Goal: Information Seeking & Learning: Learn about a topic

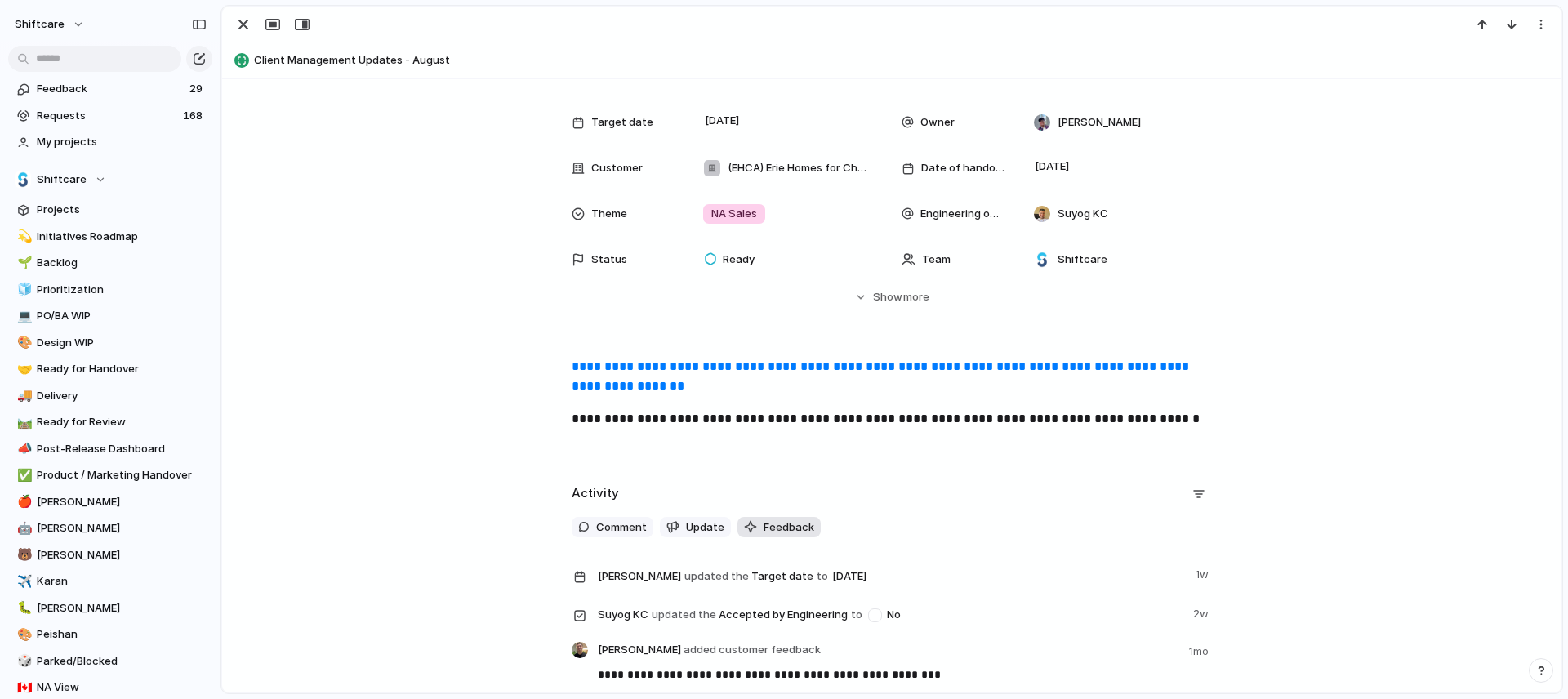
scroll to position [202, 0]
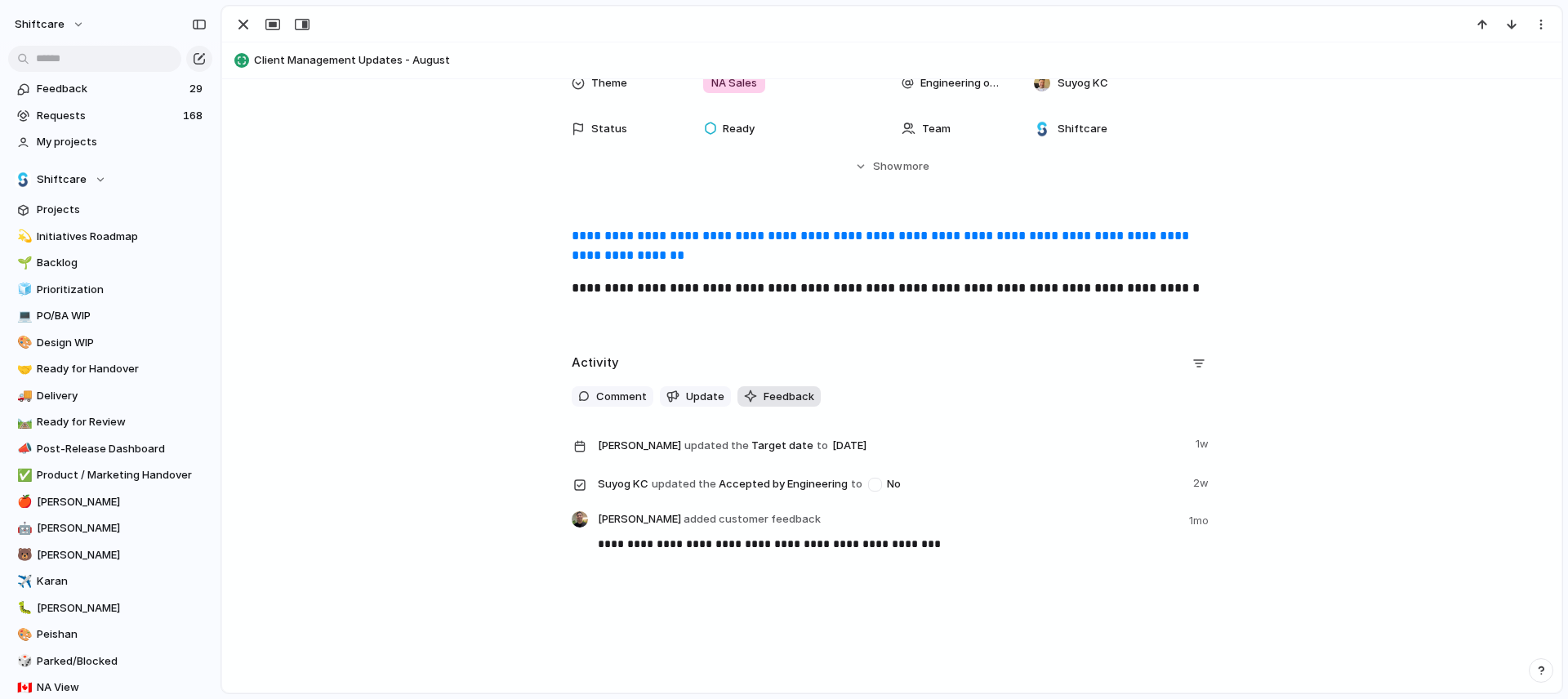
click at [751, 404] on button "Feedback" at bounding box center [779, 397] width 84 height 21
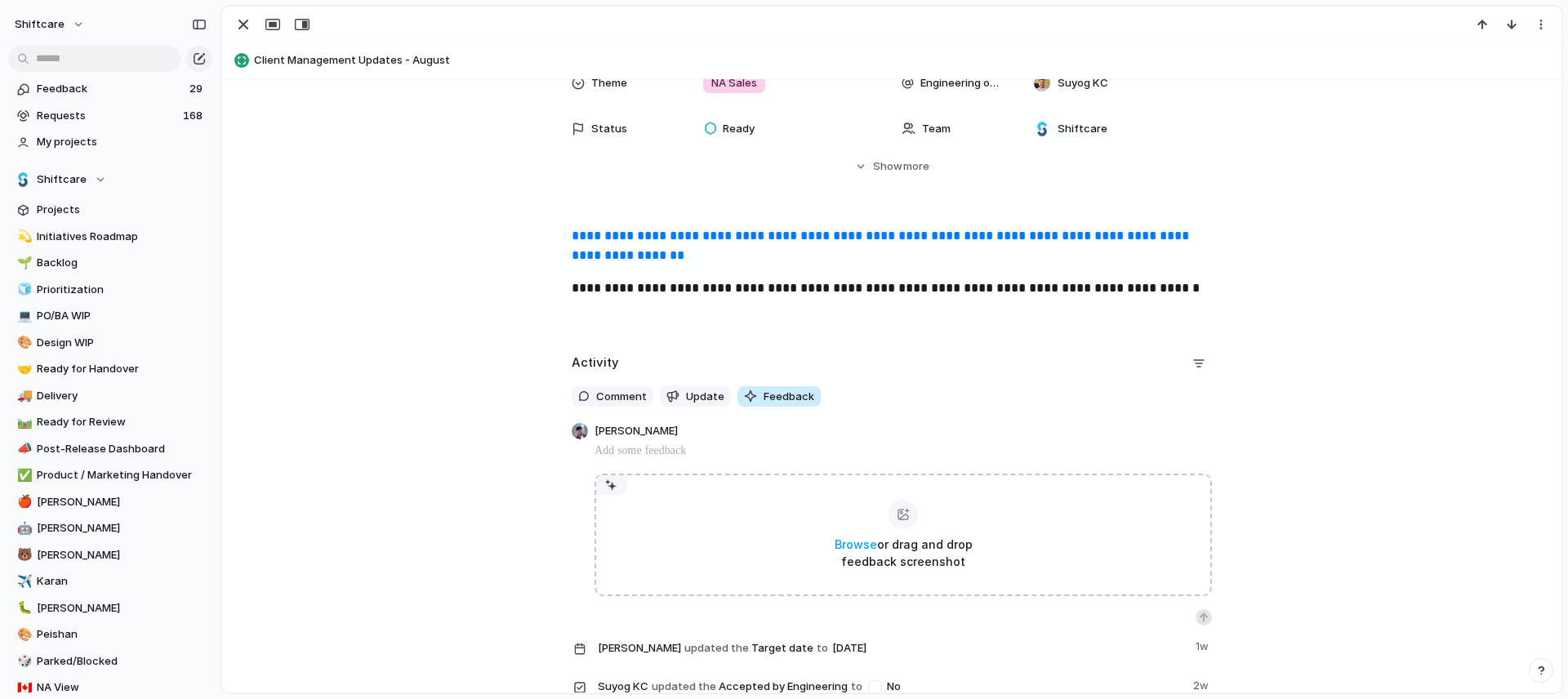
scroll to position [219, 0]
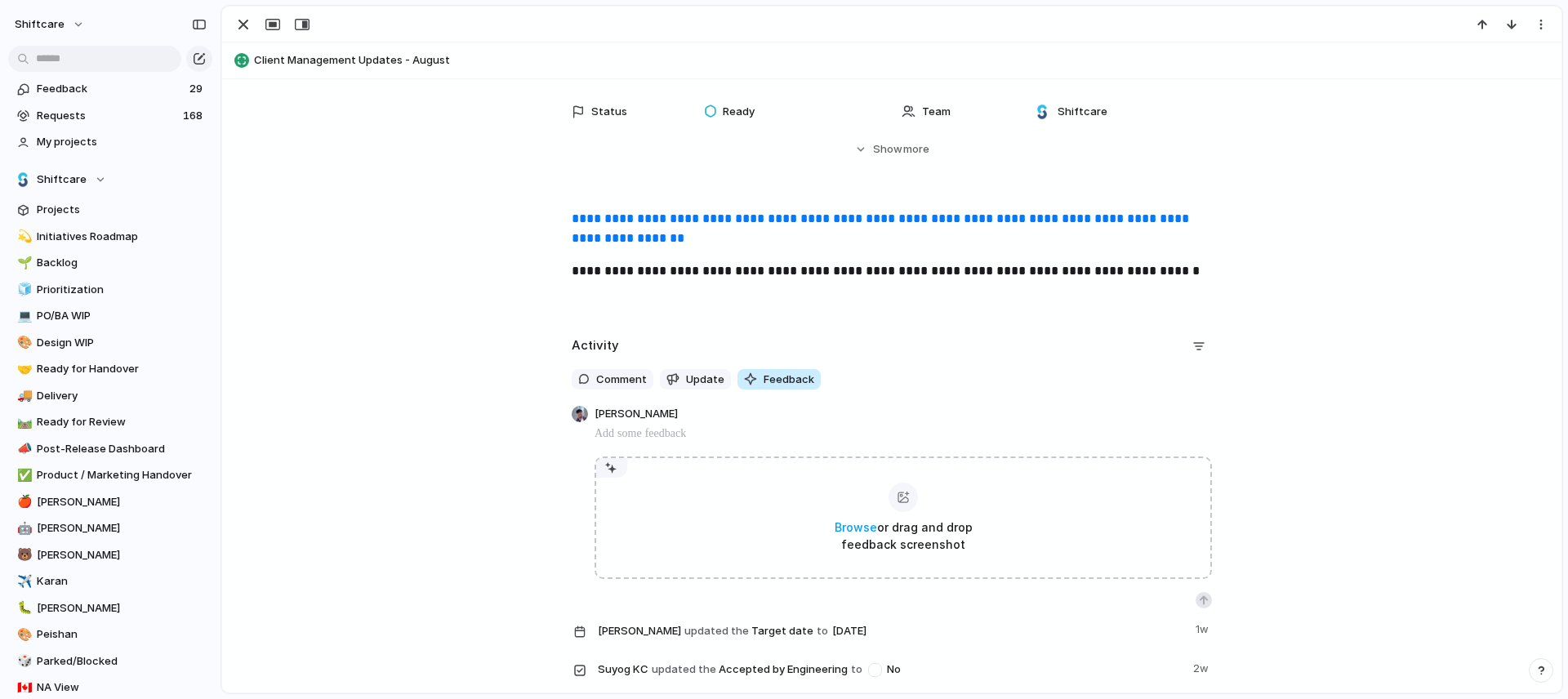
click at [748, 389] on button "Feedback" at bounding box center [779, 380] width 84 height 21
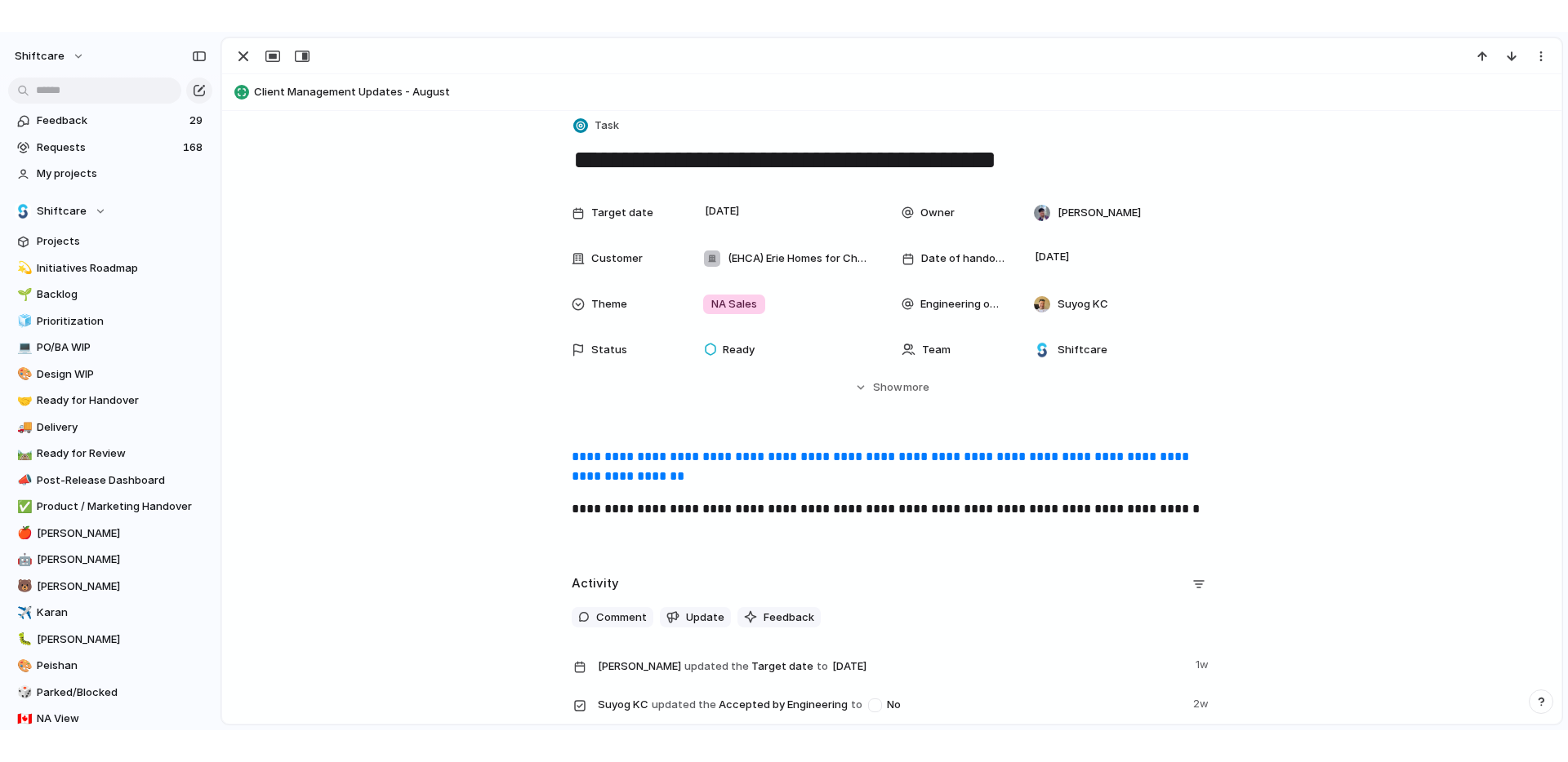
scroll to position [0, 0]
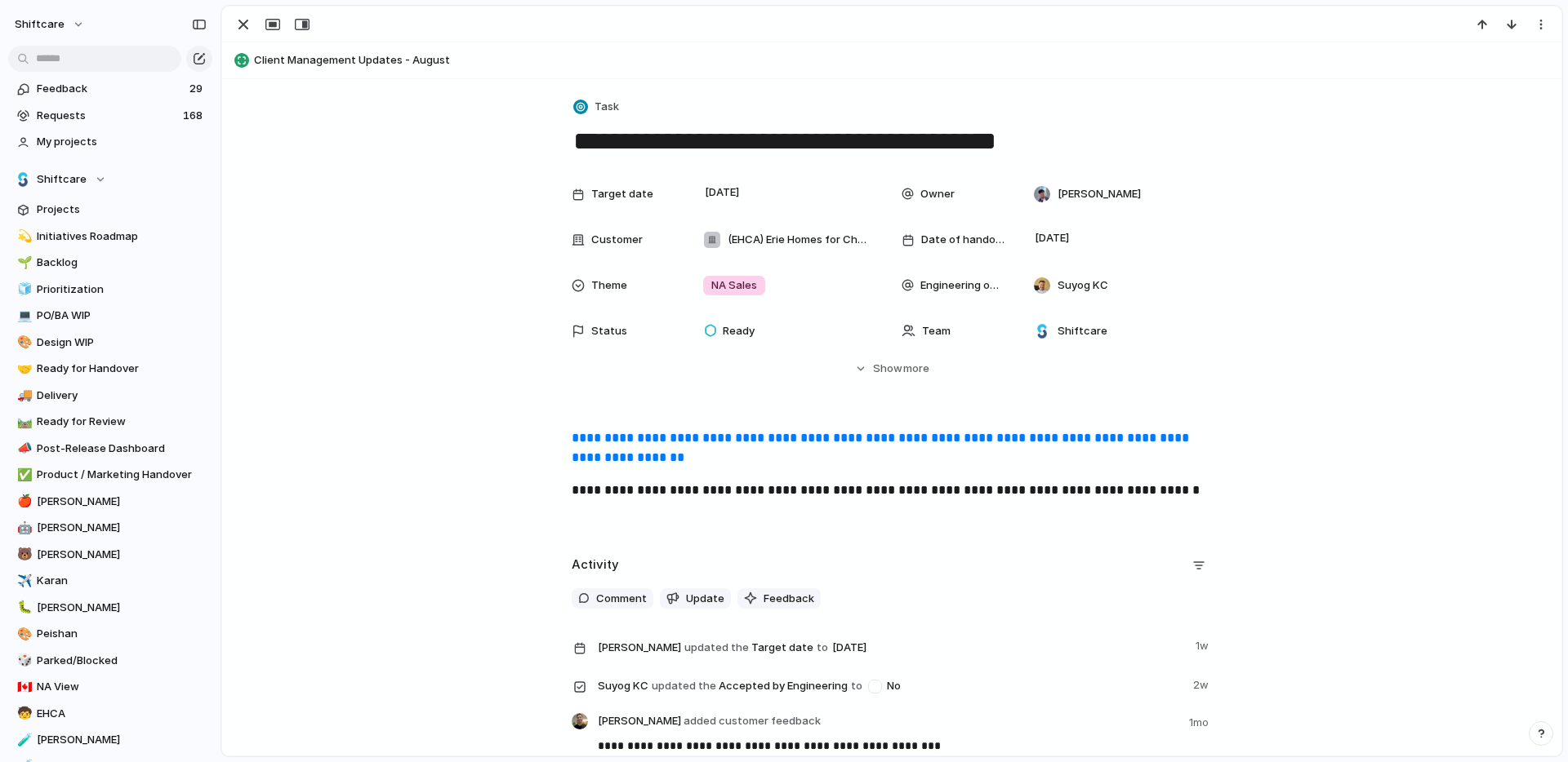
click at [800, 440] on link "**********" at bounding box center [882, 448] width 621 height 32
click at [61, 584] on span "Karan" at bounding box center [121, 581] width 169 height 16
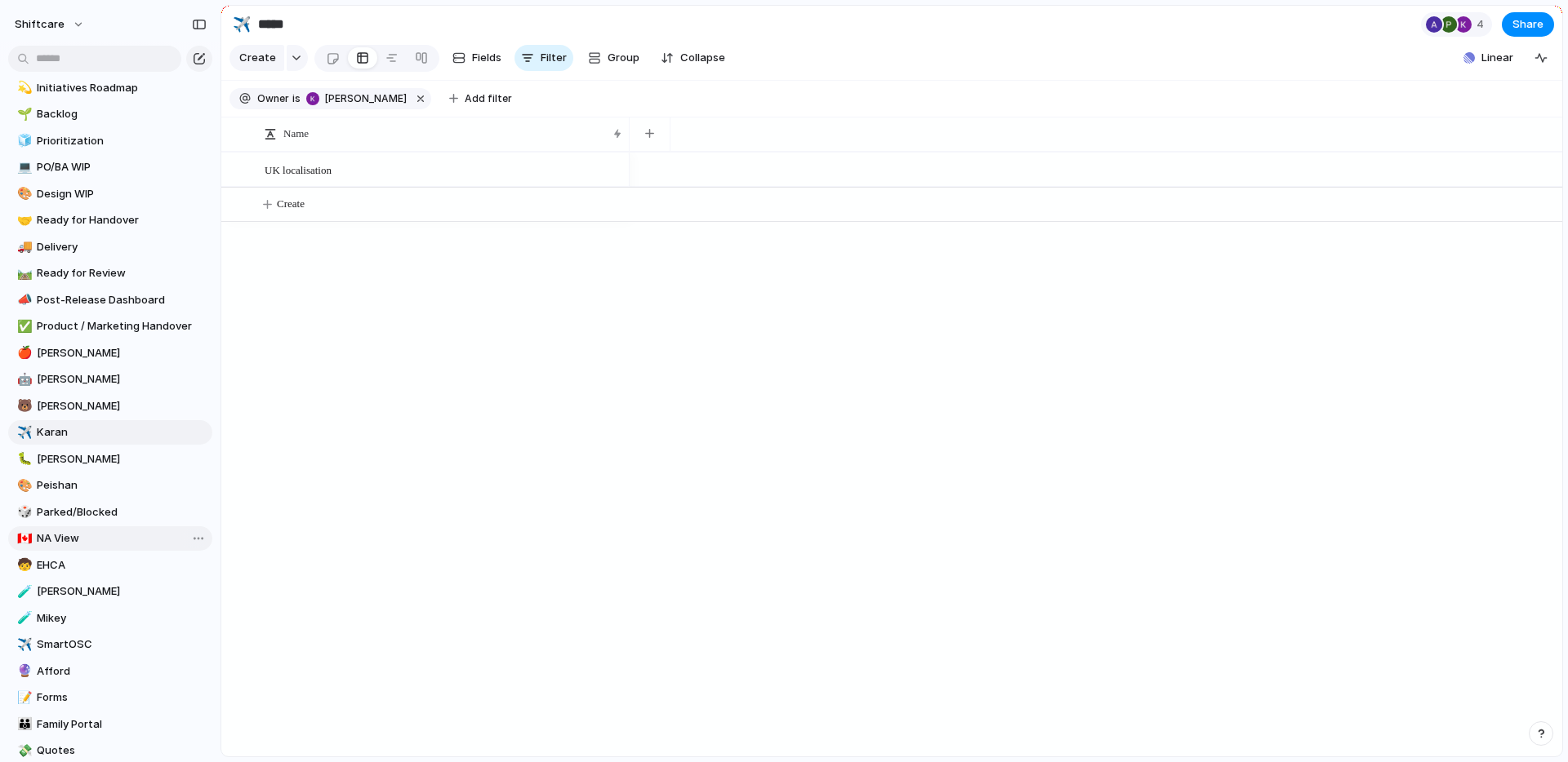
scroll to position [196, 0]
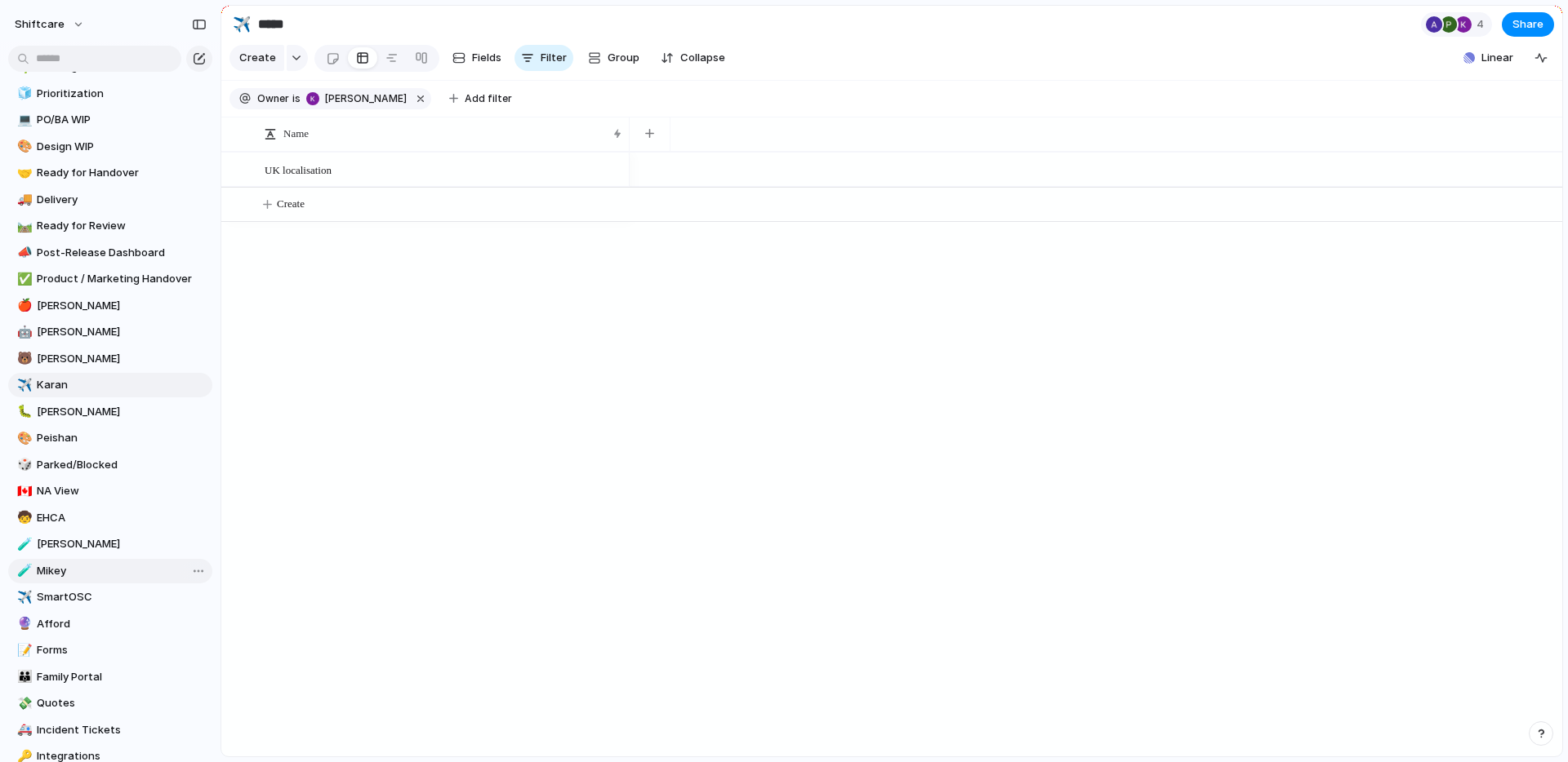
click at [91, 559] on link "🧪 Mikey" at bounding box center [110, 571] width 204 height 25
type input "*****"
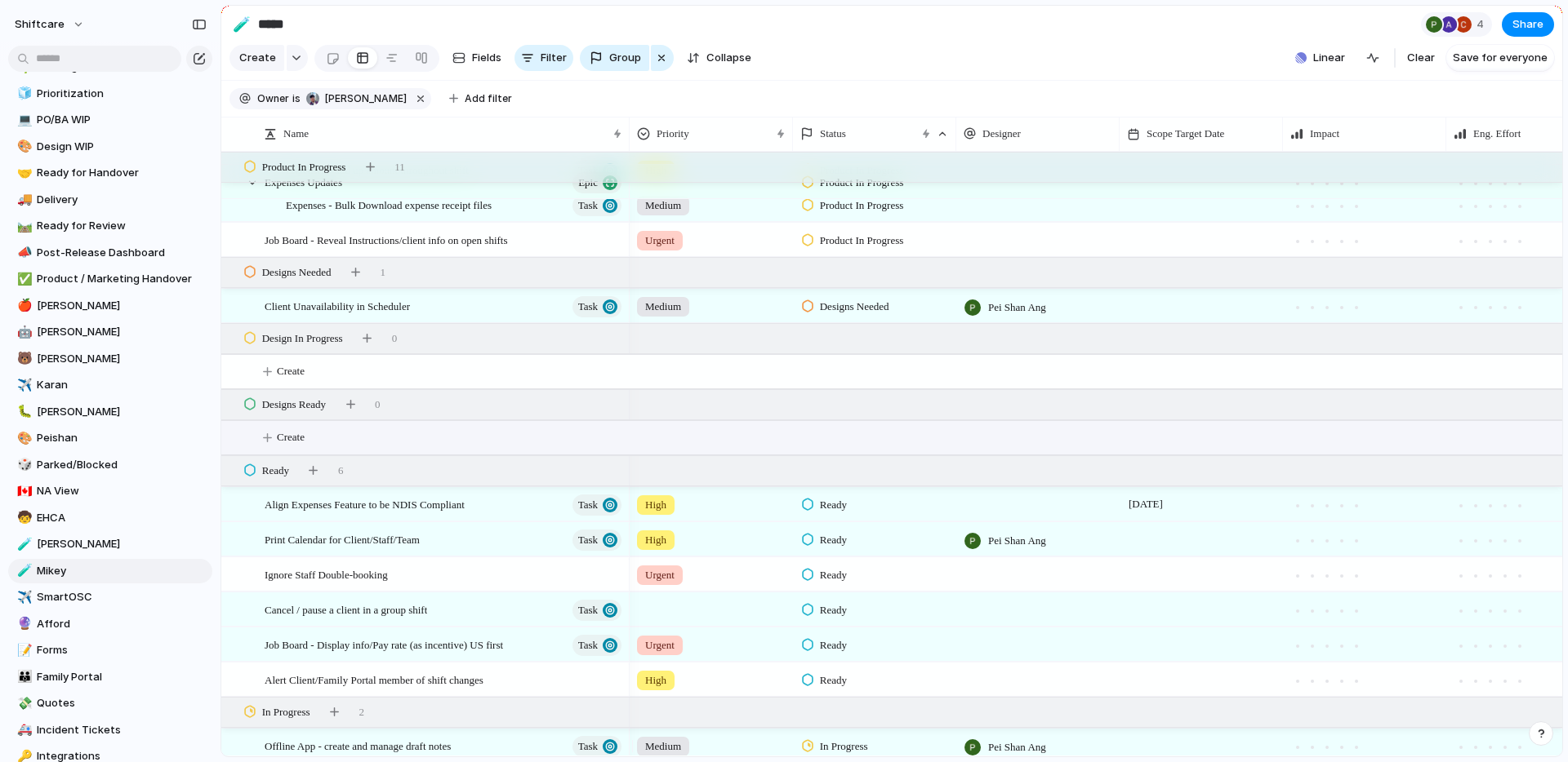
scroll to position [1793, 0]
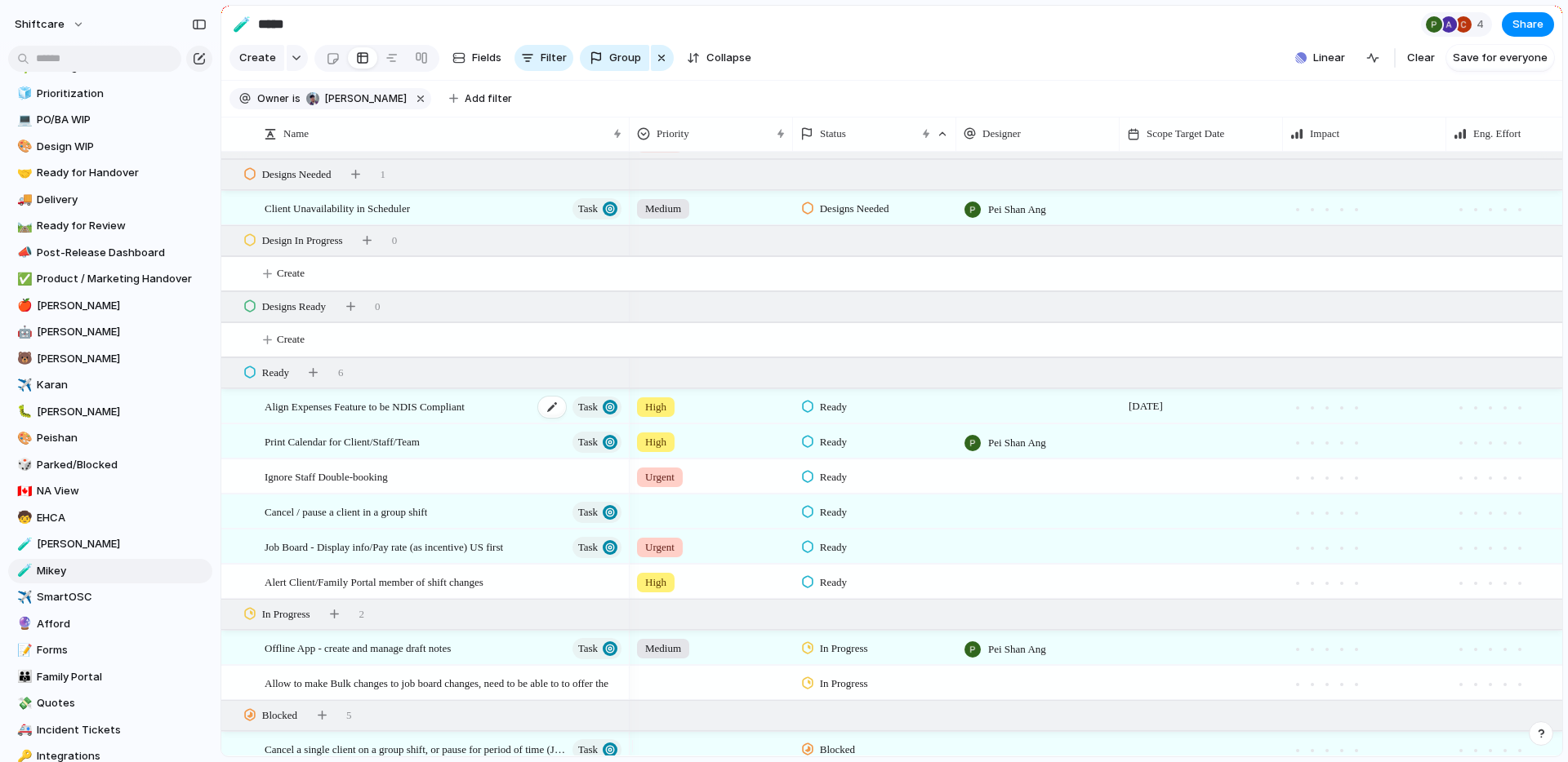
click at [447, 416] on span "Align Expenses Feature to be NDIS Compliant" at bounding box center [364, 406] width 200 height 19
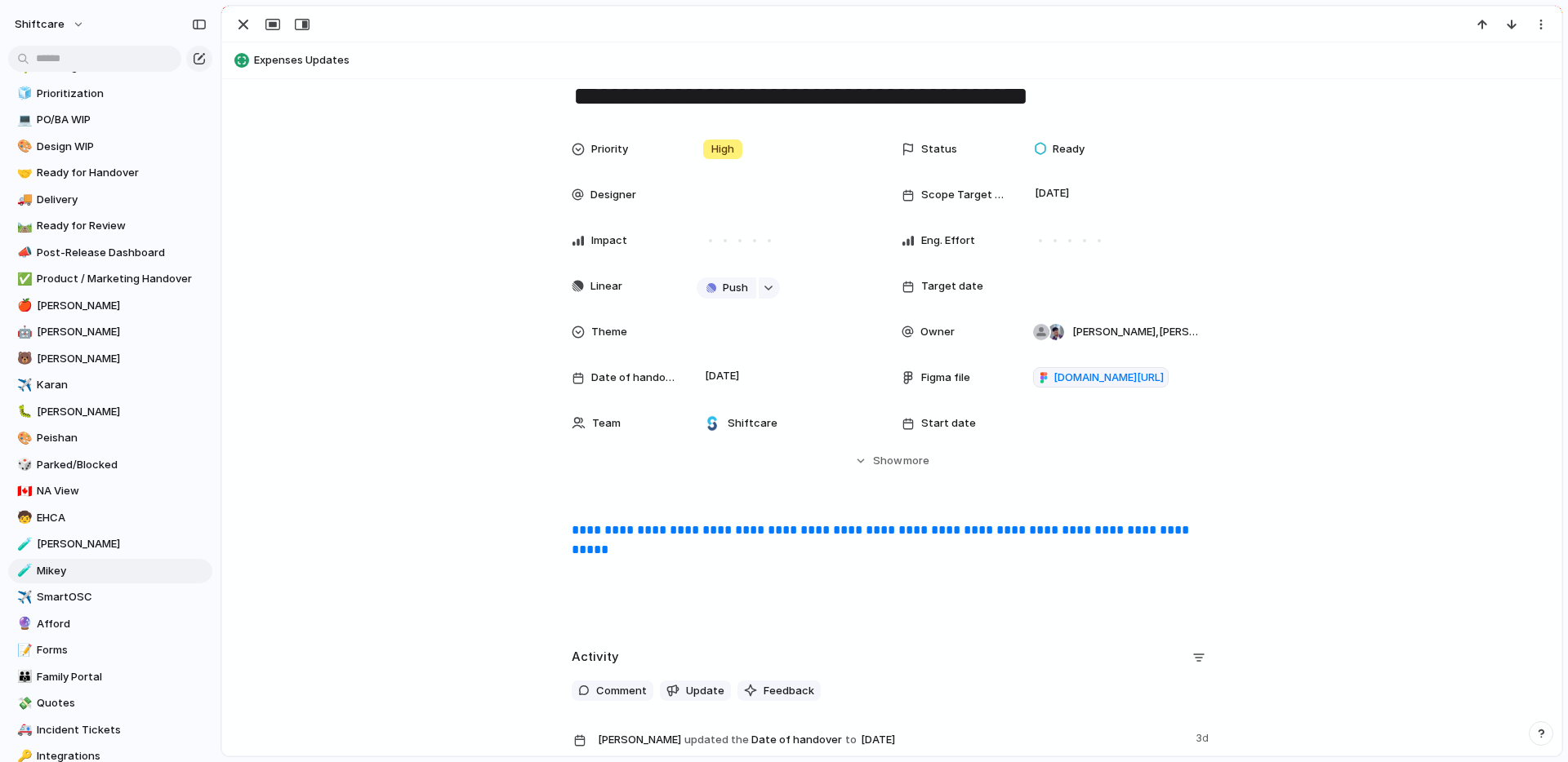
scroll to position [552, 0]
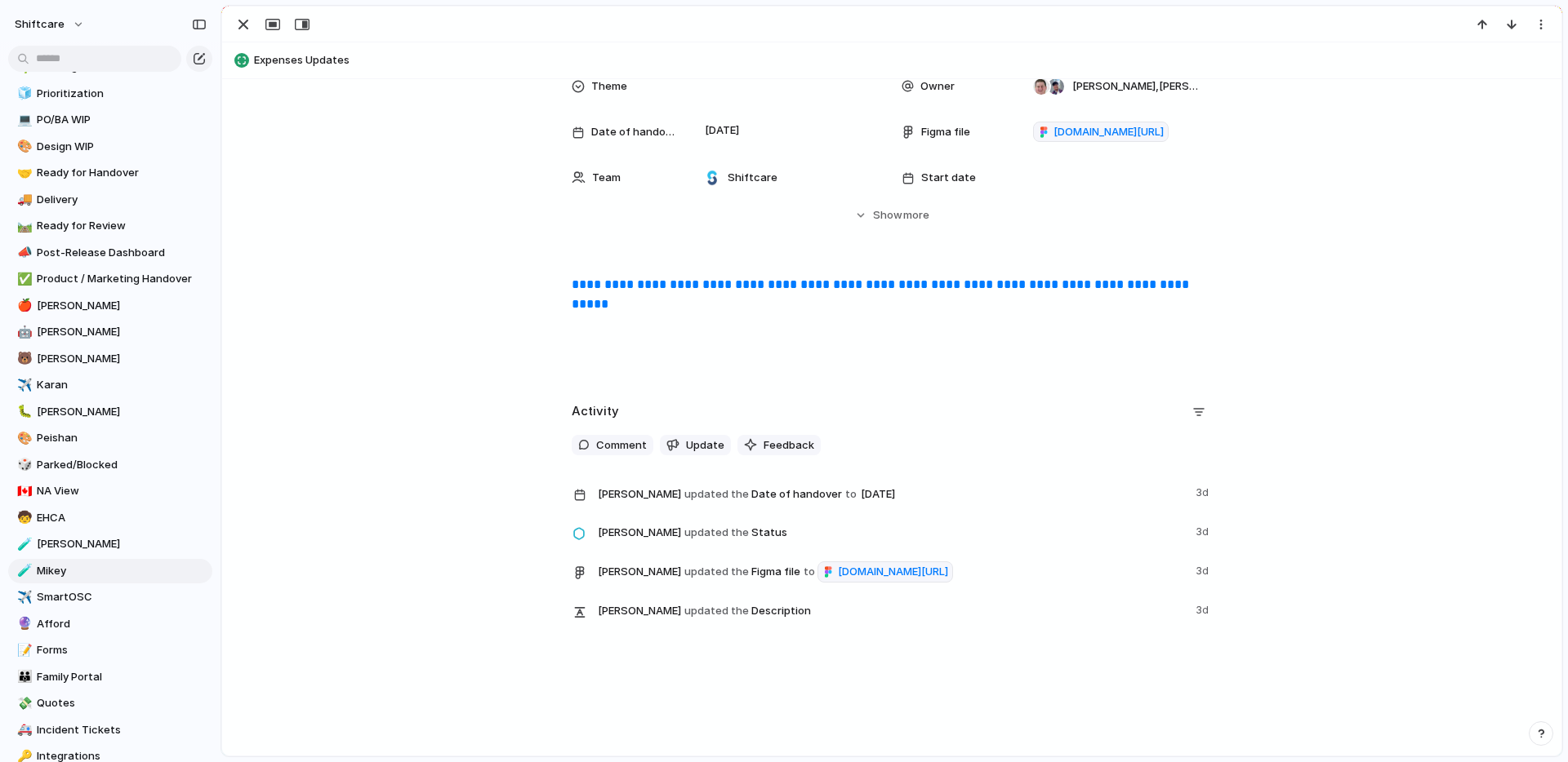
drag, startPoint x: 836, startPoint y: 521, endPoint x: 807, endPoint y: 534, distance: 31.8
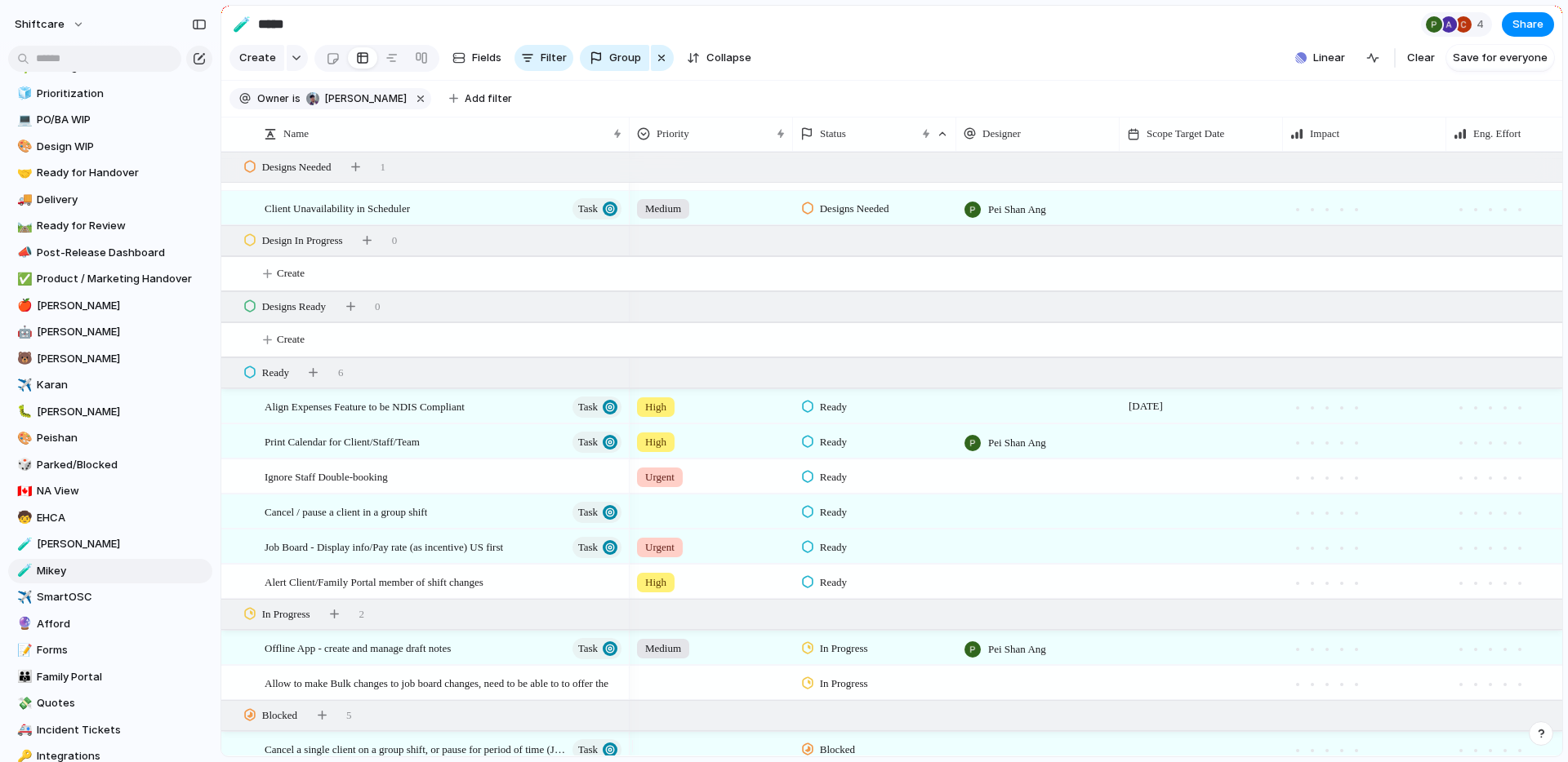
scroll to position [1891, 0]
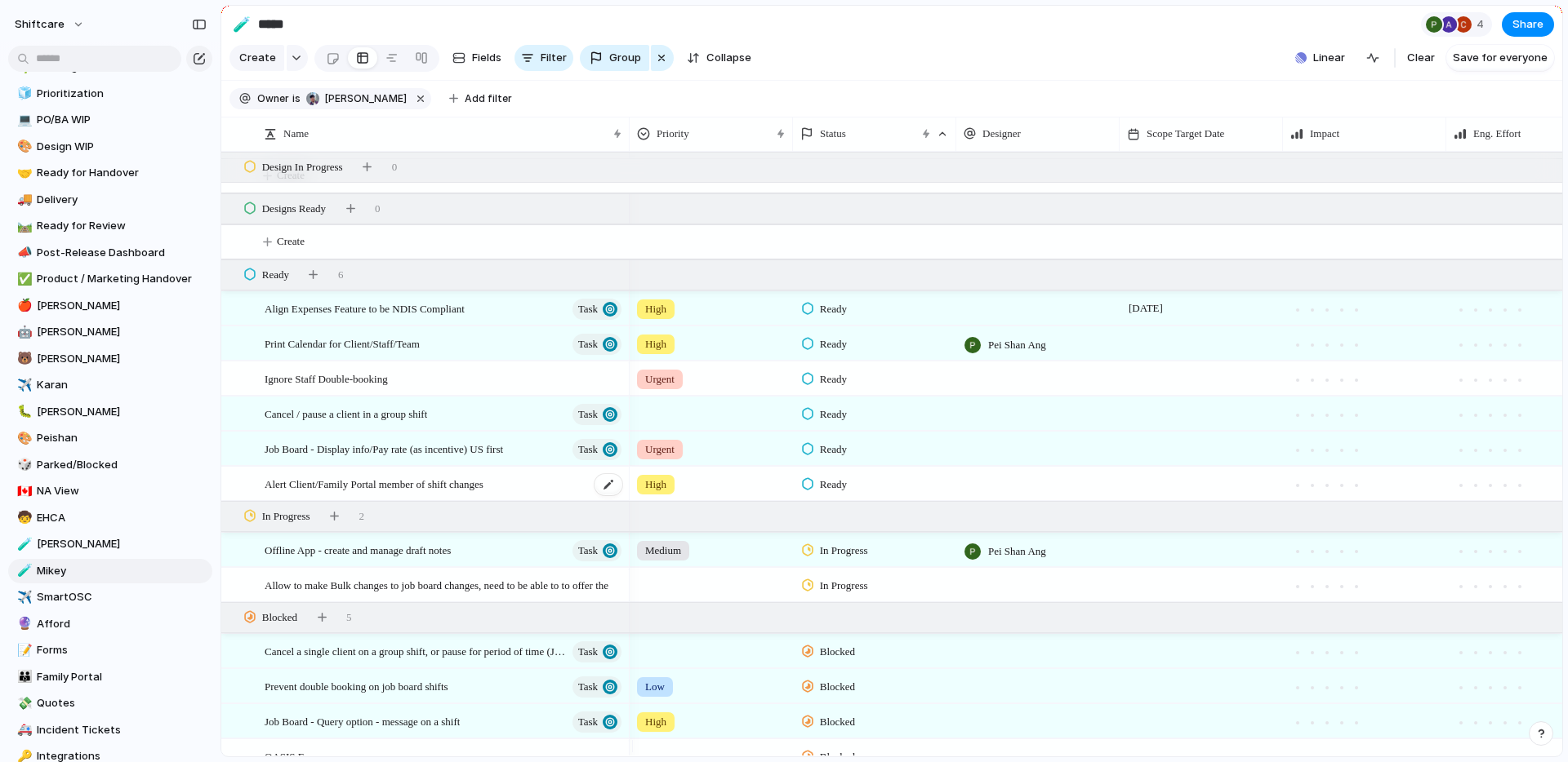
click at [483, 493] on span "Alert Client/Family Portal member of shift changes" at bounding box center [373, 483] width 219 height 19
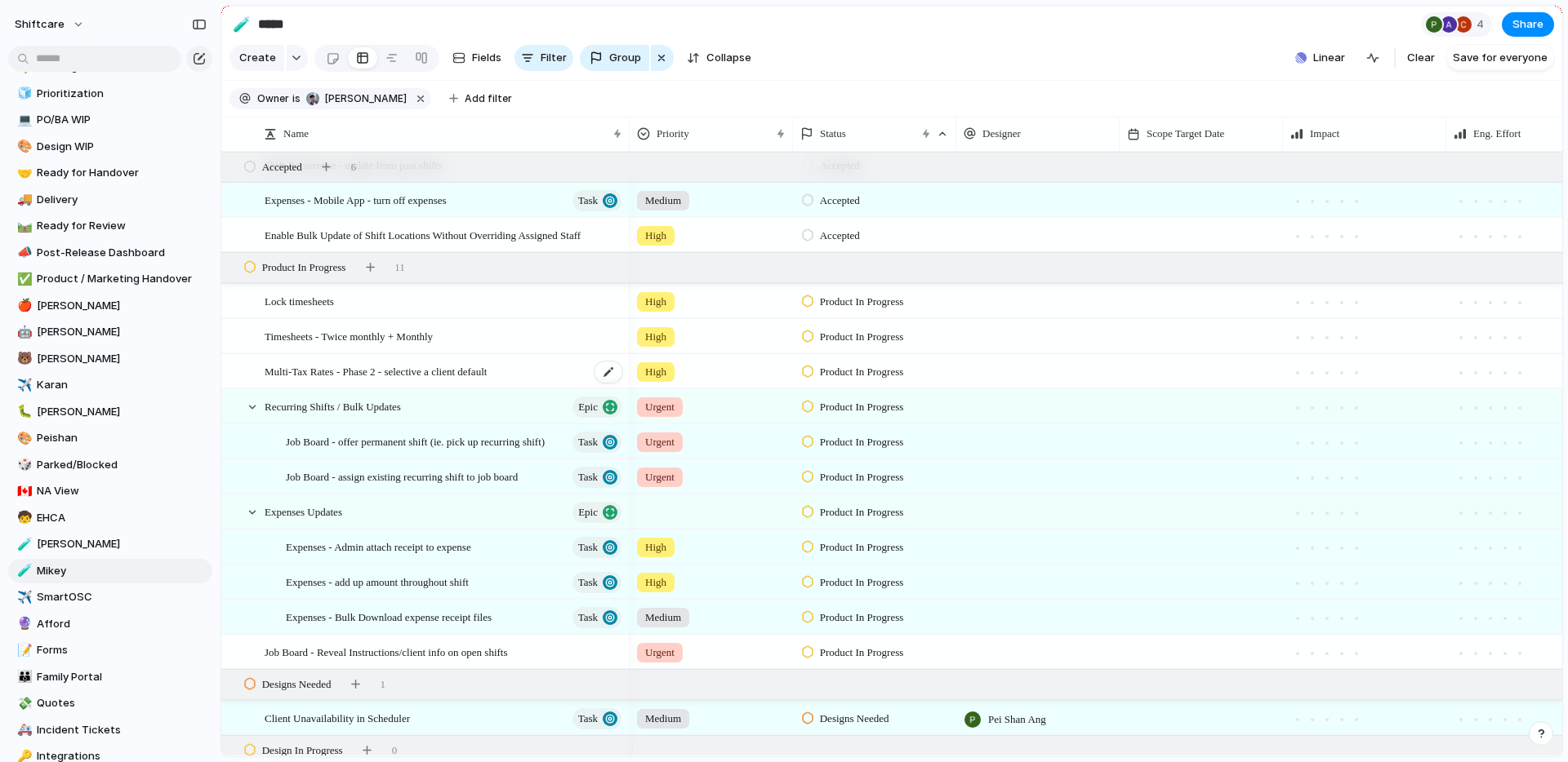
click at [486, 381] on span "Multi-Tax Rates - Phase 2 - selective a client default" at bounding box center [375, 371] width 222 height 19
click at [467, 450] on span "Job Board - offer permanent shift (ie. pick up recurring shift)" at bounding box center [409, 441] width 247 height 19
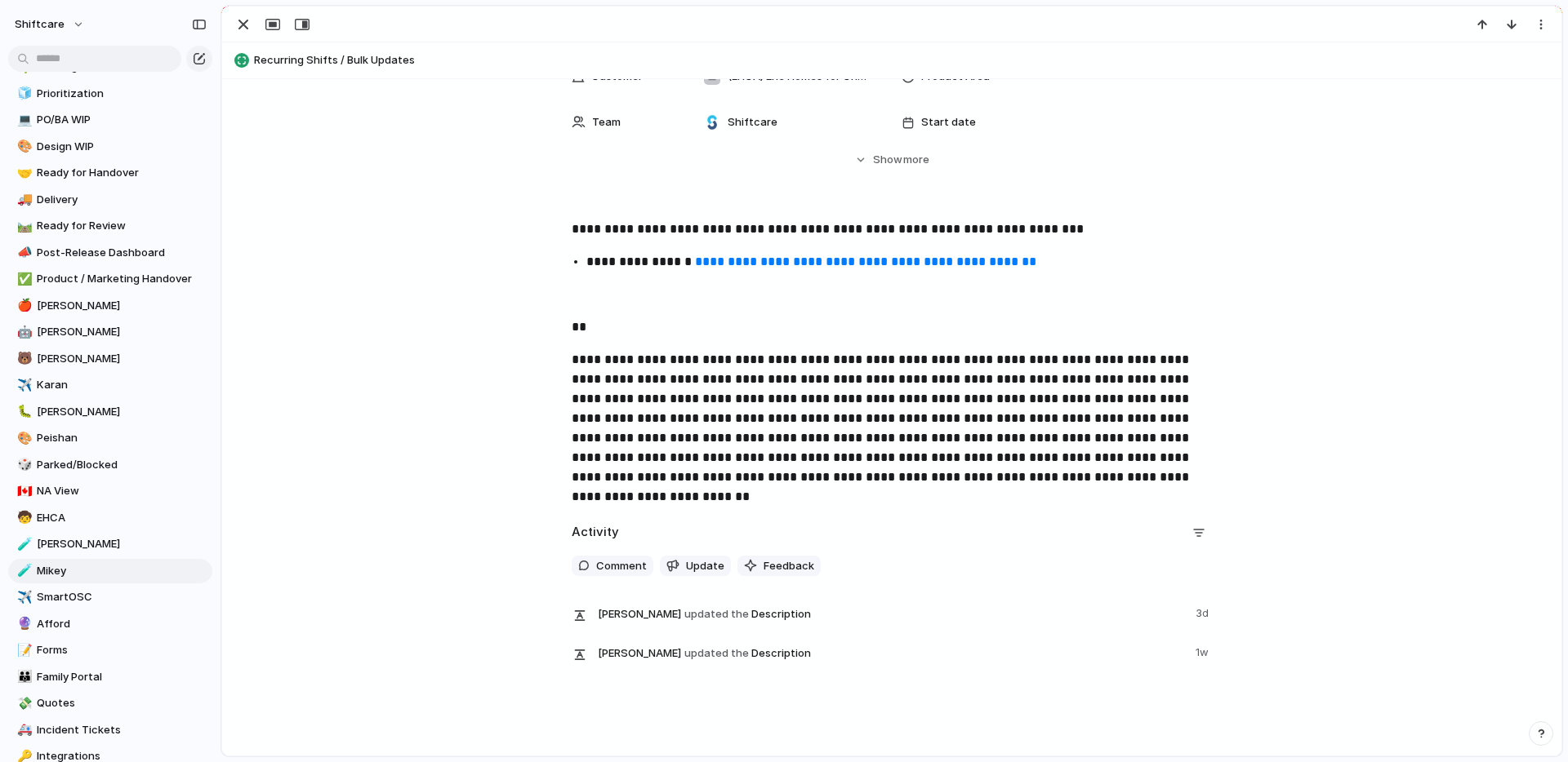
scroll to position [392, 0]
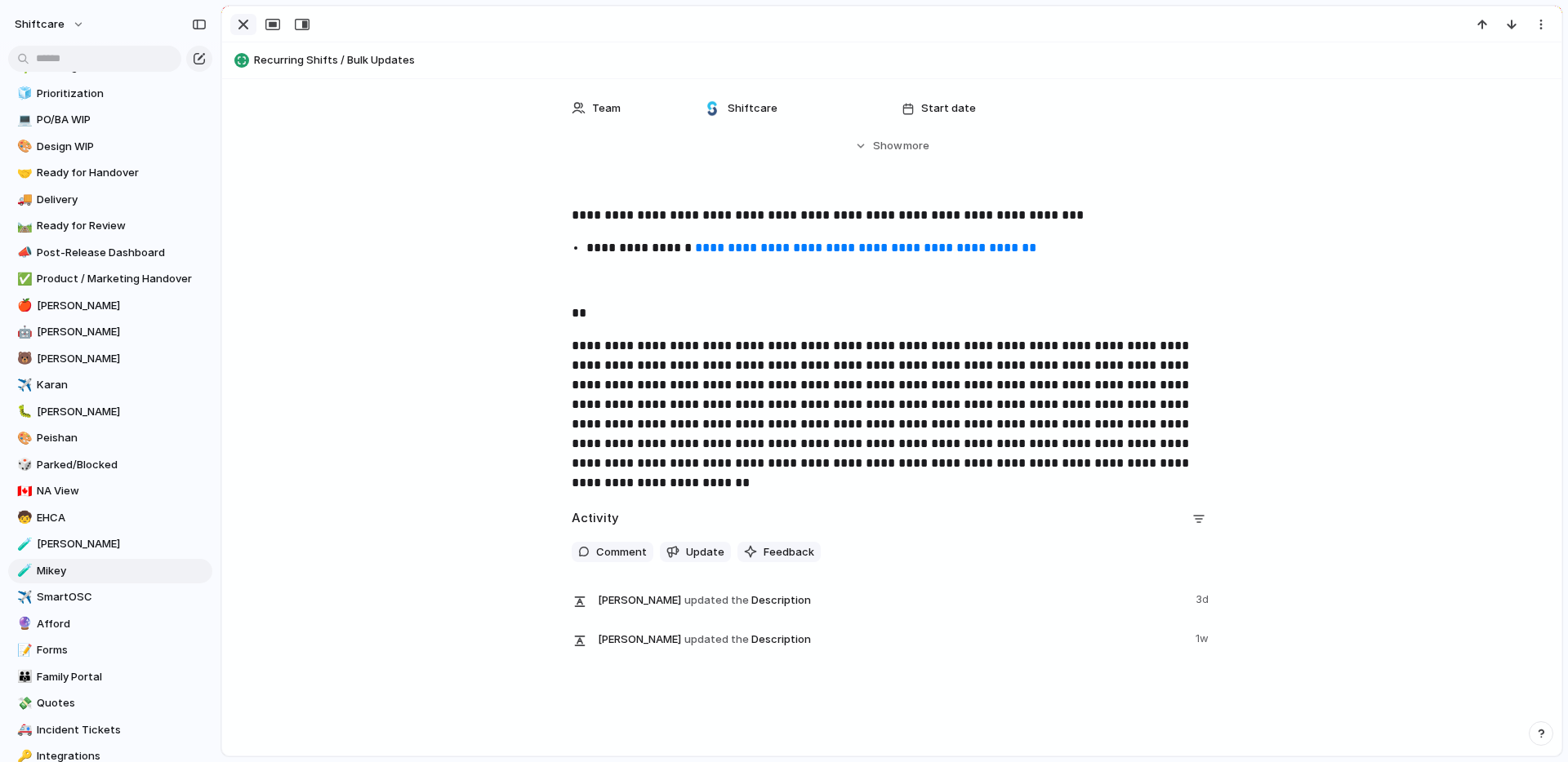
click at [243, 28] on div "button" at bounding box center [243, 25] width 20 height 20
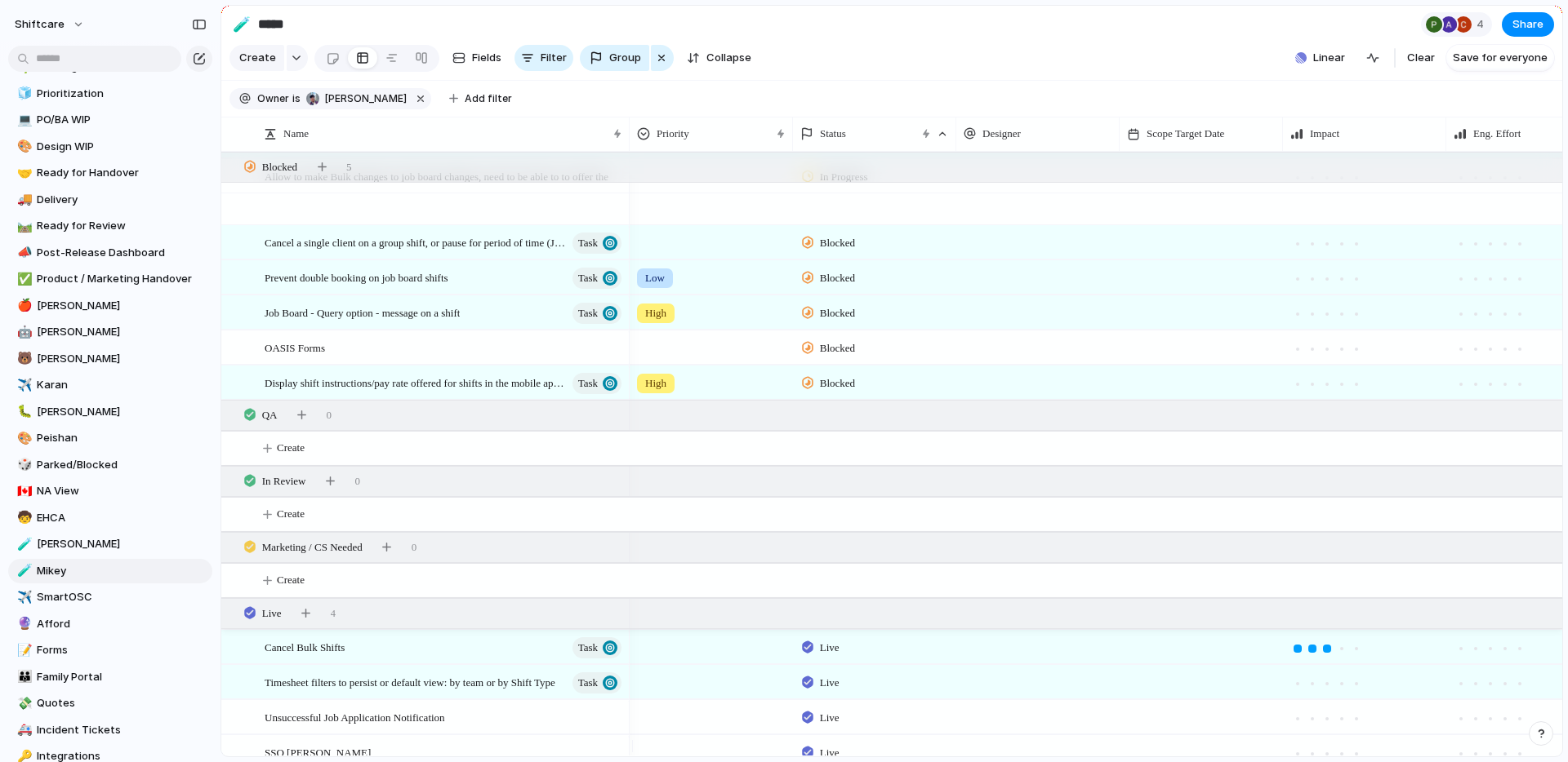
scroll to position [2457, 0]
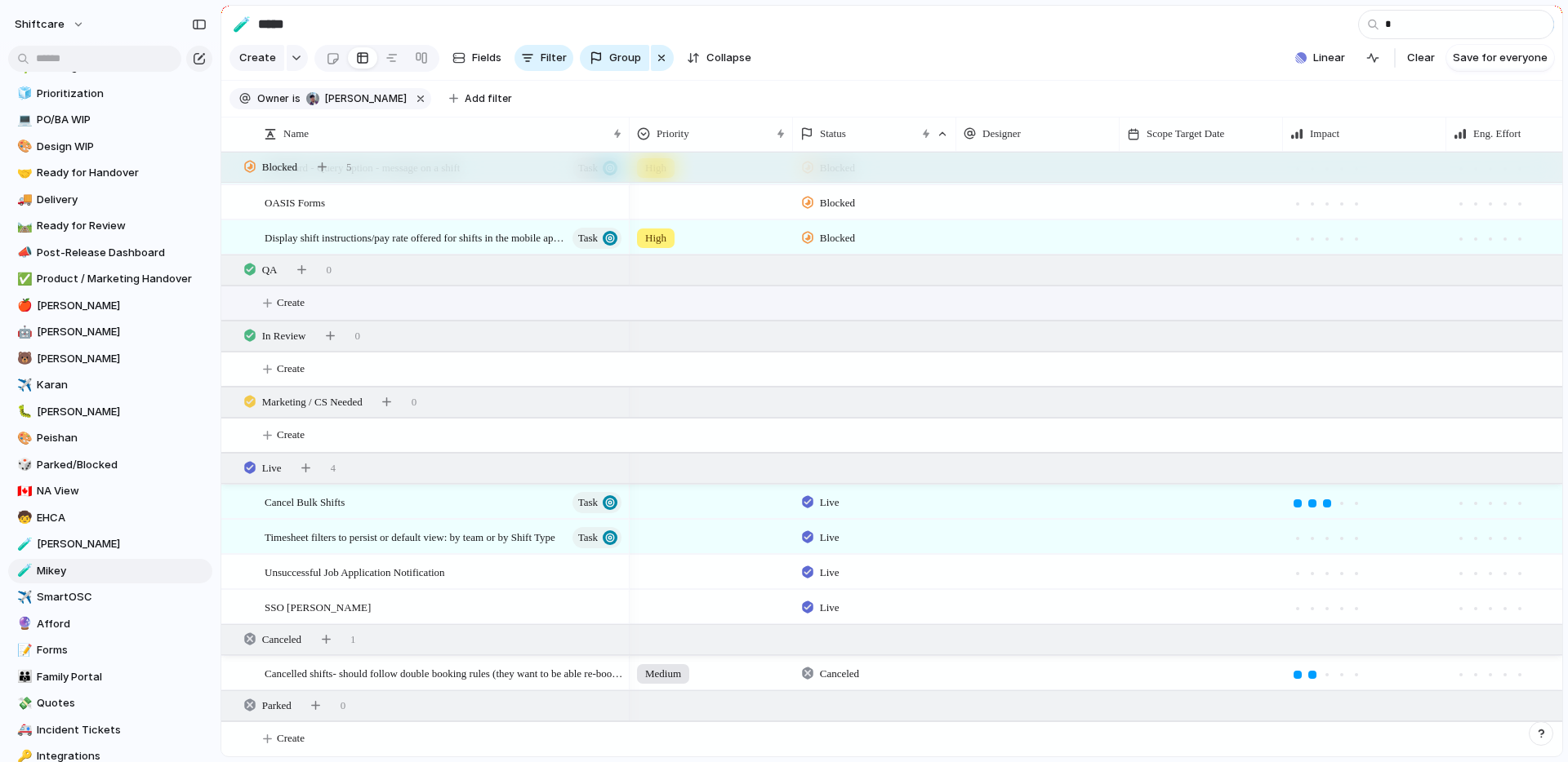
type input "**"
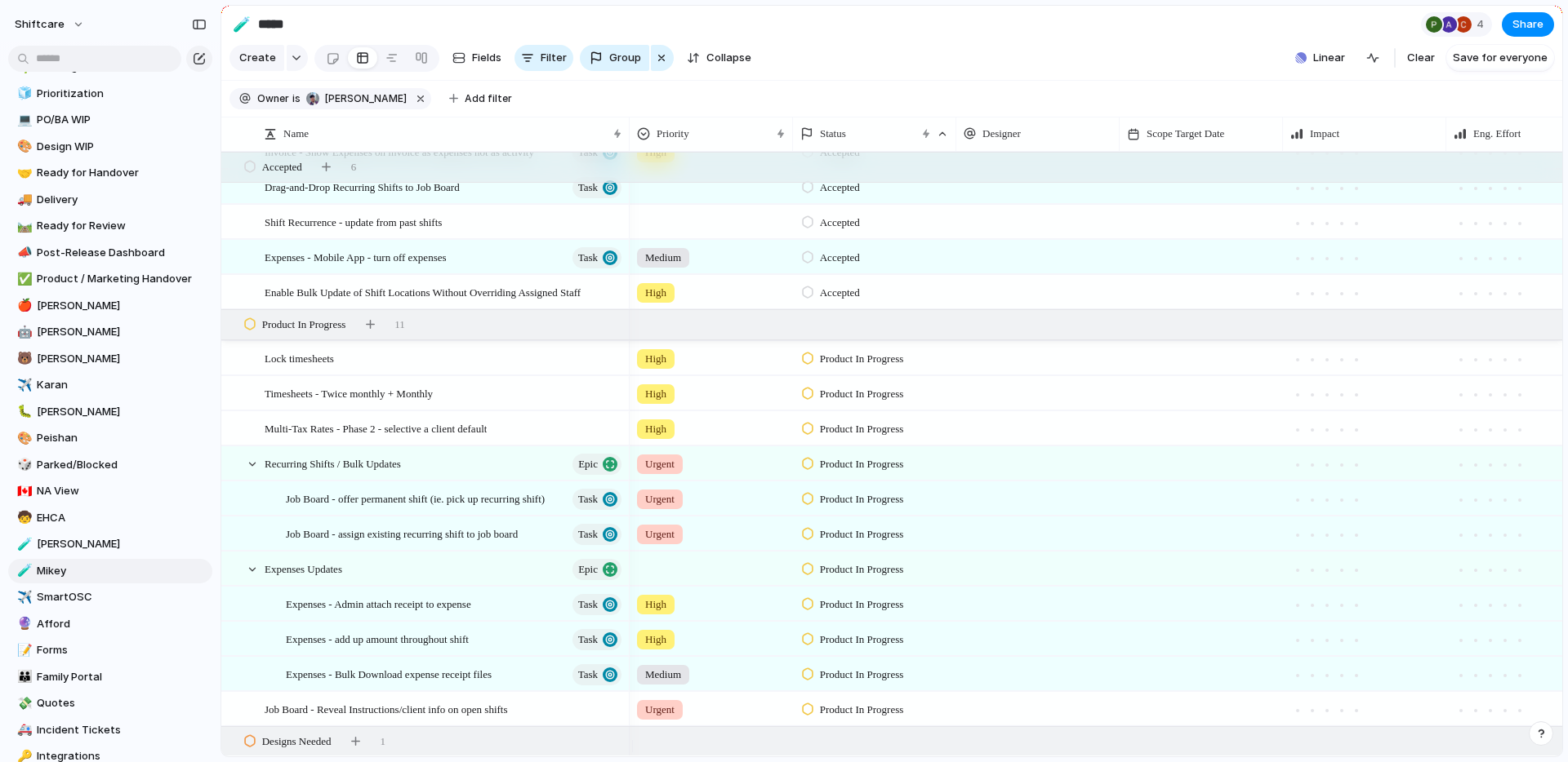
scroll to position [1177, 0]
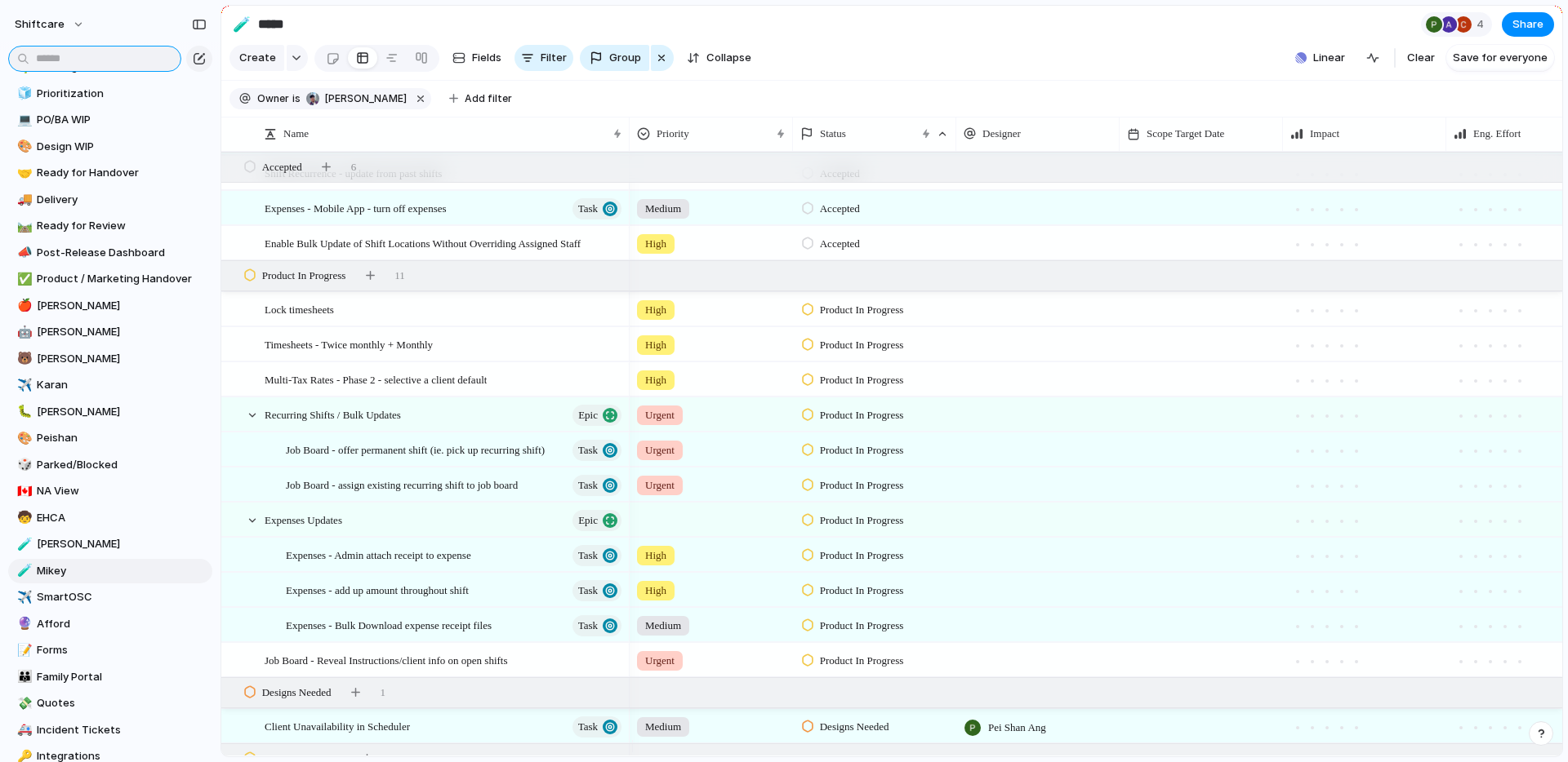
click at [52, 61] on input "text" at bounding box center [94, 59] width 173 height 26
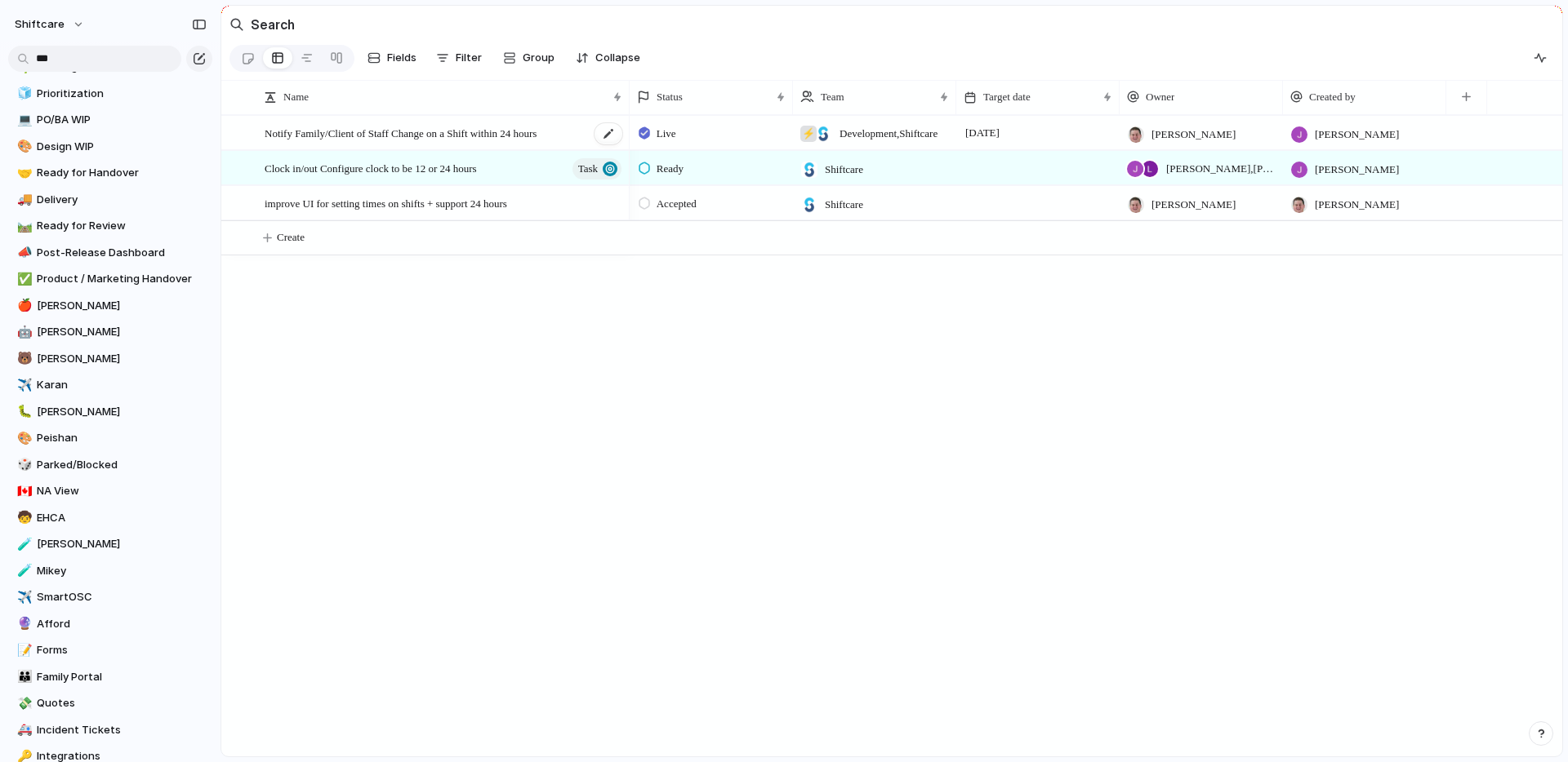
click at [453, 142] on span "Notify Family/Client of Staff Change on a Shift within 24 hours" at bounding box center [400, 133] width 272 height 19
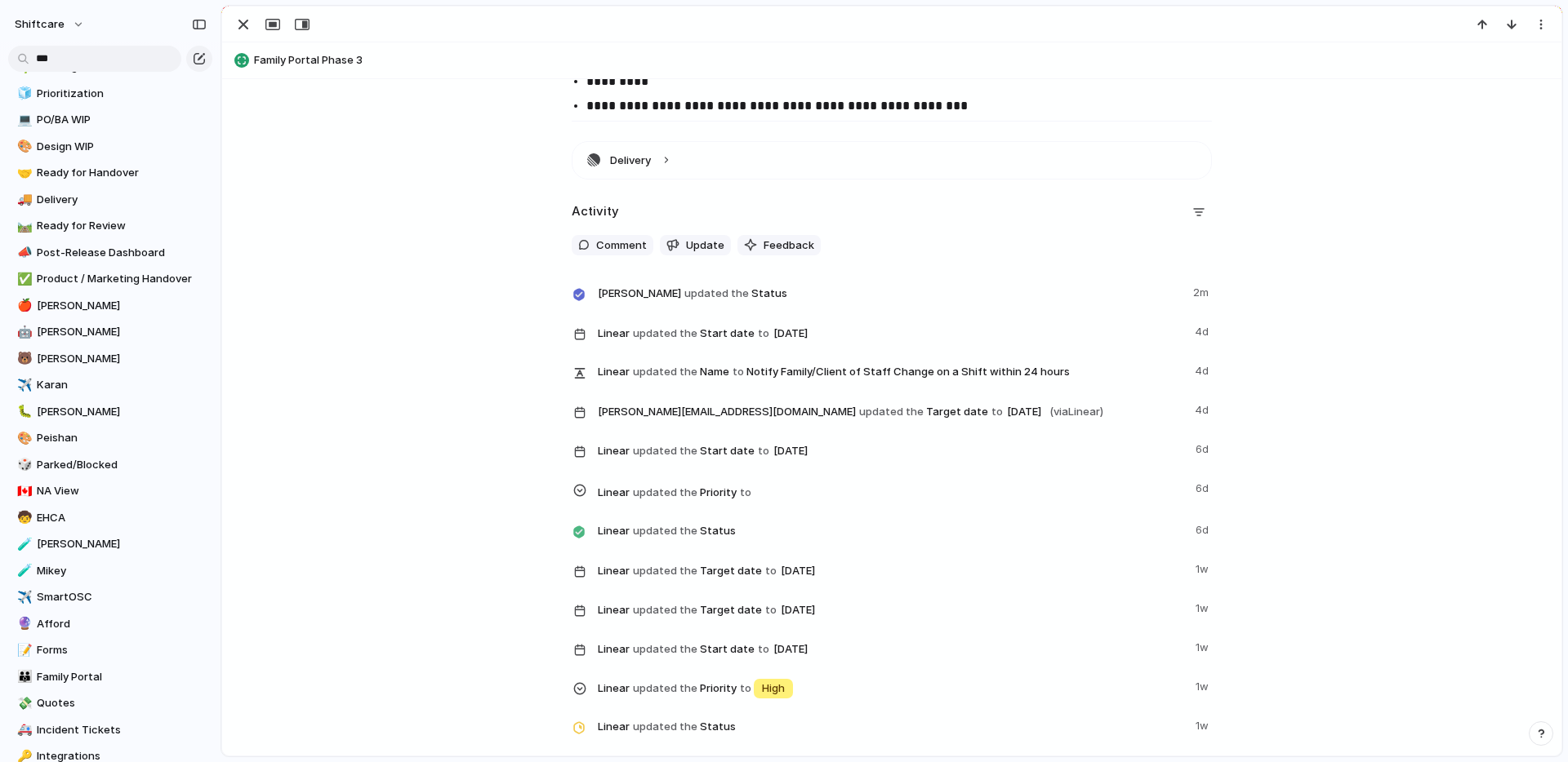
scroll to position [1784, 0]
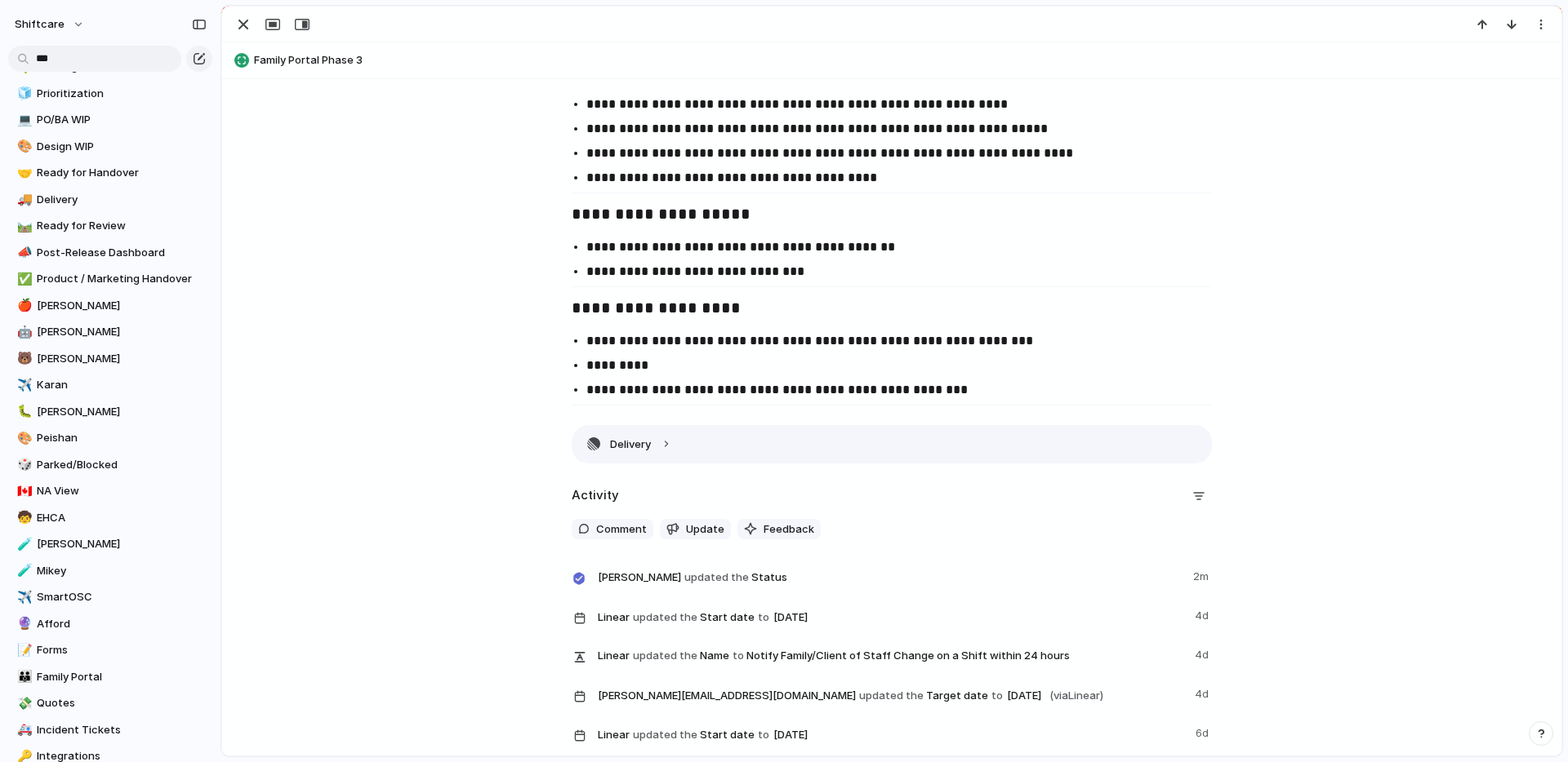
click at [662, 443] on button "Delivery" at bounding box center [892, 444] width 639 height 37
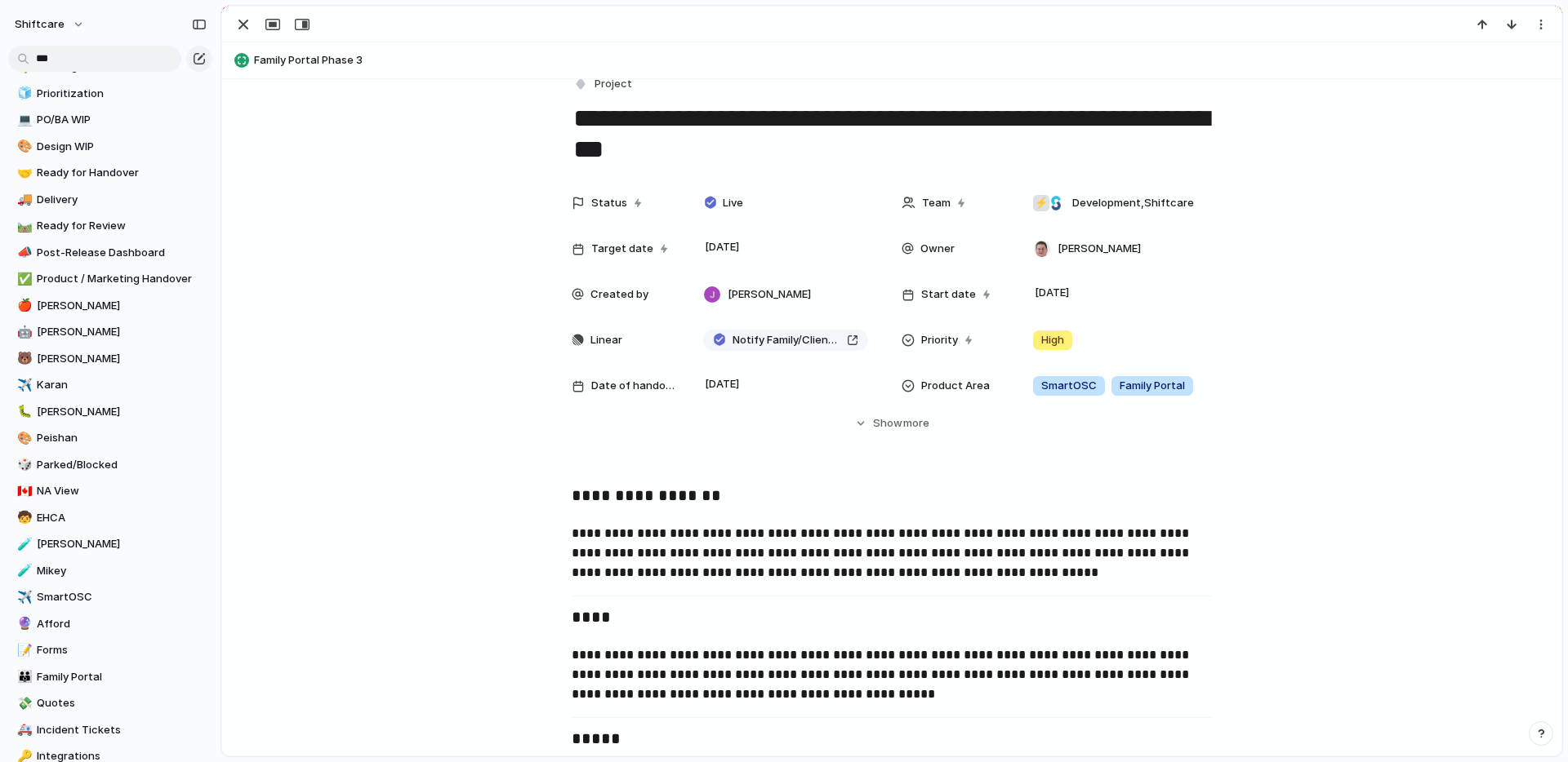
scroll to position [0, 0]
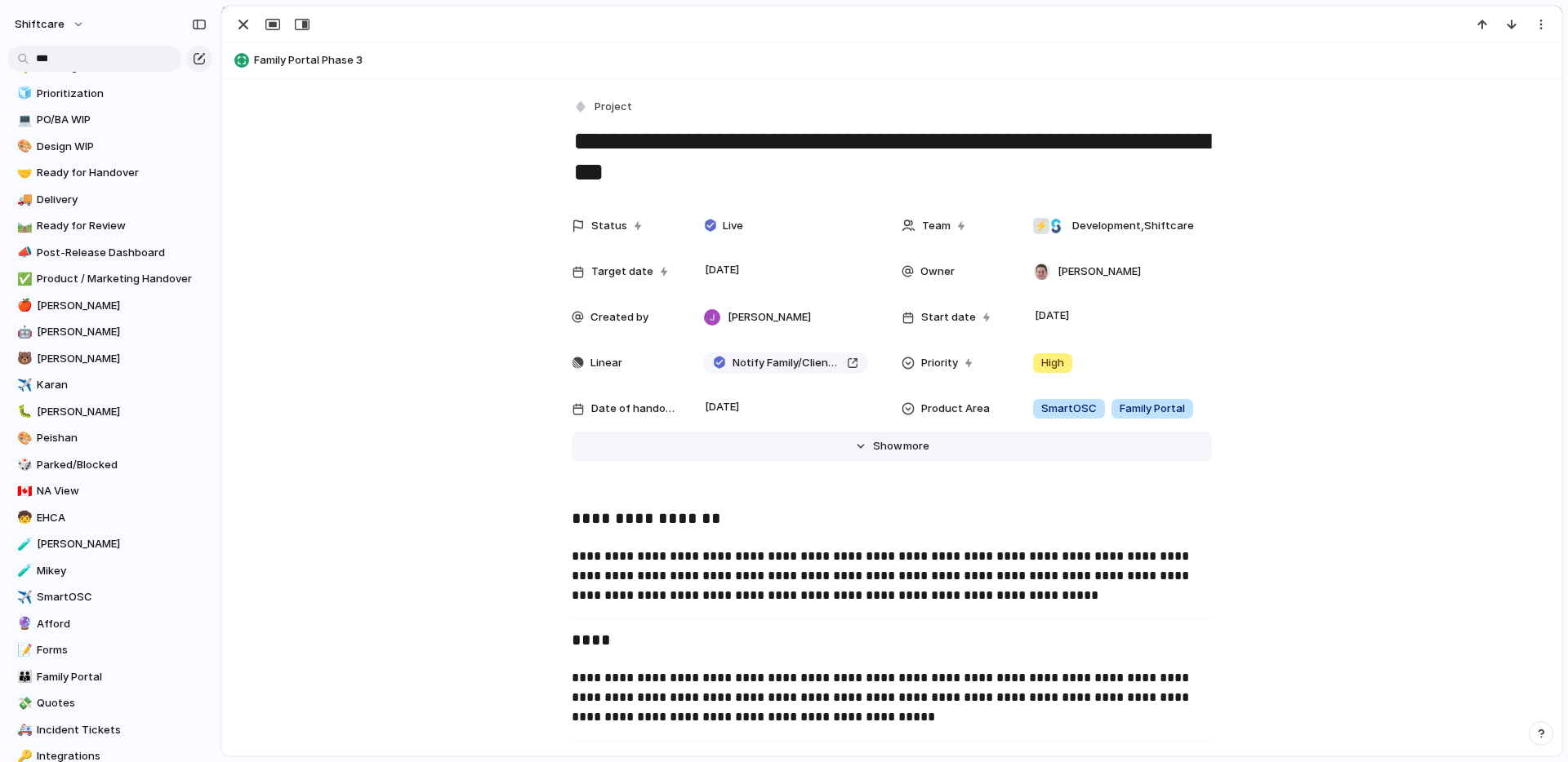
click at [903, 444] on span "more" at bounding box center [916, 446] width 26 height 16
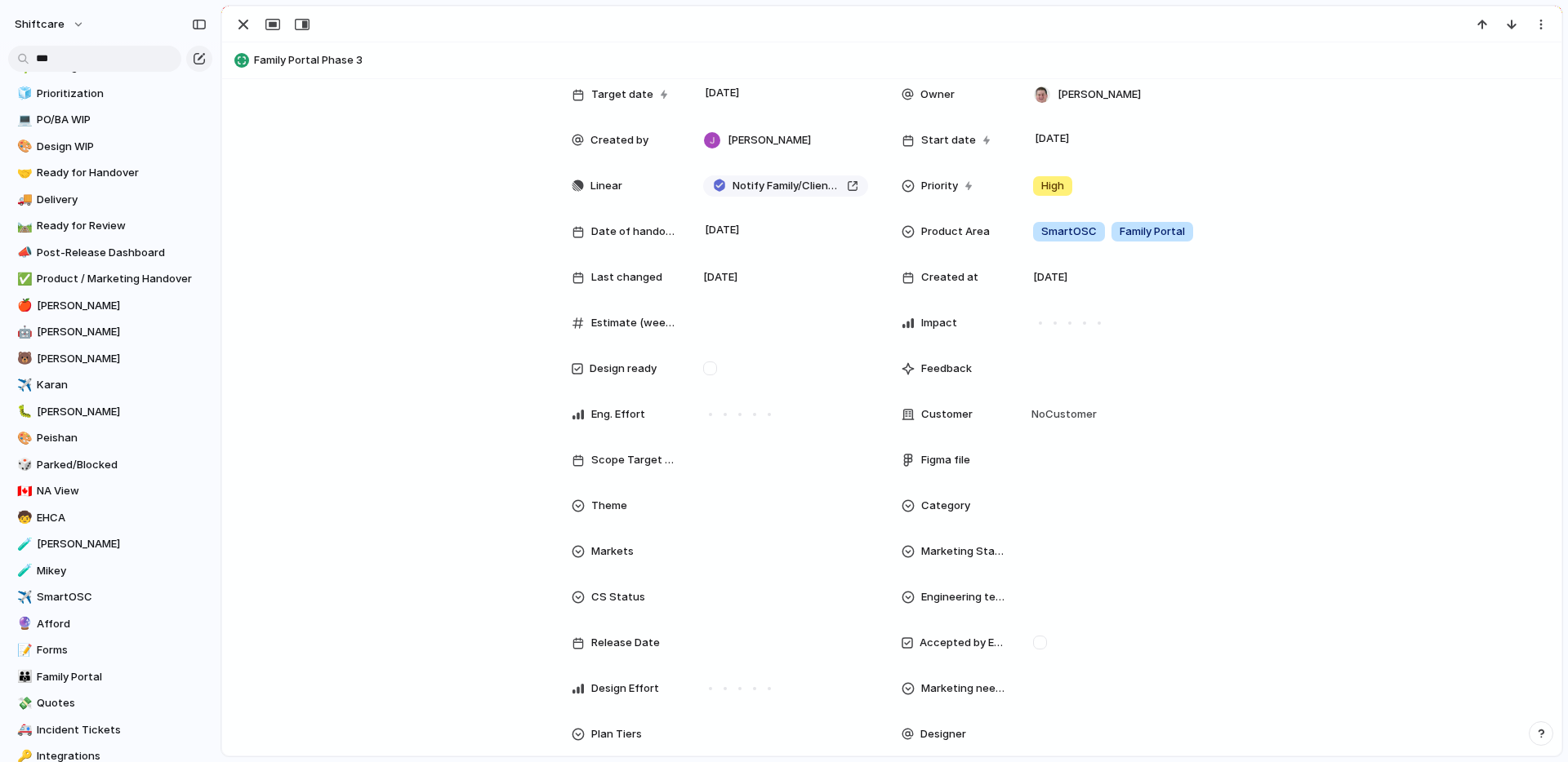
scroll to position [294, 0]
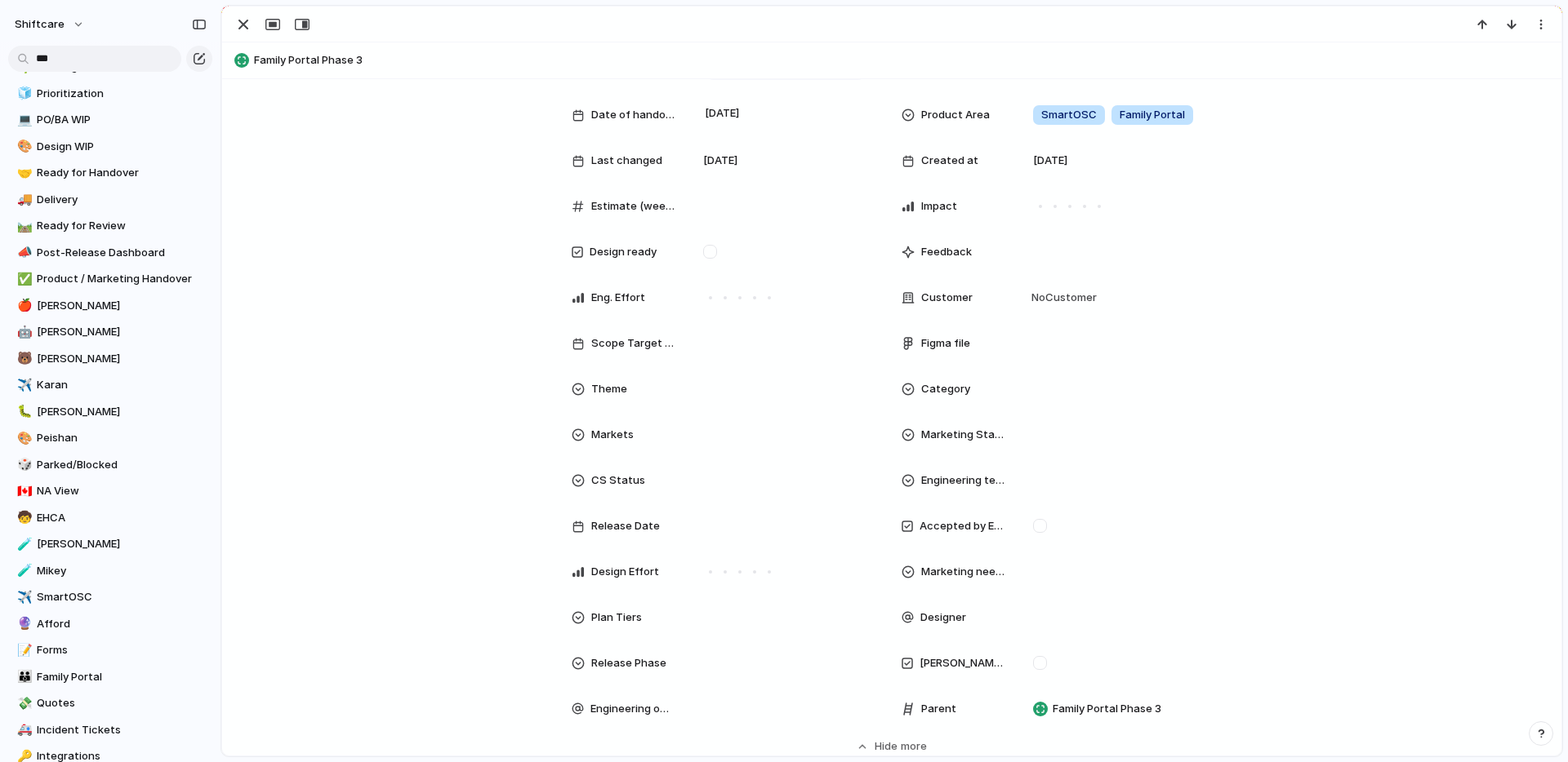
click at [910, 119] on div "Product Area" at bounding box center [954, 115] width 105 height 16
click at [1091, 109] on div "Scheduling Client Profile Staff Profile Job Board Forms Quotes Reporting SILS I…" at bounding box center [784, 381] width 1568 height 762
click at [1087, 115] on div "SmartOSC" at bounding box center [1069, 115] width 72 height 20
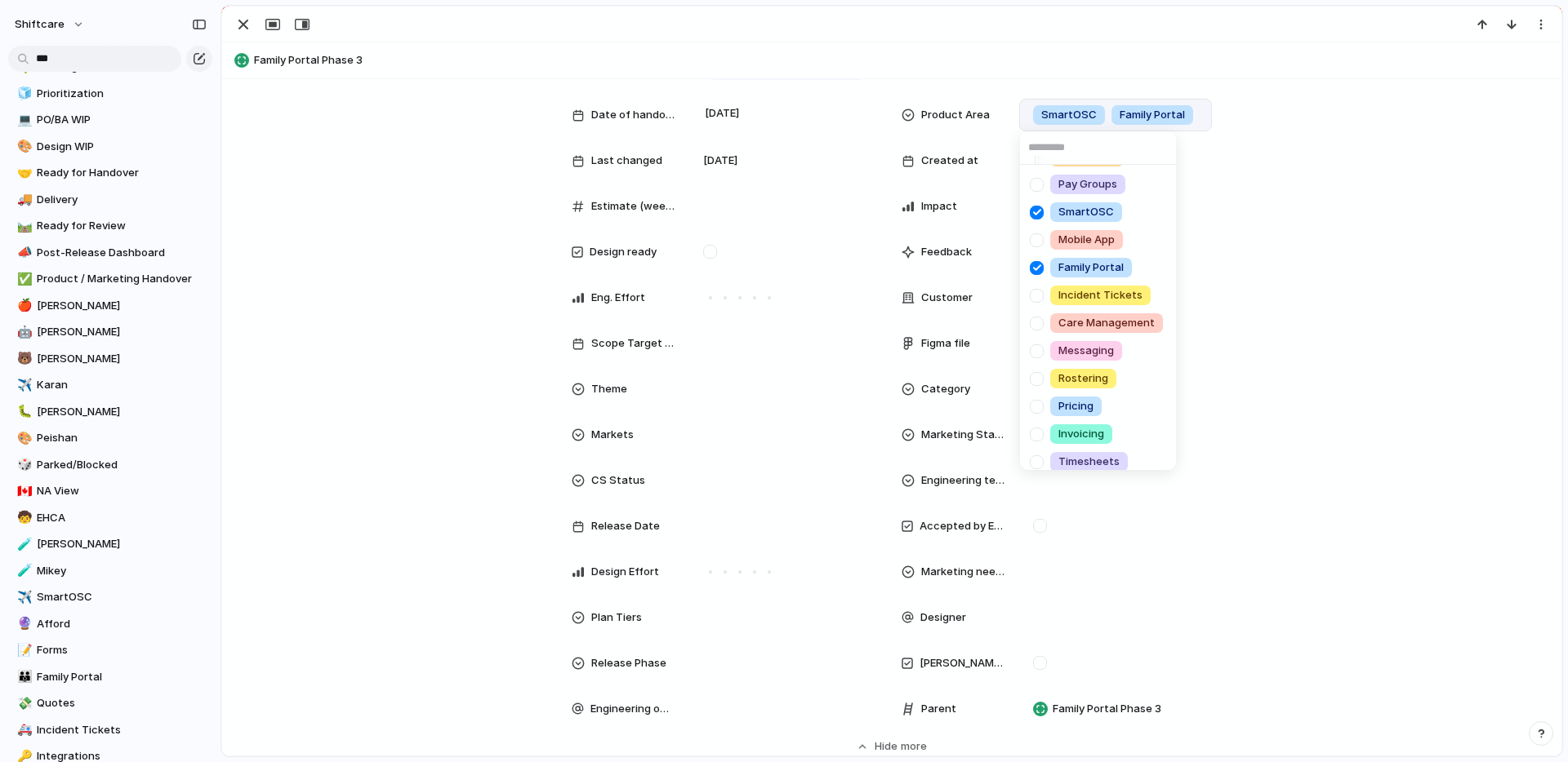
scroll to position [279, 0]
click at [1033, 211] on div at bounding box center [1036, 209] width 29 height 29
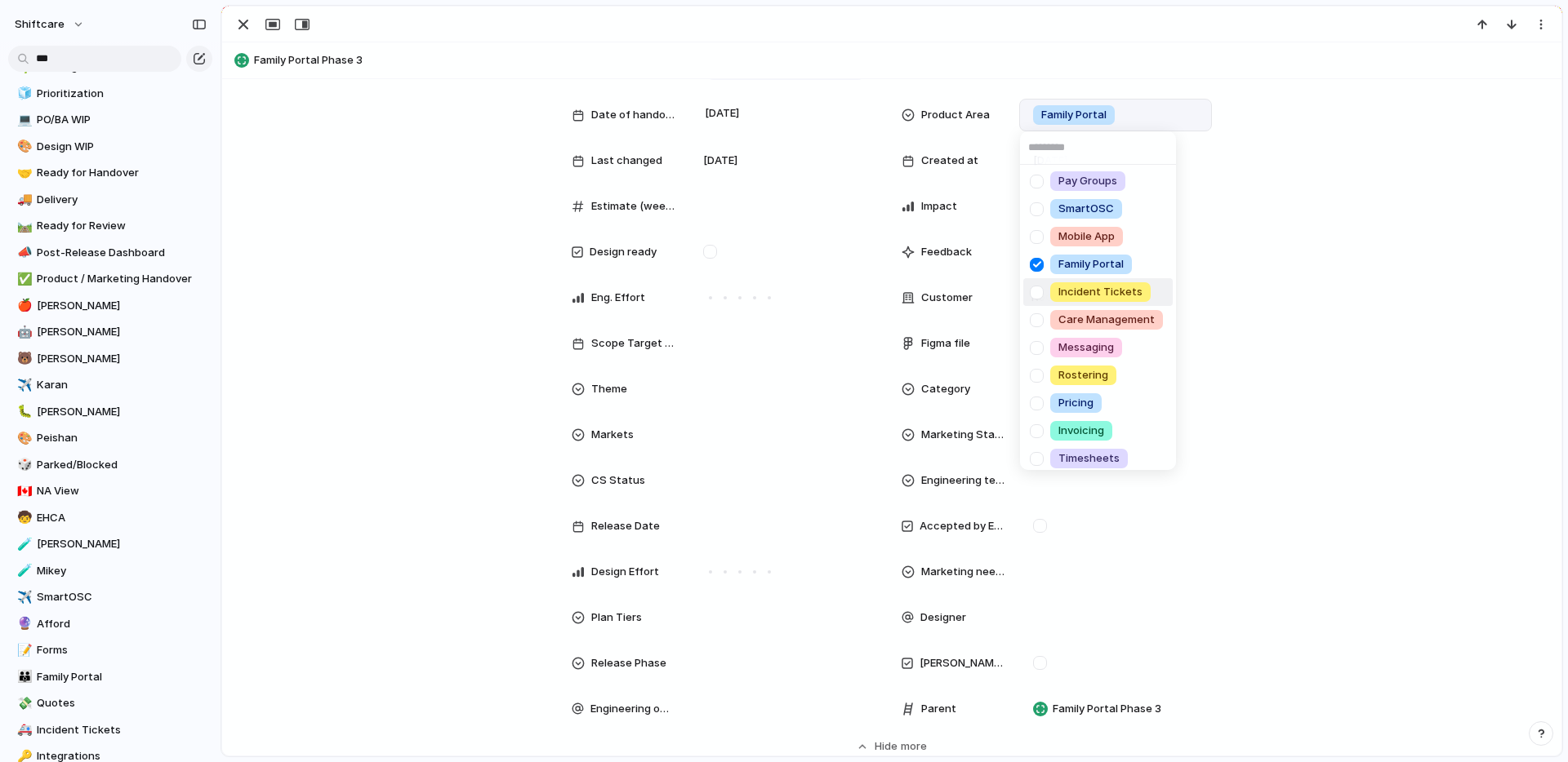
click at [1276, 372] on div "Scheduling Client Profile Staff Profile Job Board Forms Quotes Reporting SILS I…" at bounding box center [784, 381] width 1568 height 762
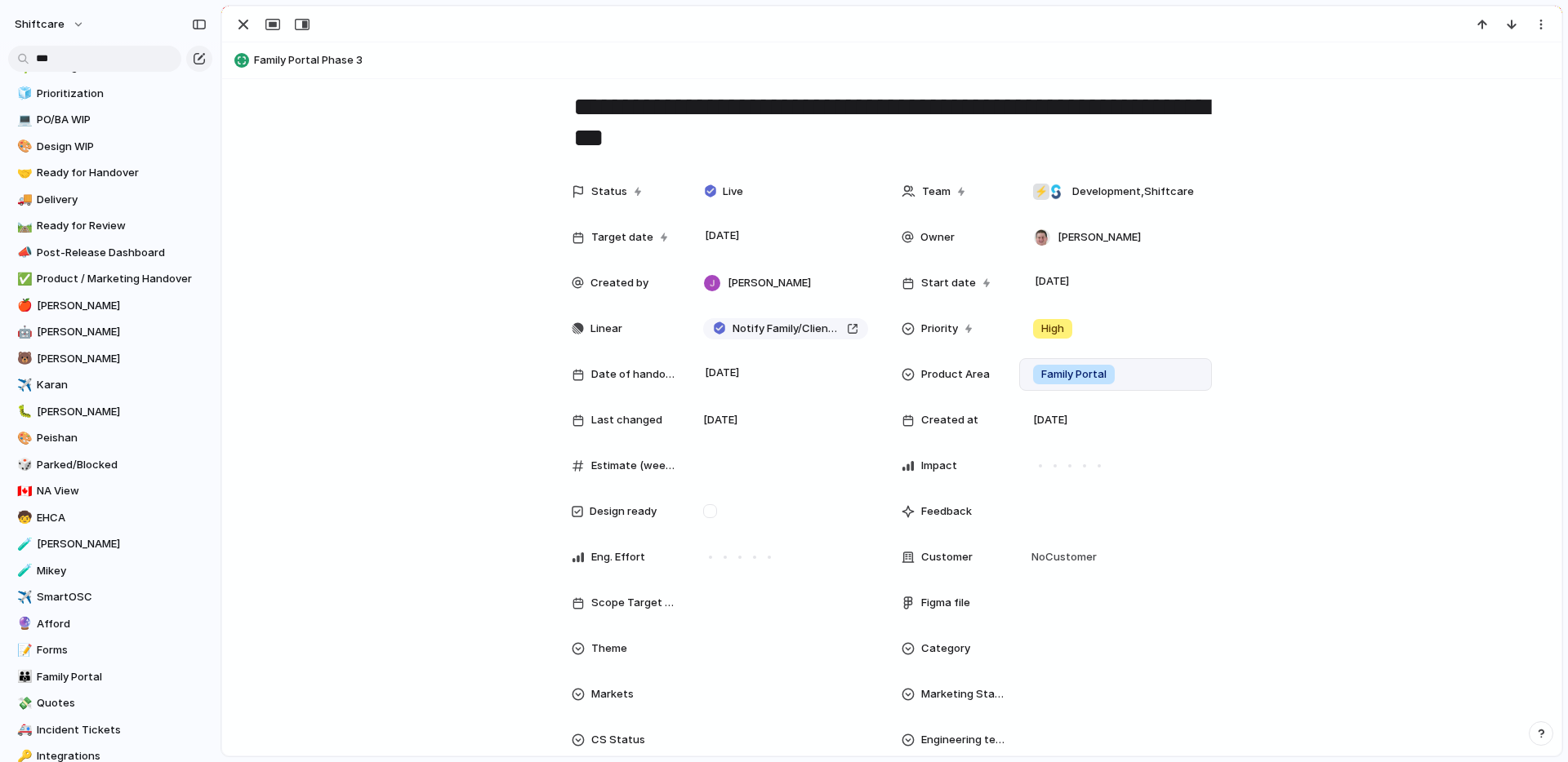
scroll to position [0, 0]
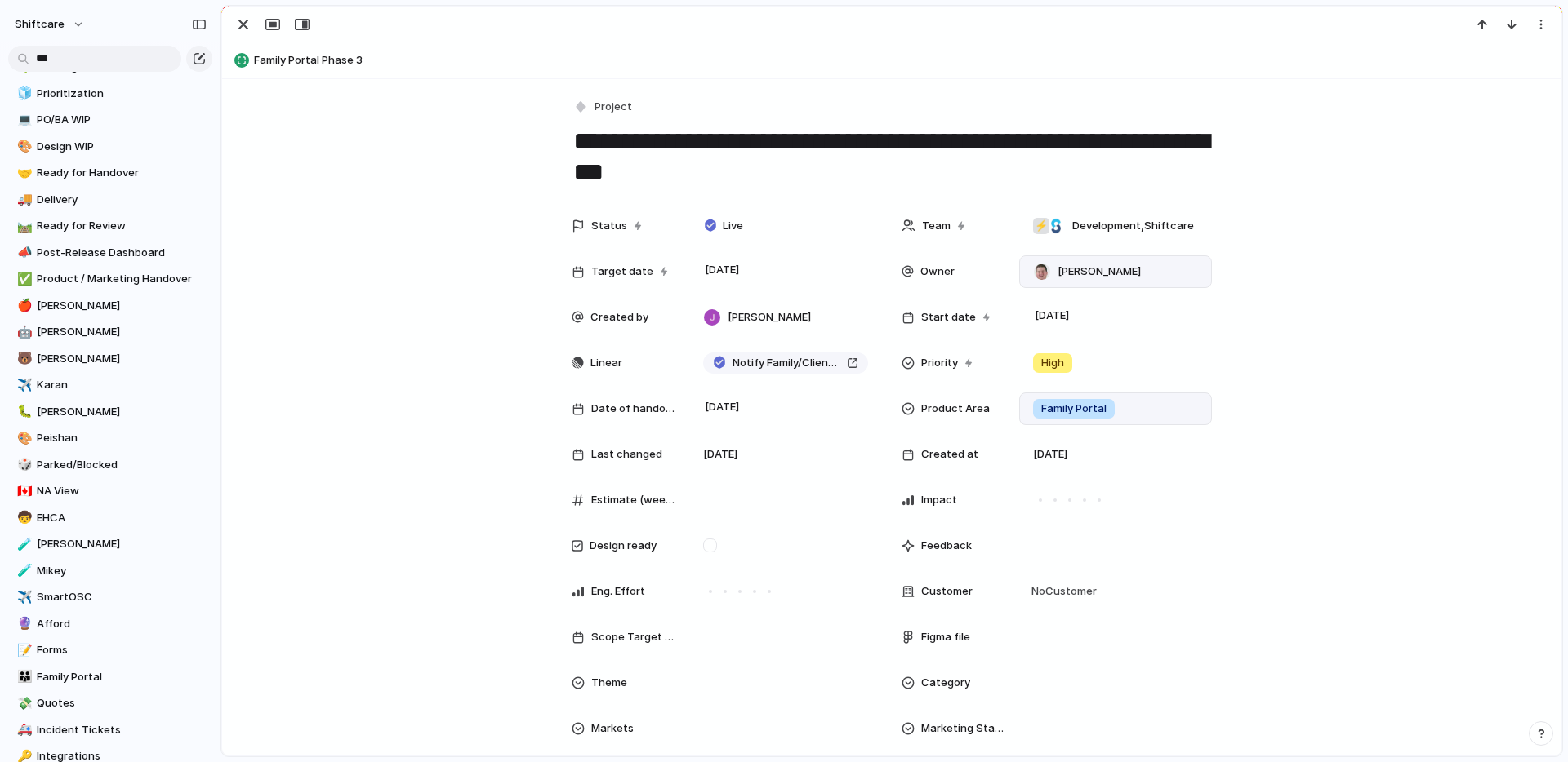
click at [1141, 275] on div "Paul Slater" at bounding box center [1114, 272] width 178 height 18
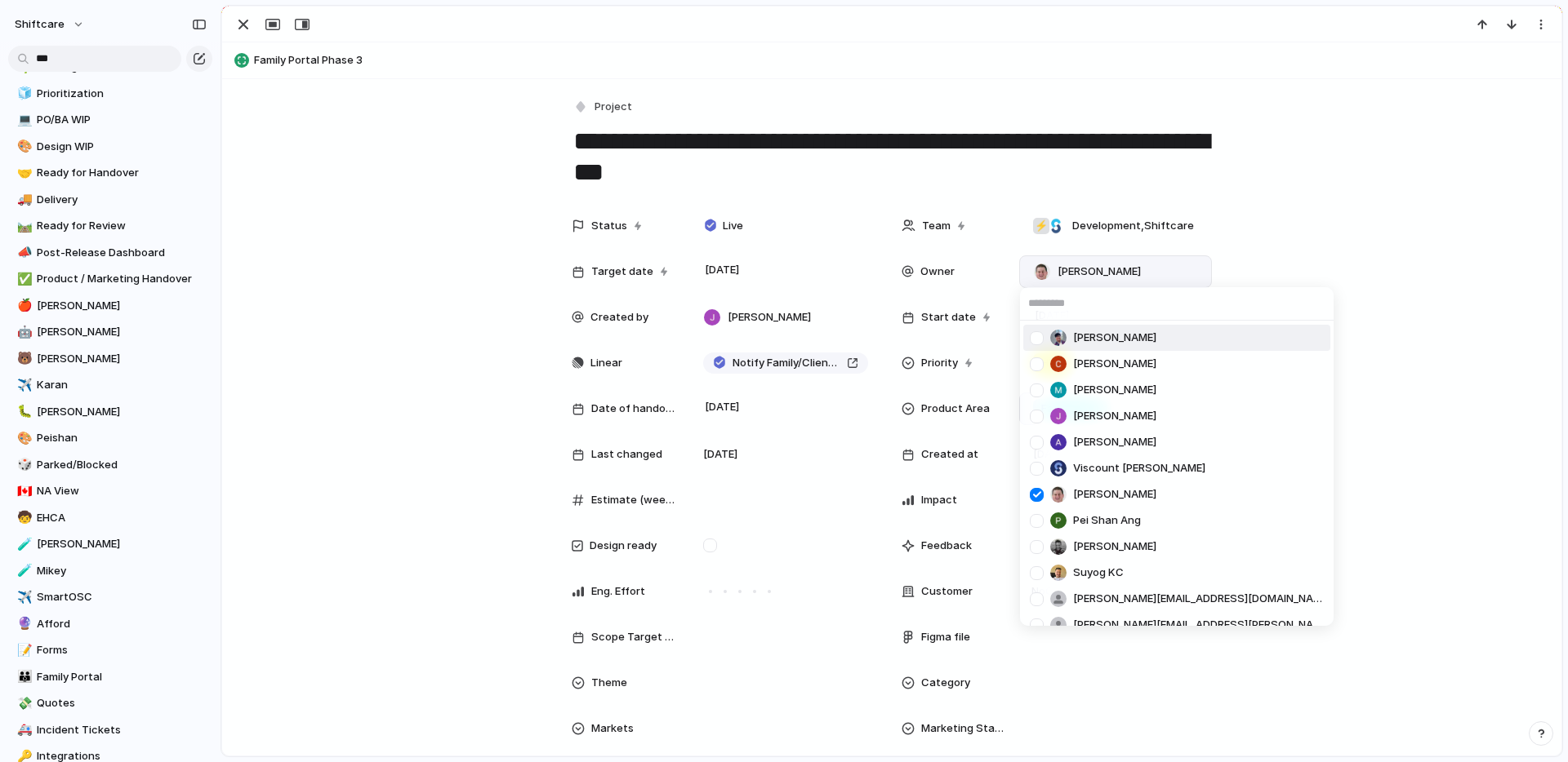
click at [1041, 337] on div at bounding box center [1036, 338] width 29 height 29
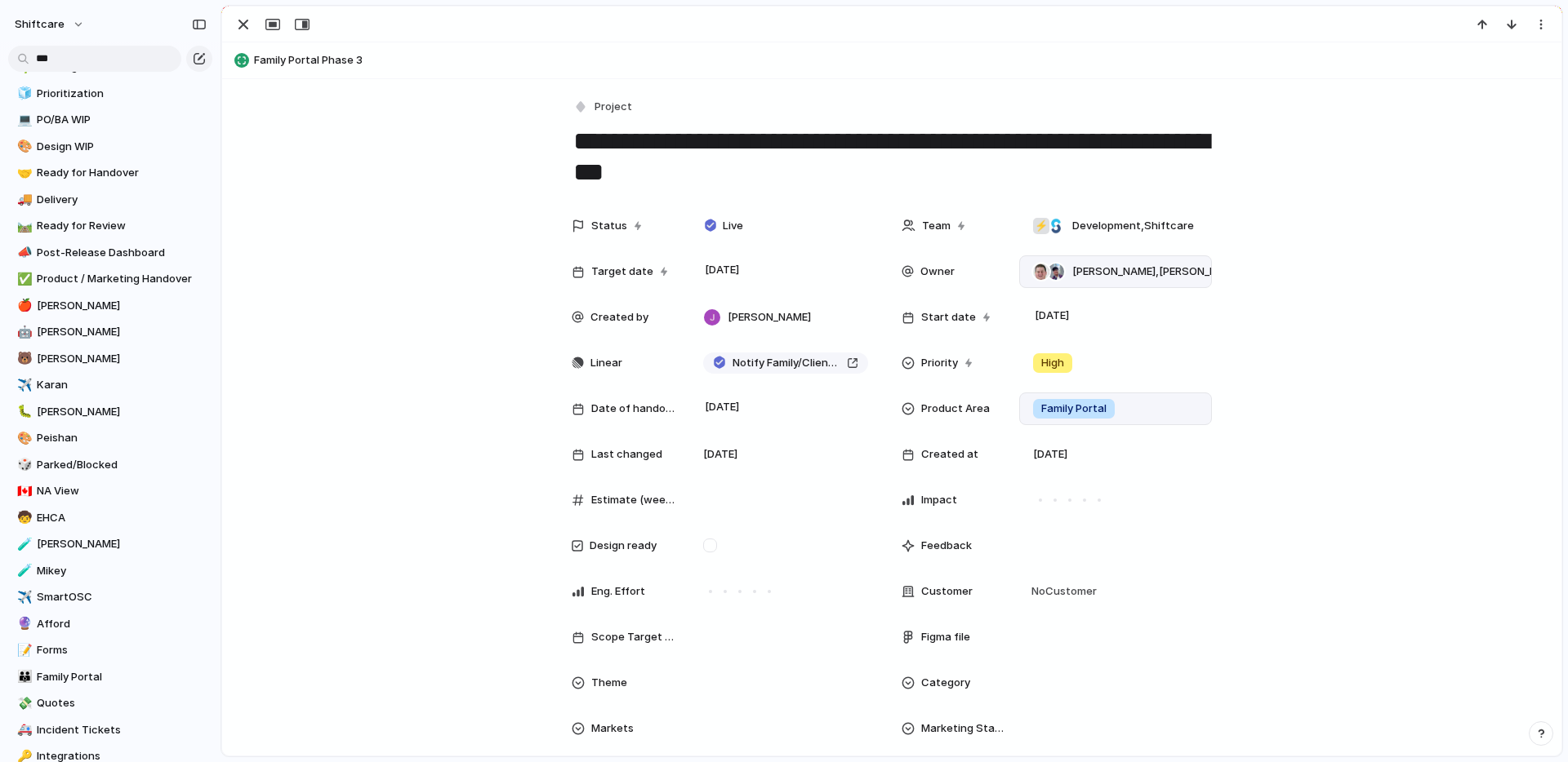
click at [1377, 390] on div "Mikey Nanquil Cris Militante Mathew Cagney Jonathan Agness Abner Chua Viscount …" at bounding box center [784, 381] width 1568 height 762
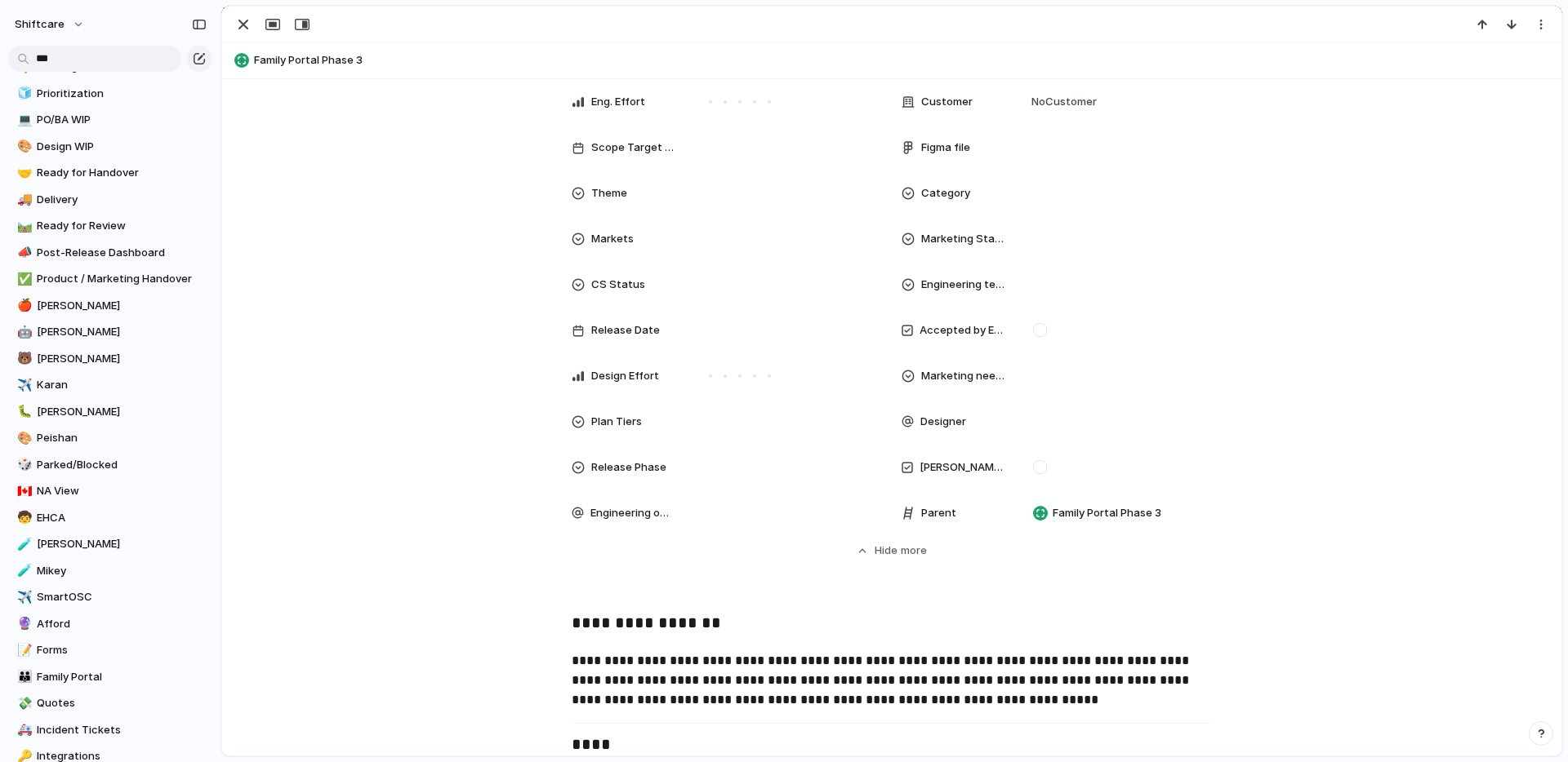
scroll to position [588, 0]
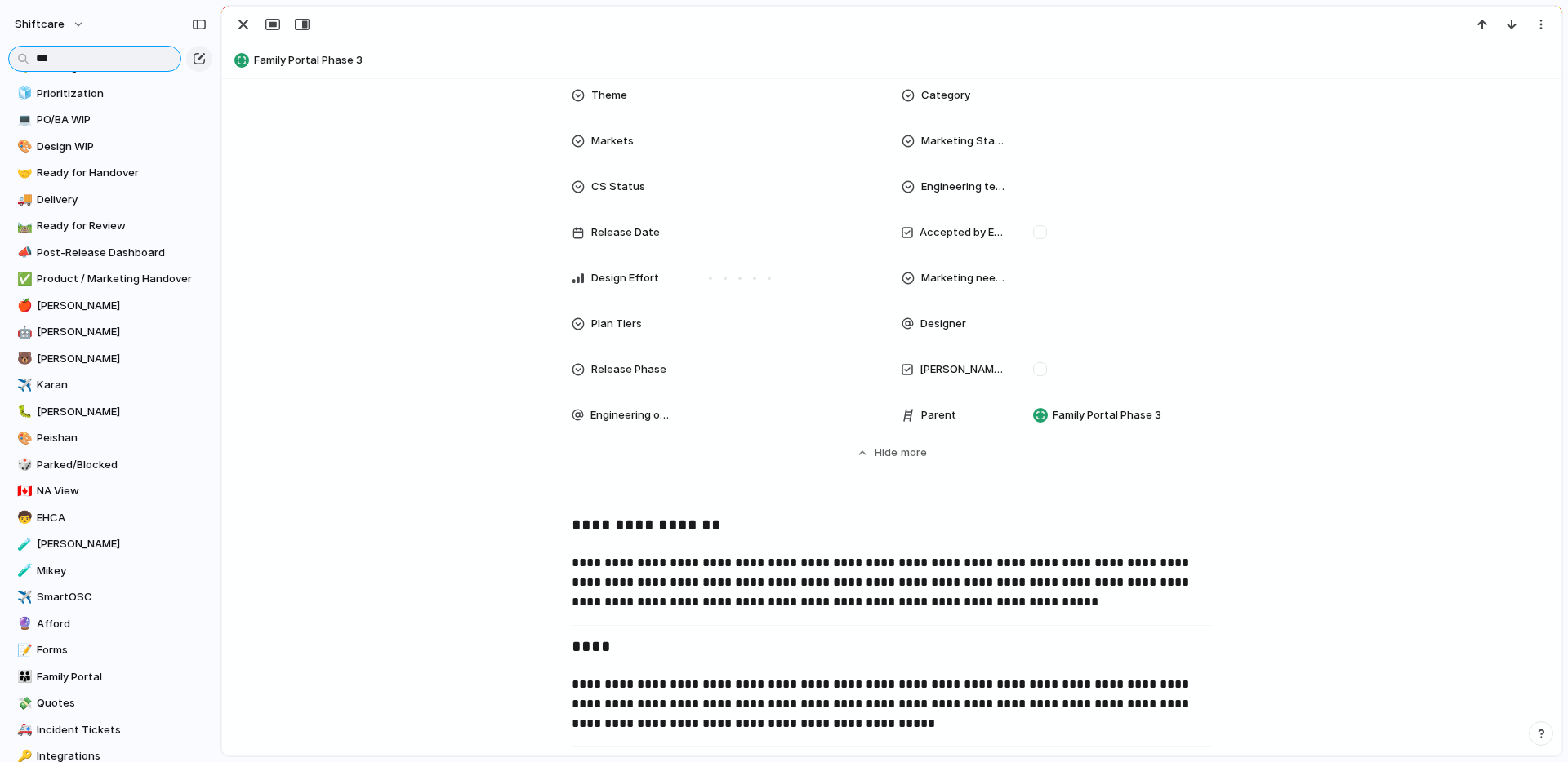
click at [120, 65] on input "**" at bounding box center [94, 59] width 173 height 26
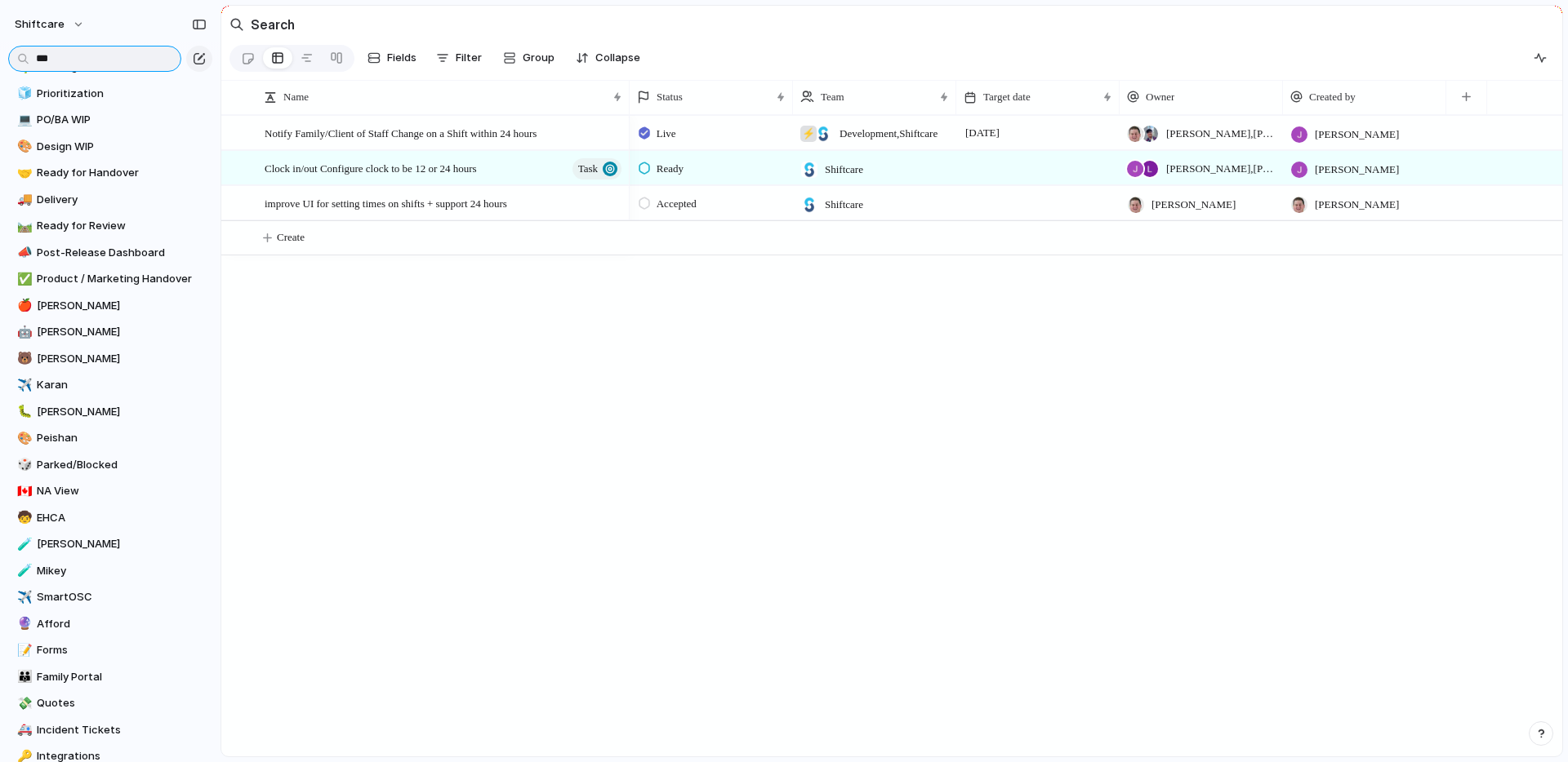
drag, startPoint x: 120, startPoint y: 65, endPoint x: 4, endPoint y: 65, distance: 116.0
click at [4, 65] on div "**" at bounding box center [110, 57] width 220 height 29
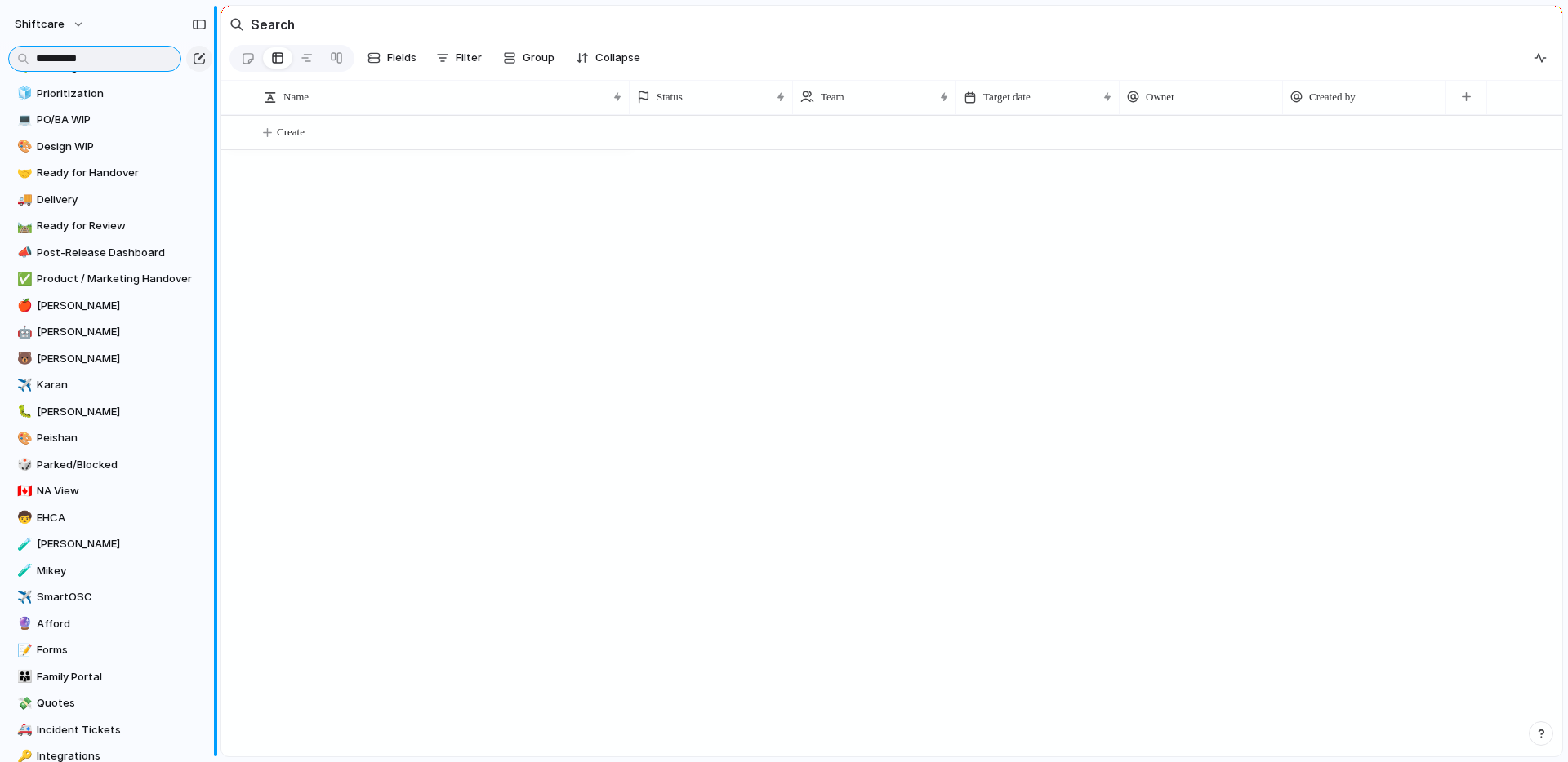
type input "**********"
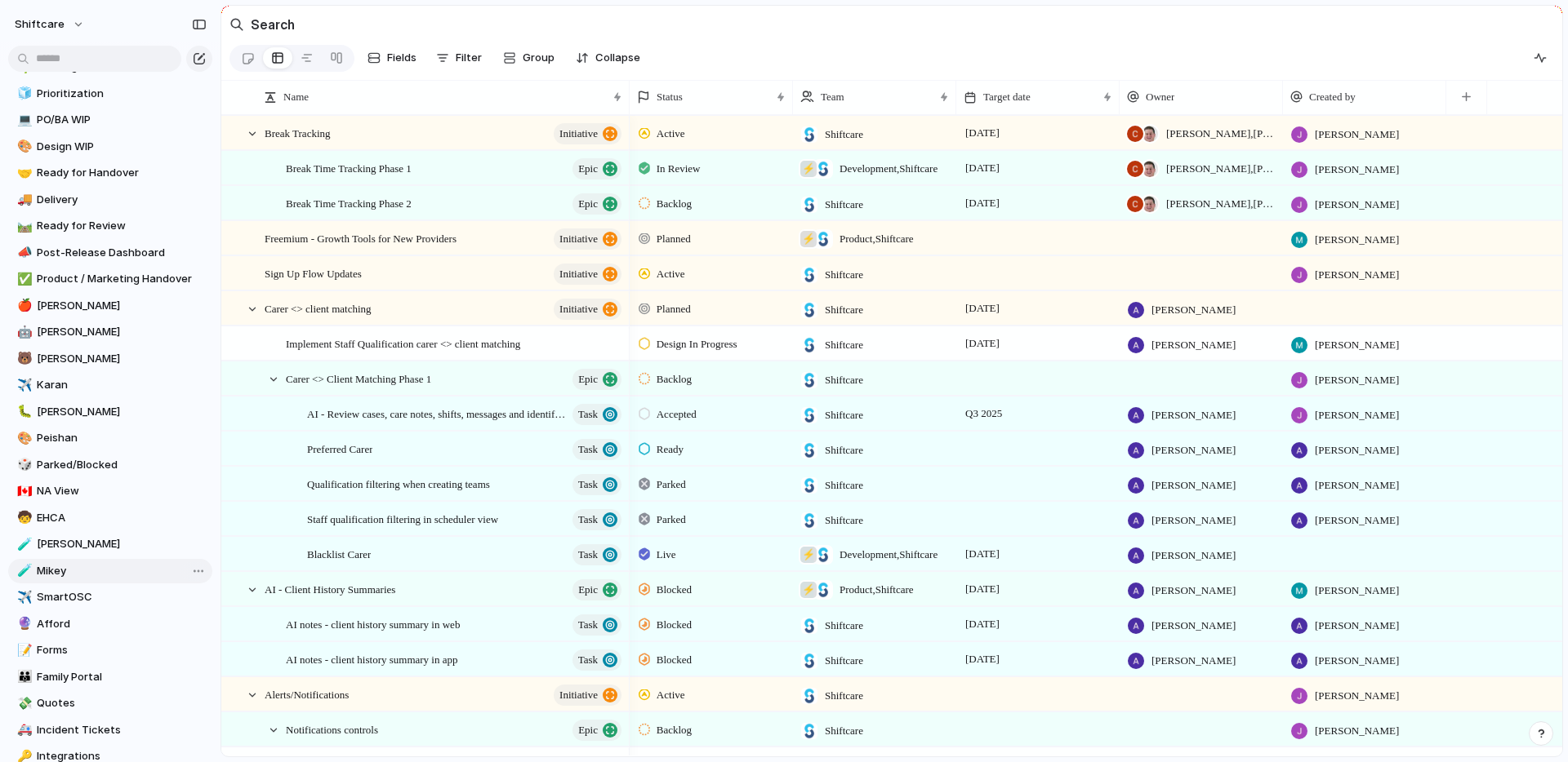
click at [120, 563] on span "Mikey" at bounding box center [121, 571] width 169 height 16
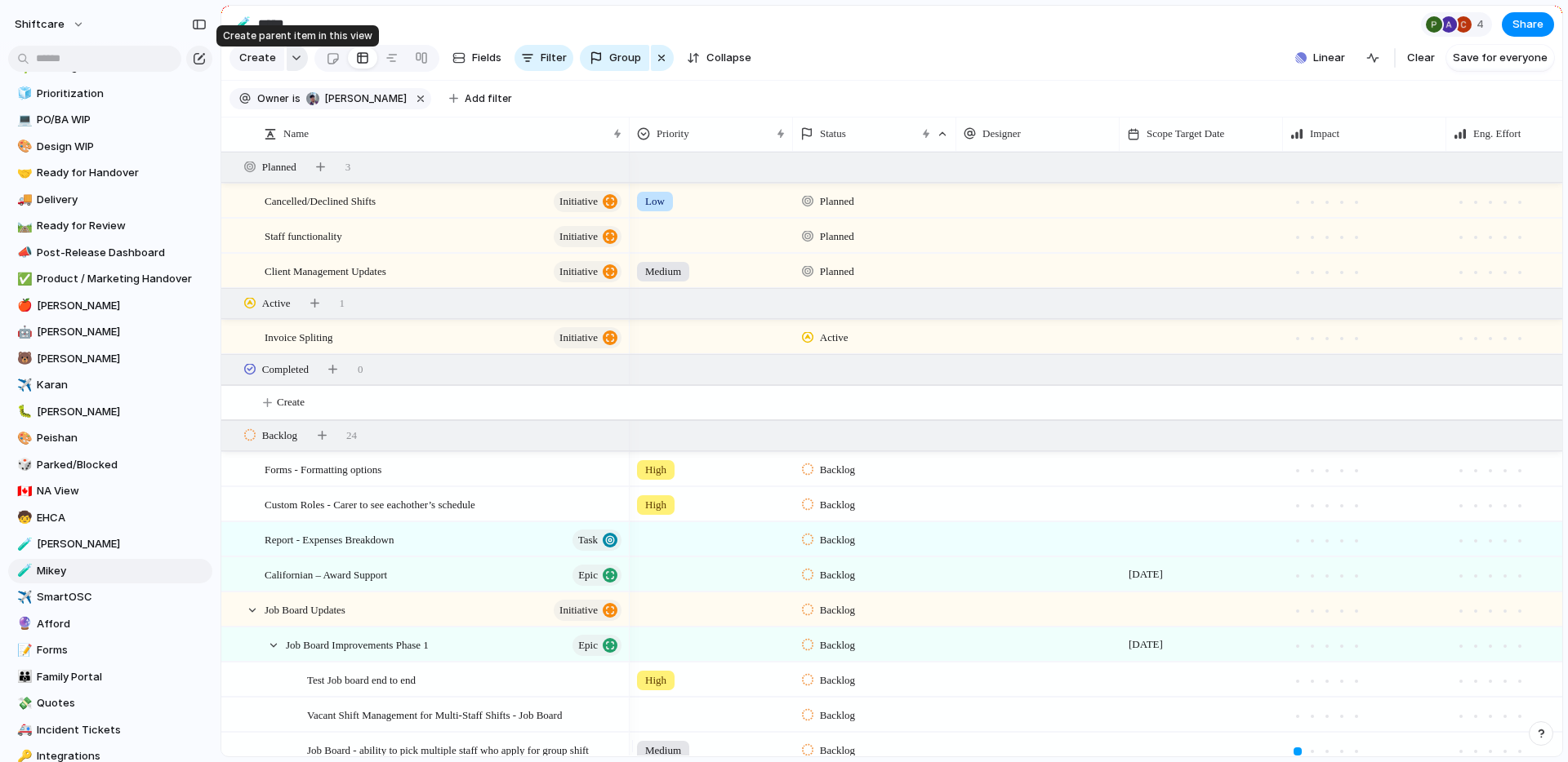
click at [300, 62] on button "button" at bounding box center [297, 58] width 21 height 26
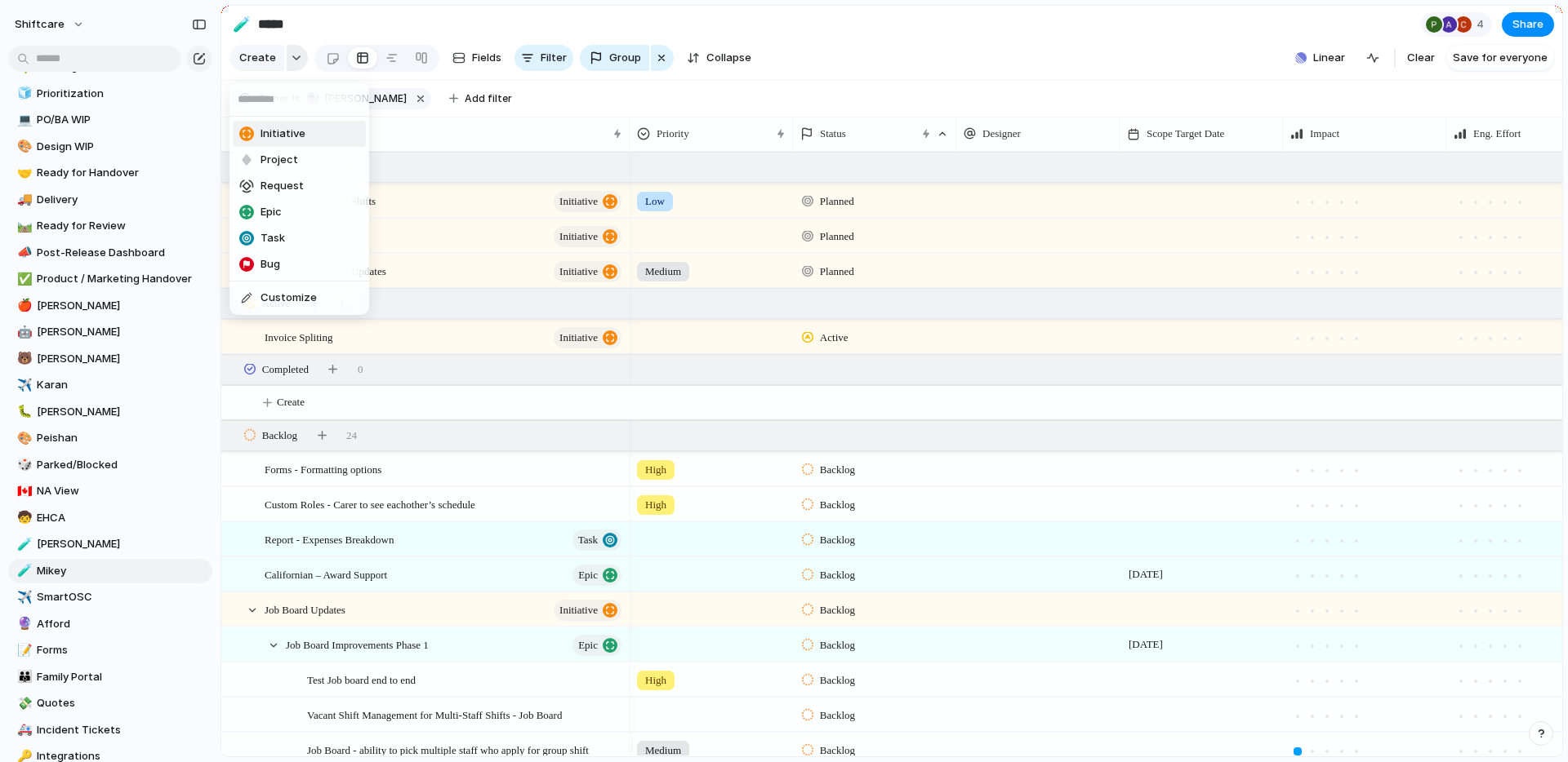
click at [300, 62] on div "Initiative Project Request Epic Task Bug Customize" at bounding box center [784, 381] width 1568 height 762
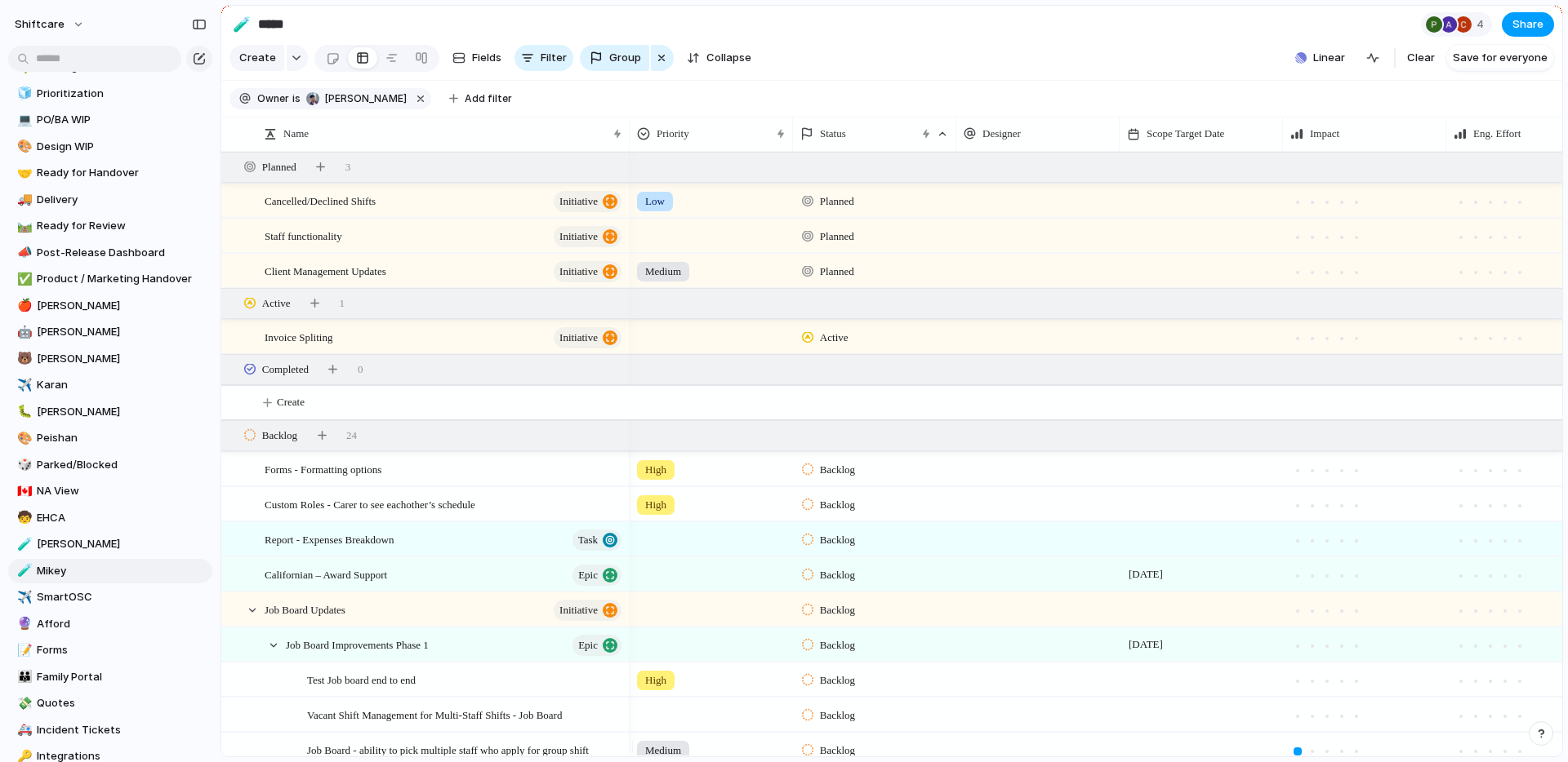
click at [1534, 34] on button "Share" at bounding box center [1528, 25] width 52 height 25
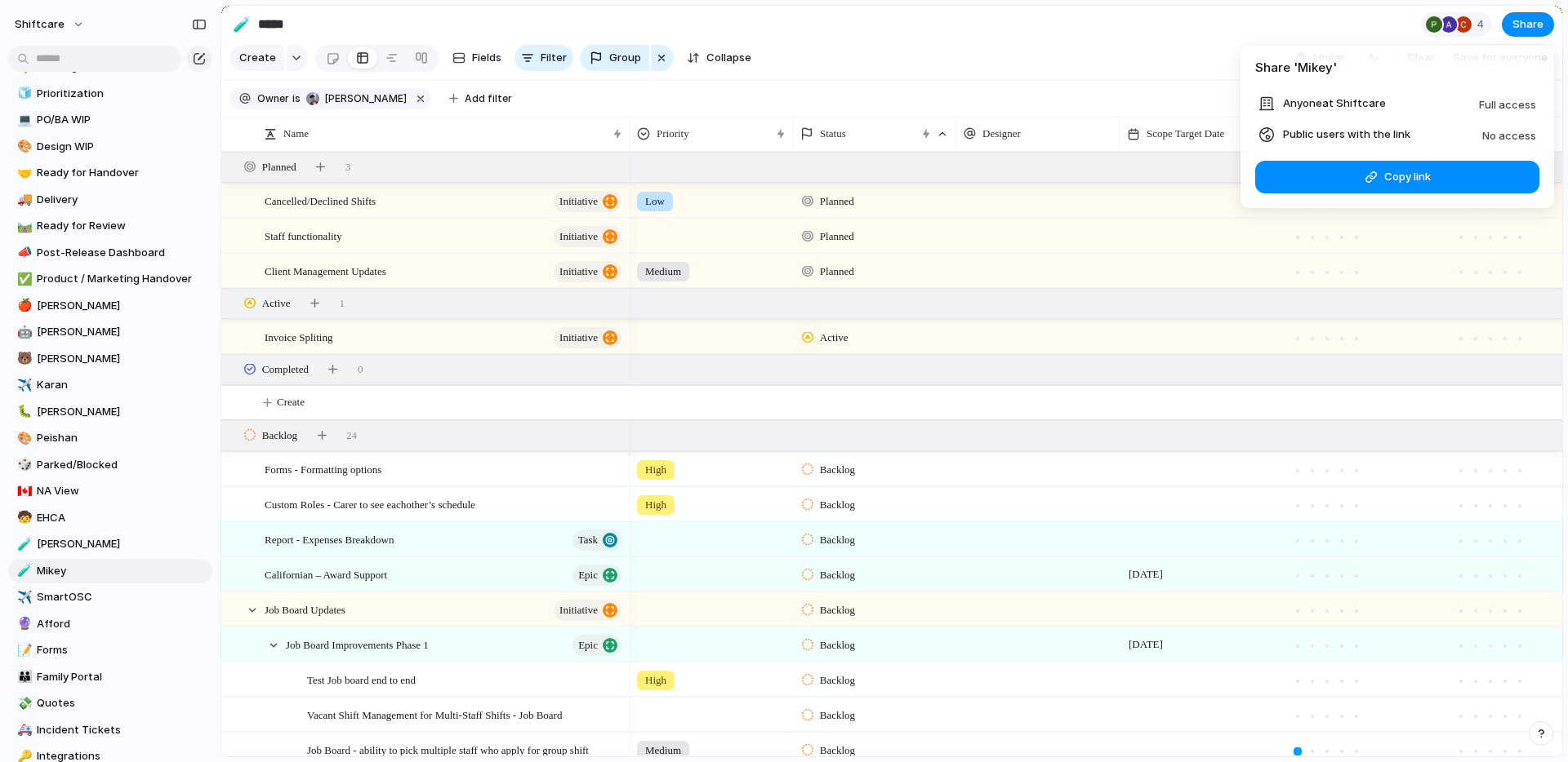
click at [1150, 72] on div "Share ' Mikey ' Anyone at Shiftcare Full access Public users with the link No a…" at bounding box center [784, 381] width 1568 height 762
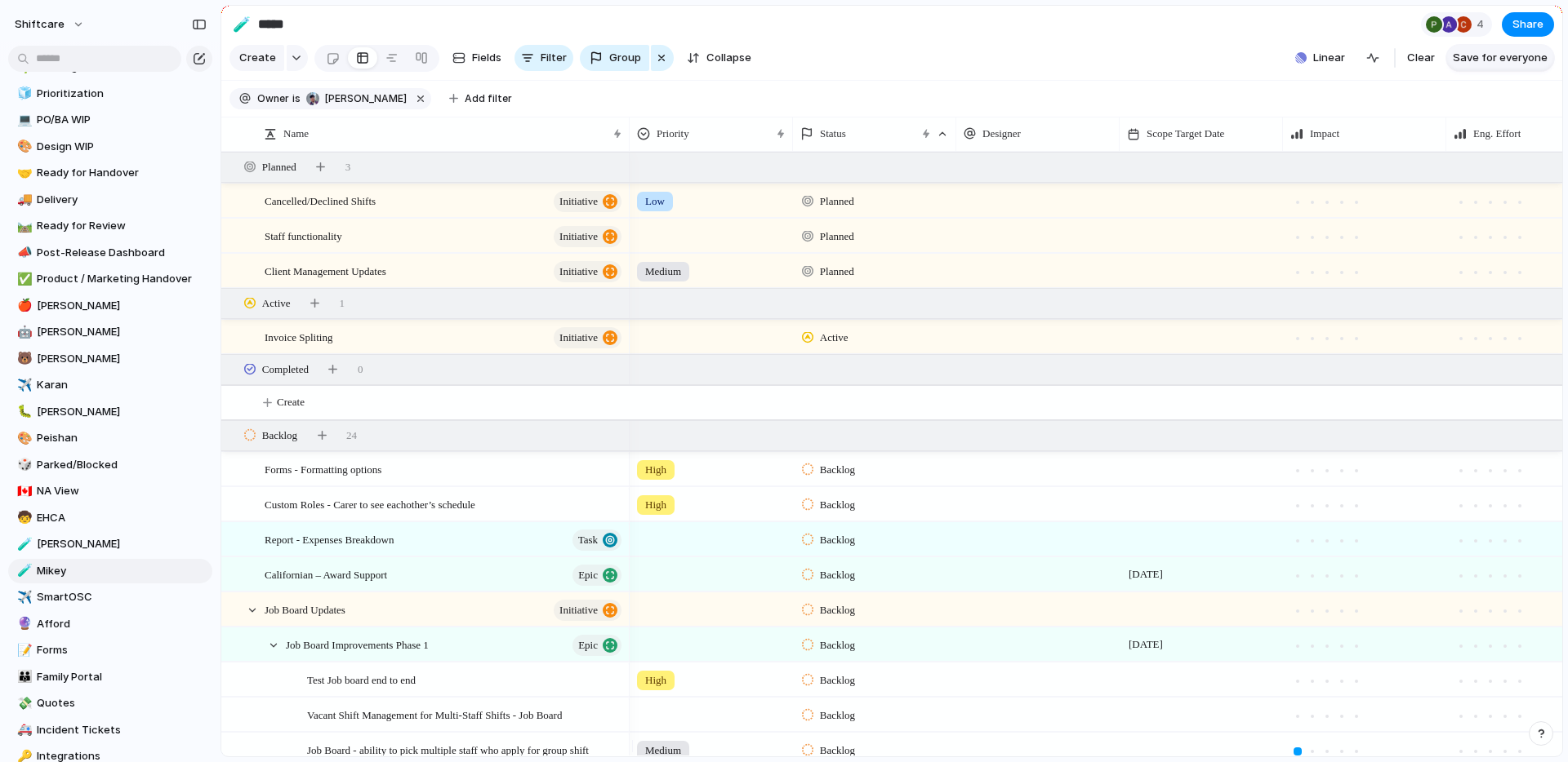
click at [1476, 66] on span "Save for everyone" at bounding box center [1500, 58] width 95 height 16
click at [158, 344] on div "Open in new tab Copy link Duplicate view Rename view Delete view" at bounding box center [784, 381] width 1568 height 762
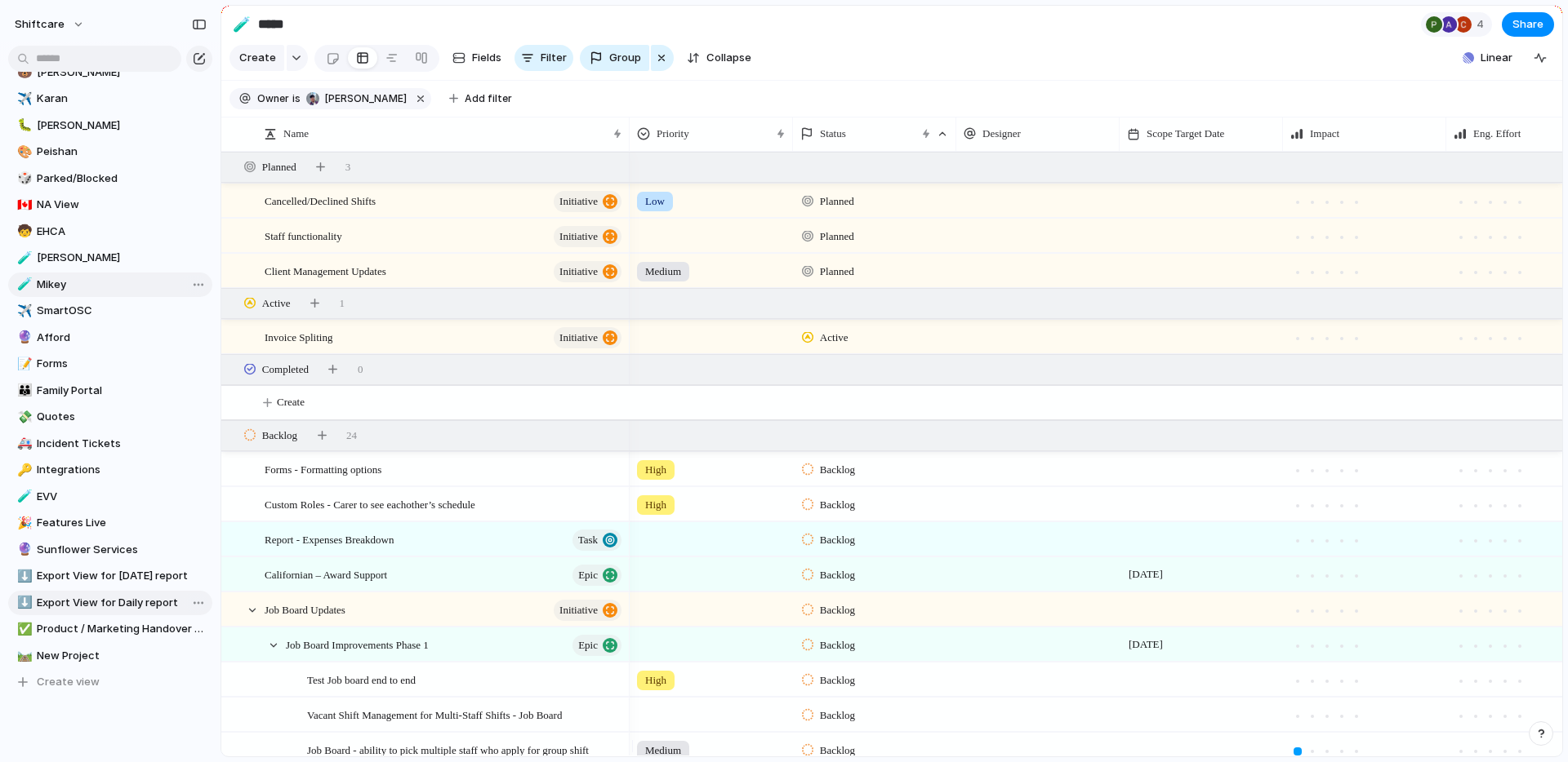
click at [148, 598] on span "Export View for Daily report" at bounding box center [121, 603] width 169 height 16
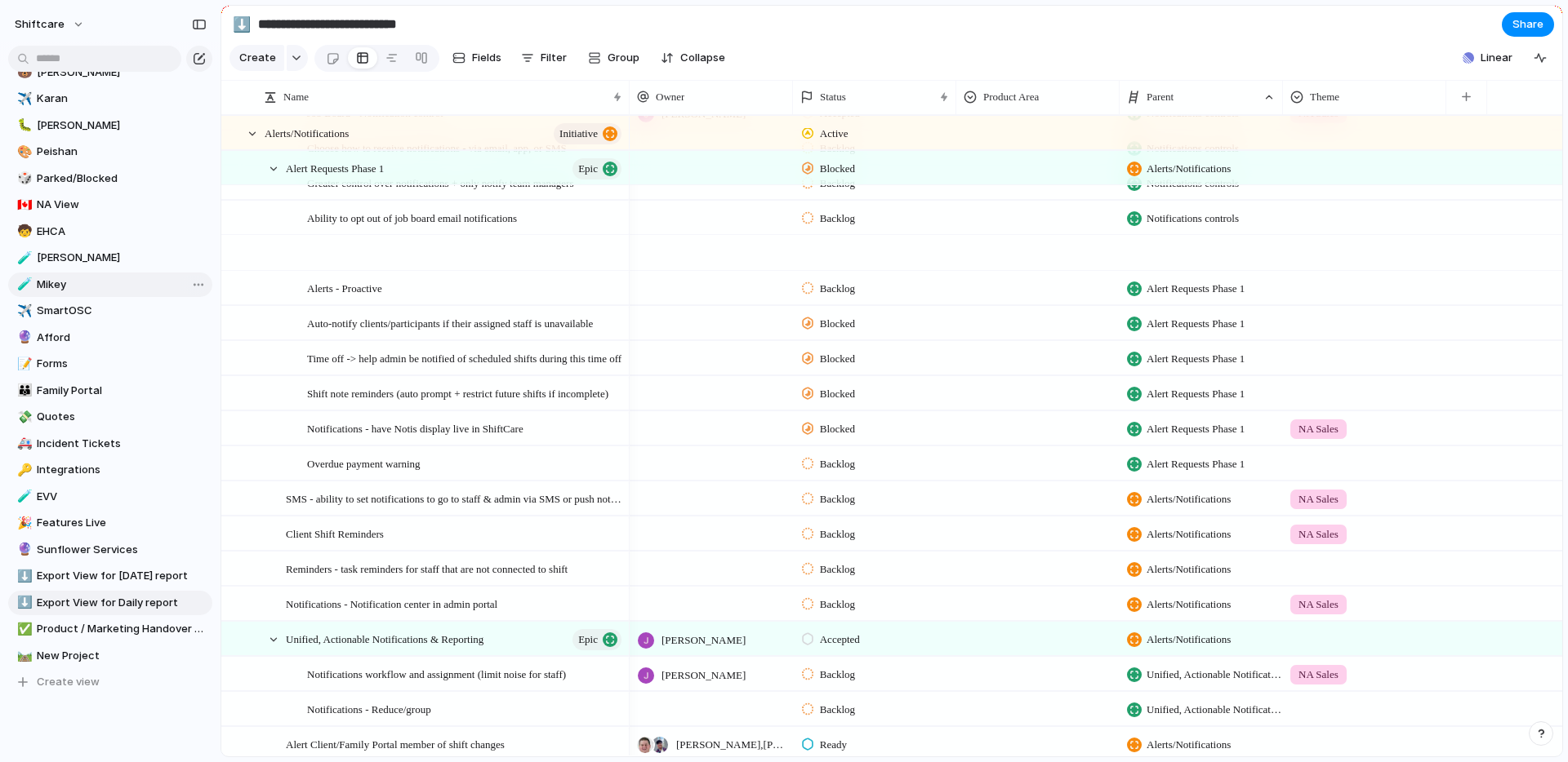
scroll to position [1355, 0]
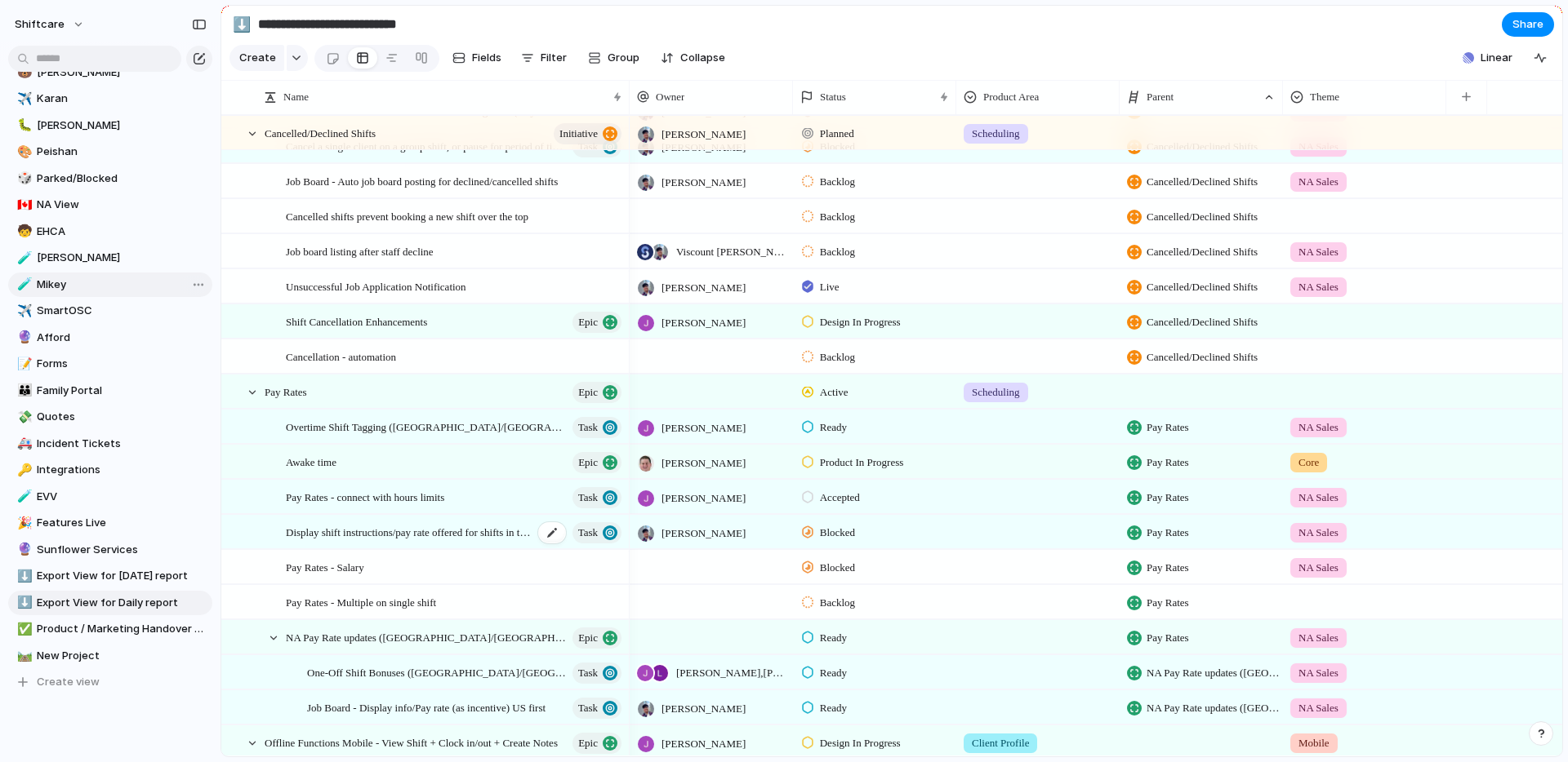
click at [437, 541] on span "Display shift instructions/pay rate offered for shifts in the mobile app for jo…" at bounding box center [409, 531] width 247 height 19
click at [1522, 23] on span "Share" at bounding box center [1528, 25] width 31 height 16
click at [946, 47] on div "Share ' Export View for Daily report ' Anyone at Shiftcare Full access Public u…" at bounding box center [784, 381] width 1568 height 762
click at [120, 287] on span "Mikey" at bounding box center [121, 285] width 169 height 16
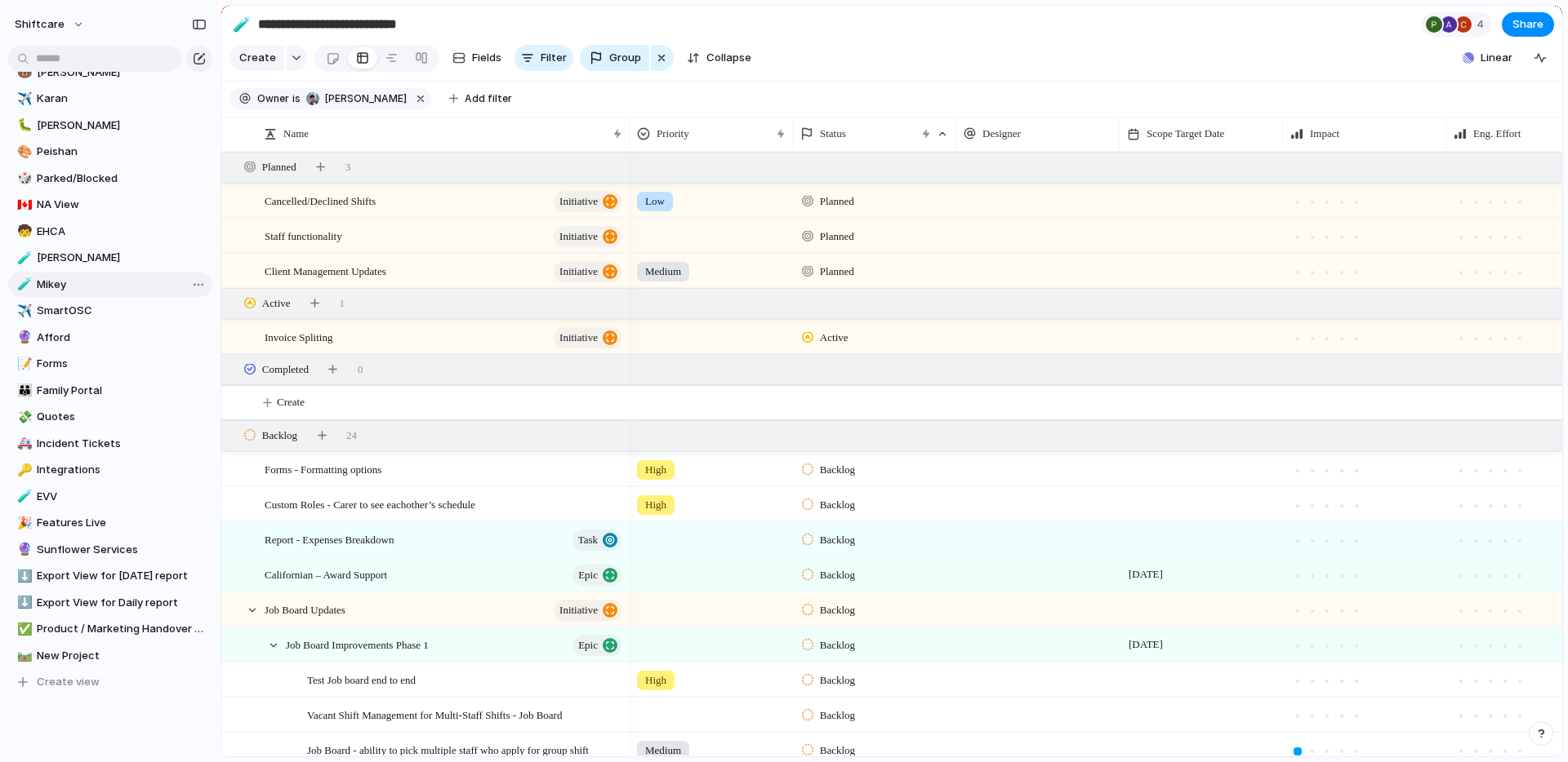
type input "*****"
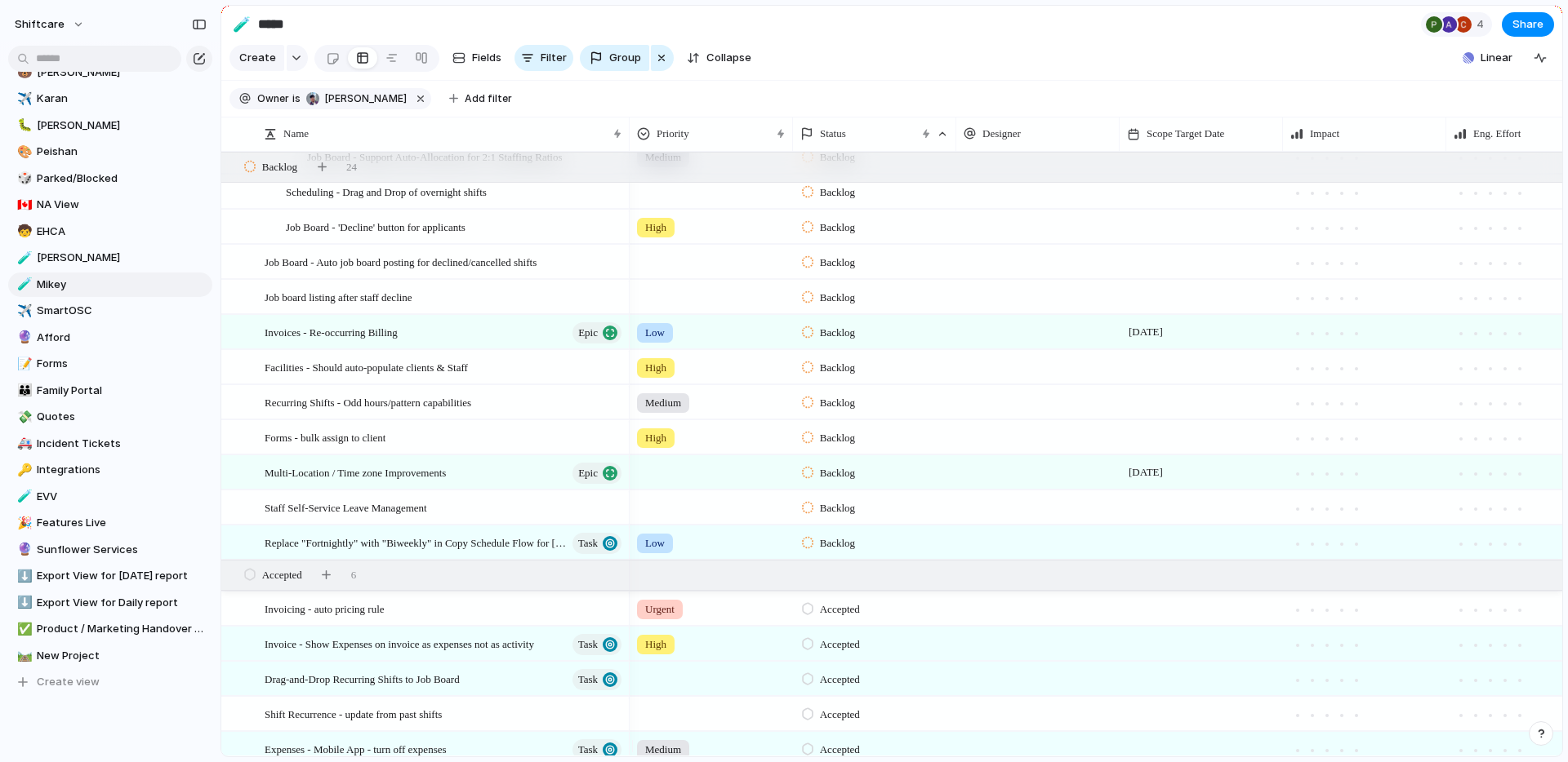
scroll to position [1241, 0]
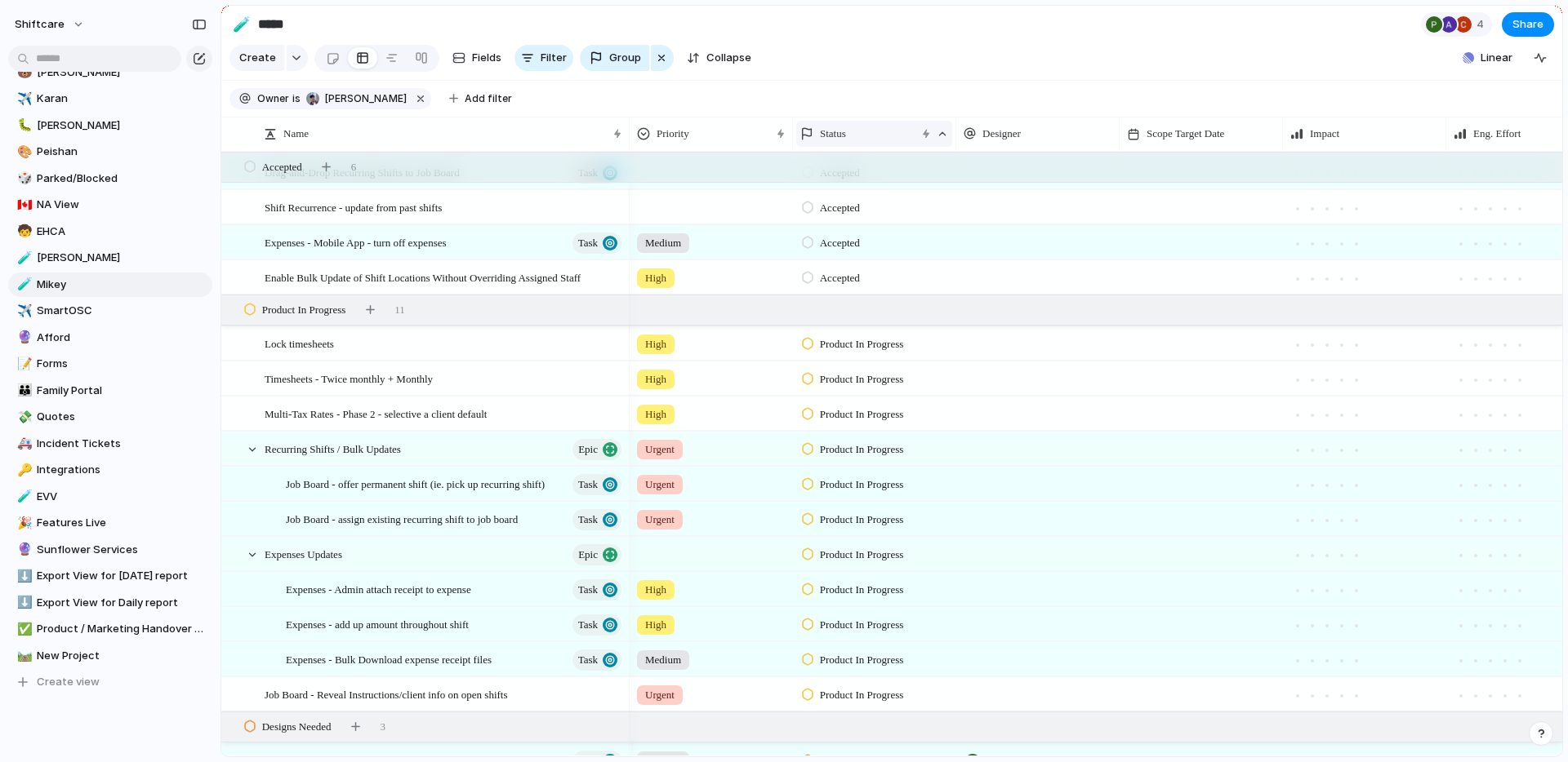
click at [883, 147] on div "Status" at bounding box center [874, 134] width 156 height 26
click at [866, 192] on li "Modify" at bounding box center [859, 182] width 120 height 26
click at [876, 142] on div "Status" at bounding box center [857, 134] width 115 height 16
click at [861, 147] on div "Status" at bounding box center [874, 134] width 156 height 26
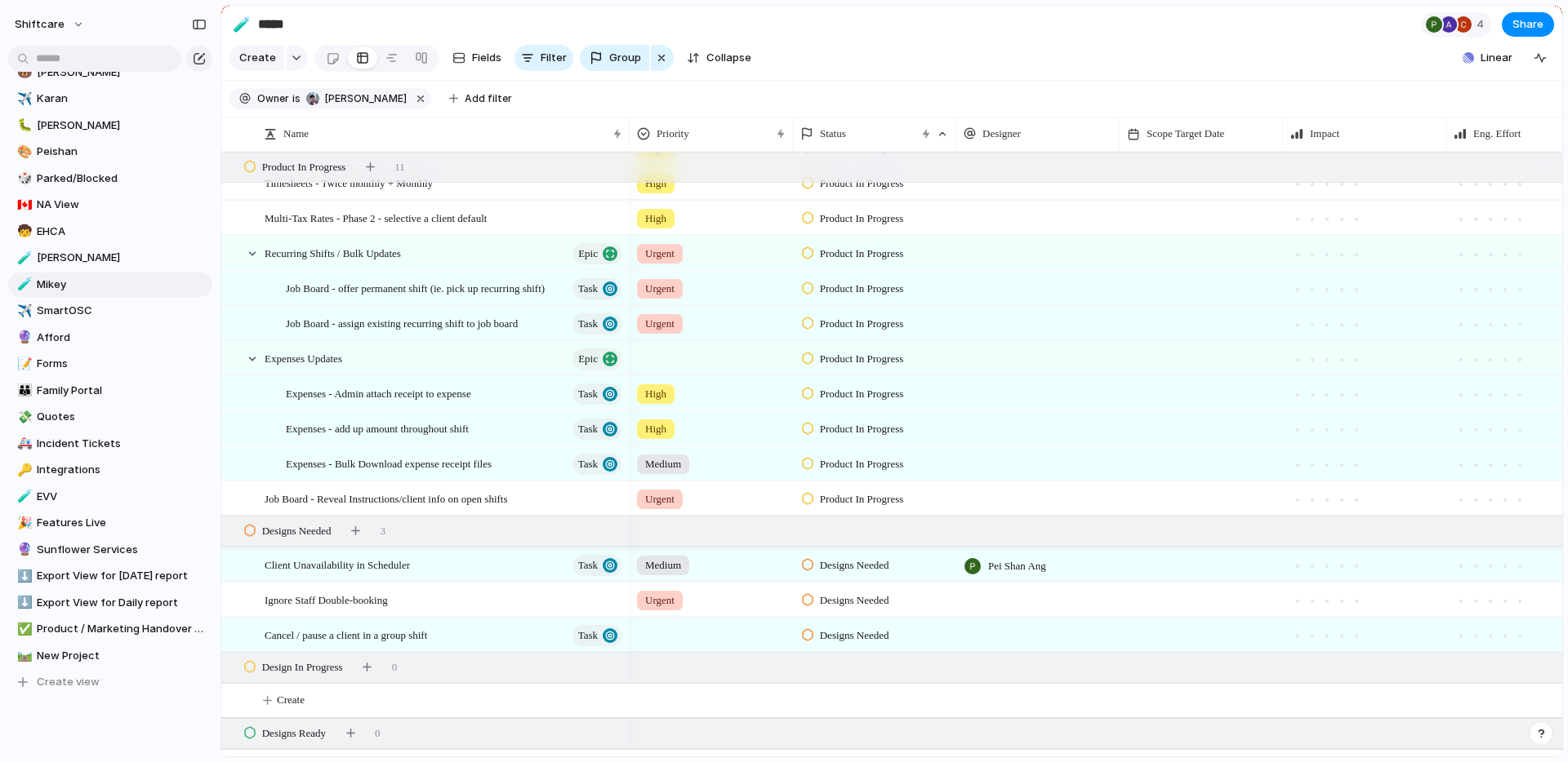
scroll to position [1338, 0]
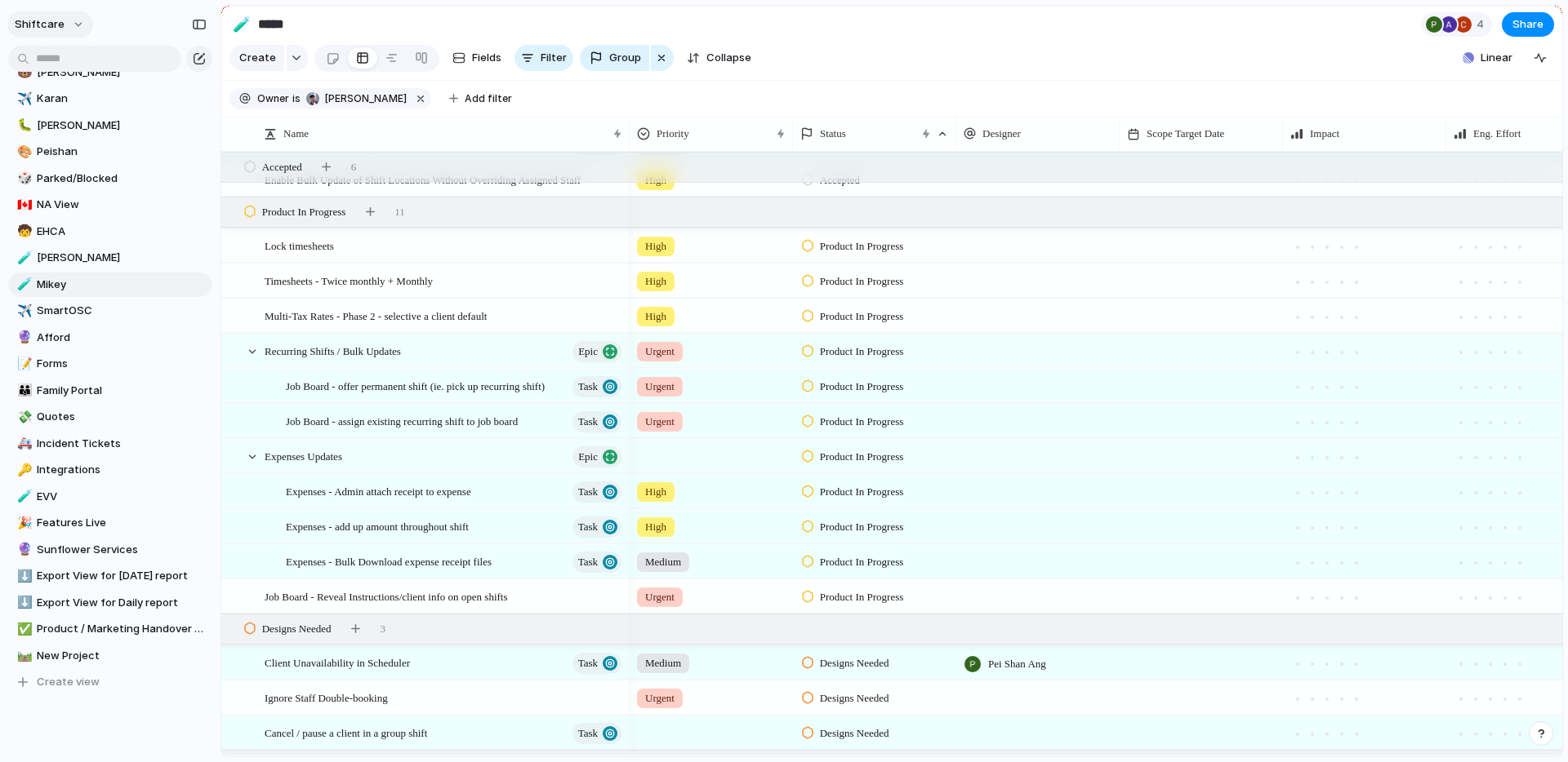
click at [75, 27] on button "shiftcare" at bounding box center [50, 25] width 86 height 26
click at [75, 27] on div "Settings Invite members Change theme Sign out" at bounding box center [784, 381] width 1568 height 762
click at [75, 27] on button "shiftcare" at bounding box center [50, 25] width 86 height 26
click at [93, 57] on li "Settings" at bounding box center [79, 61] width 136 height 26
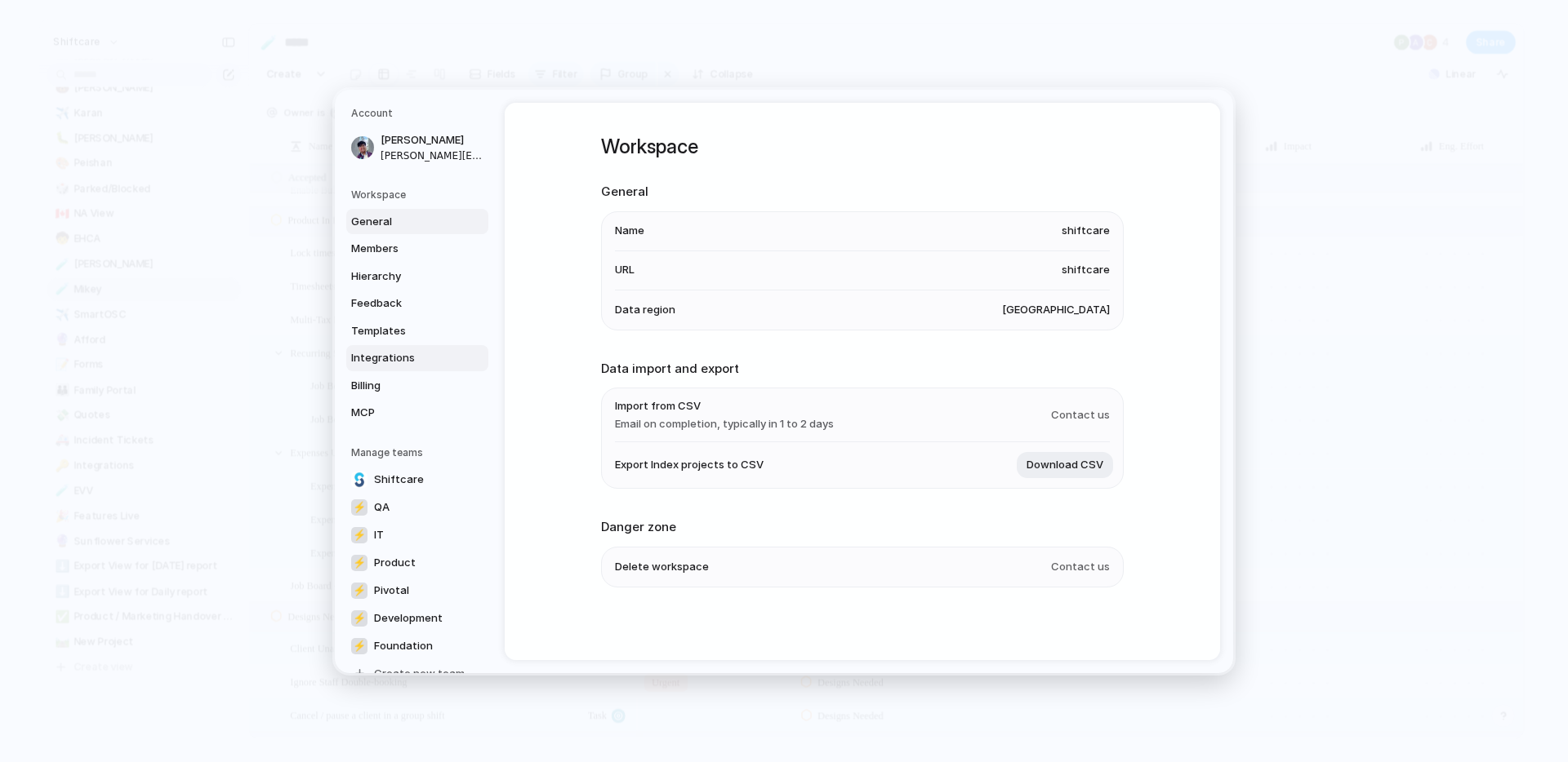
click at [419, 363] on span "Integrations" at bounding box center [404, 358] width 105 height 16
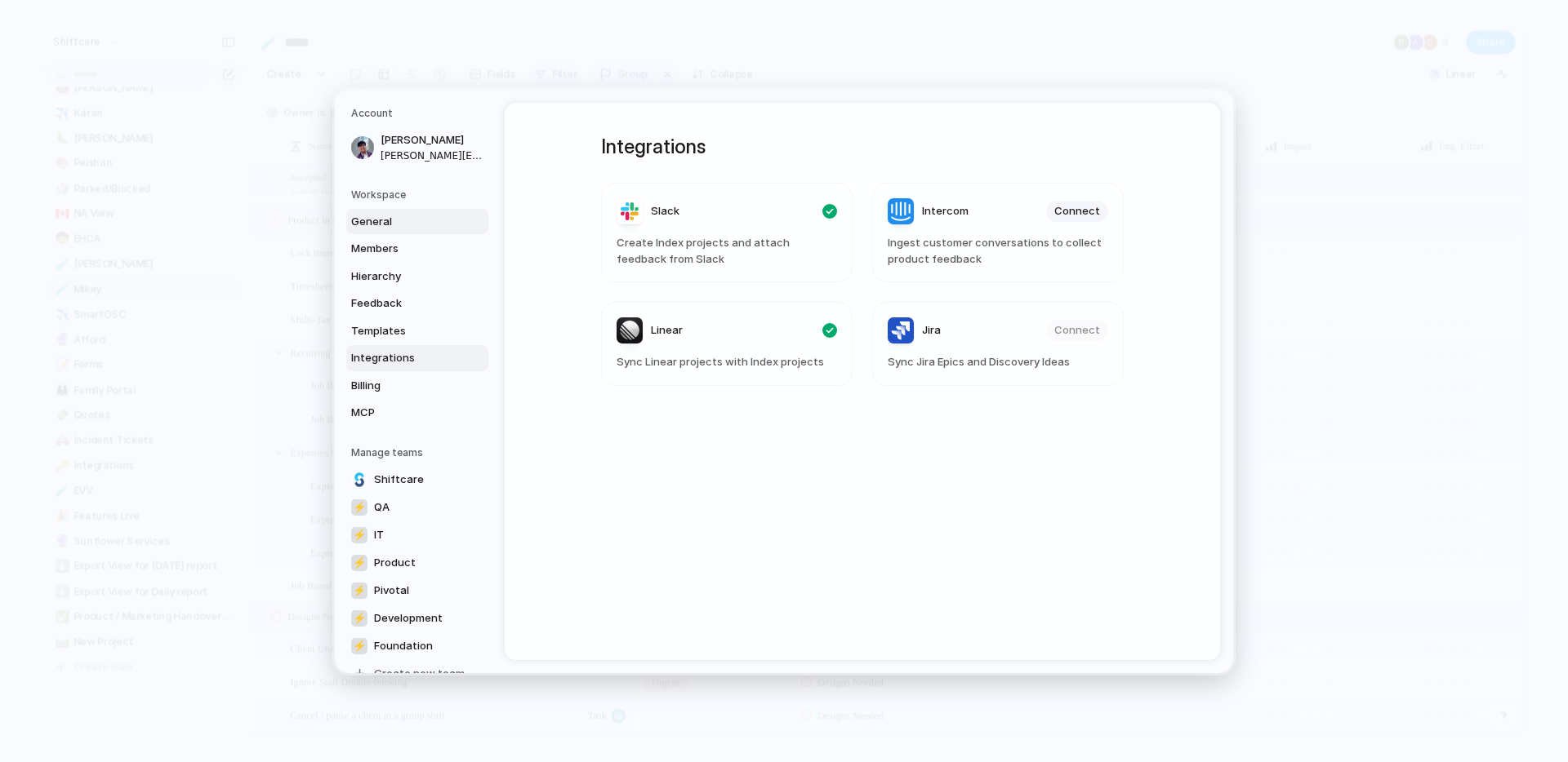
click at [411, 223] on span "General" at bounding box center [404, 221] width 105 height 16
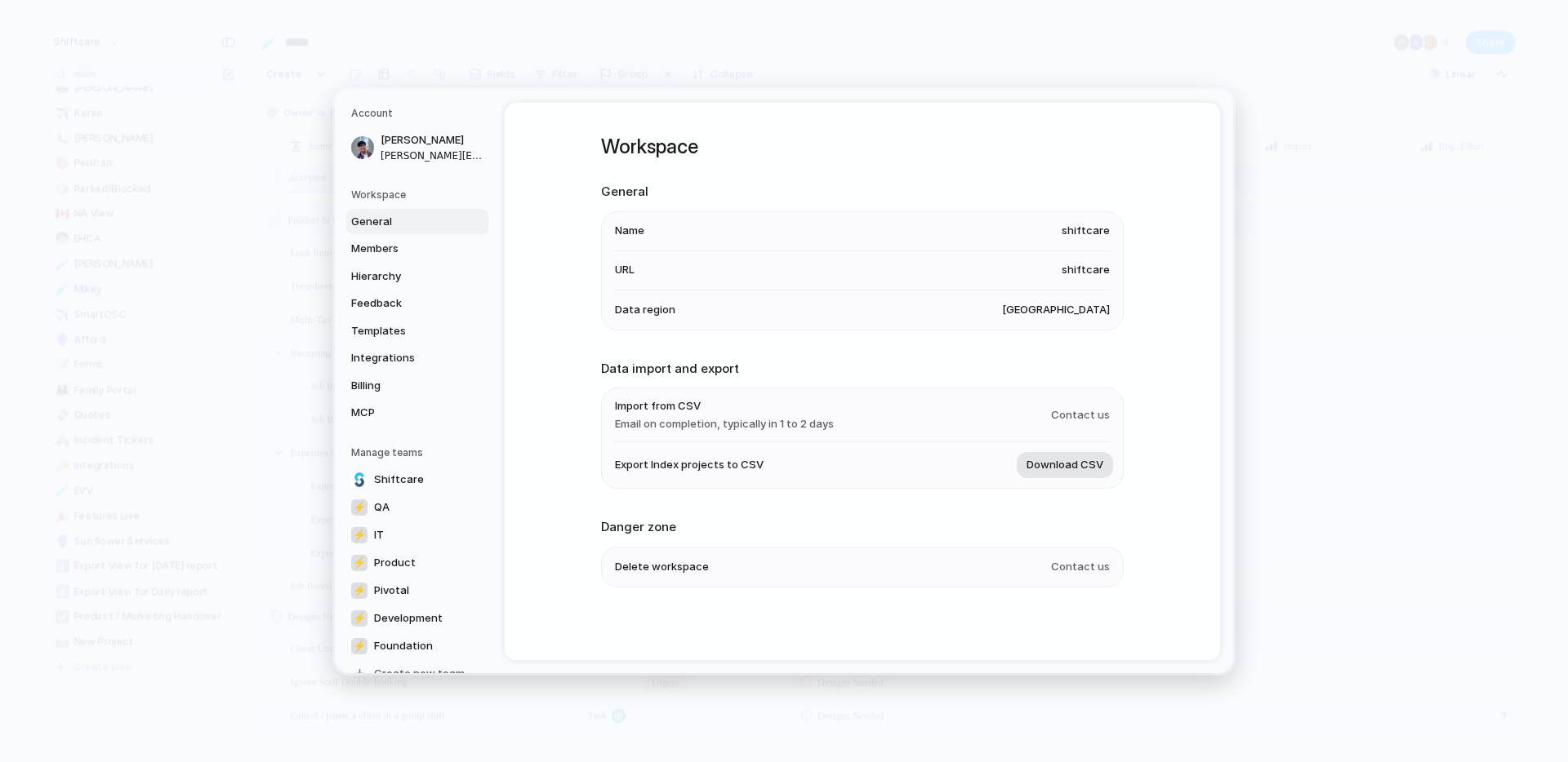
click at [1048, 469] on span "Download CSV" at bounding box center [1064, 465] width 77 height 16
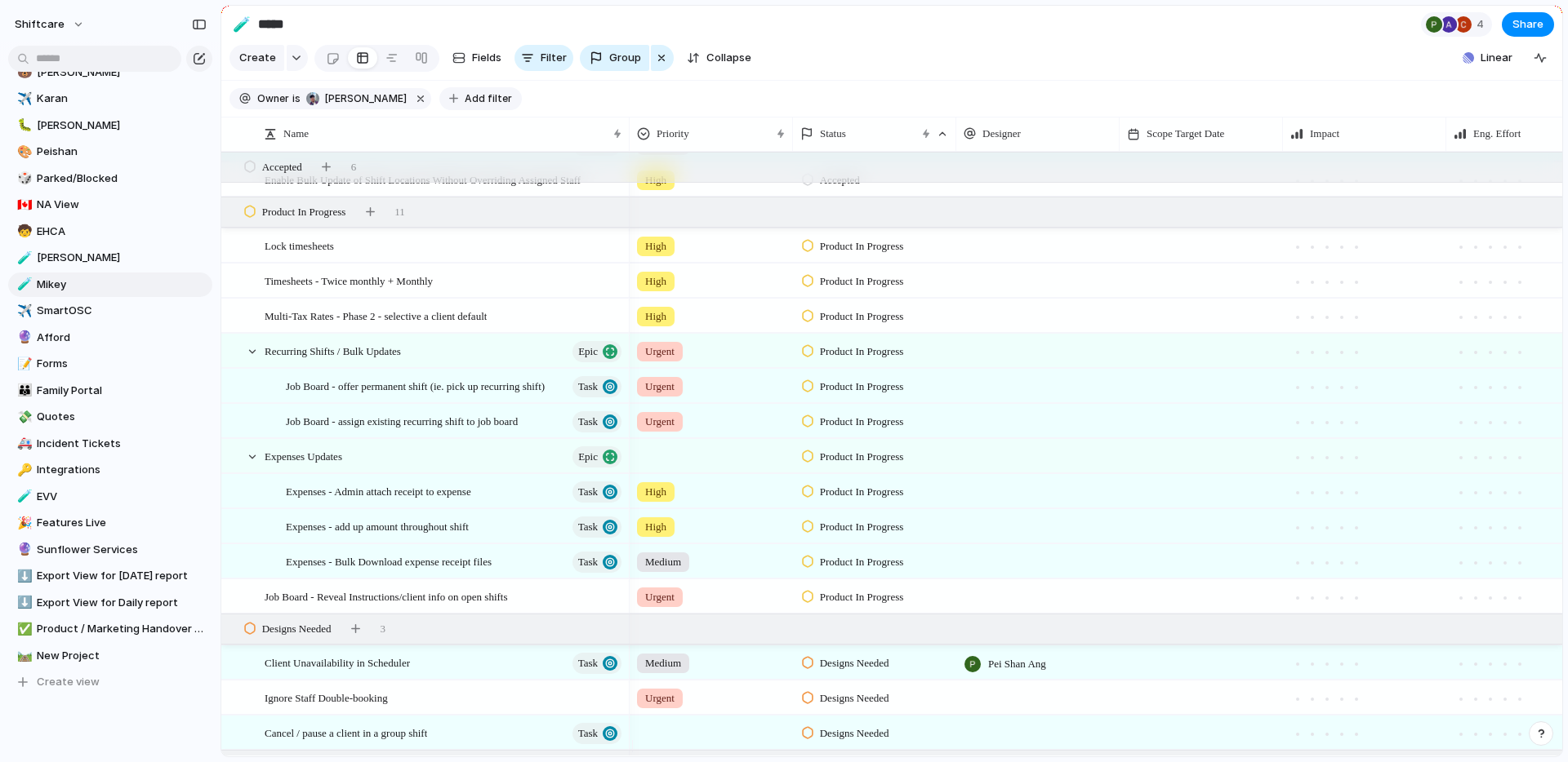
click at [482, 106] on span "Add filter" at bounding box center [488, 99] width 47 height 15
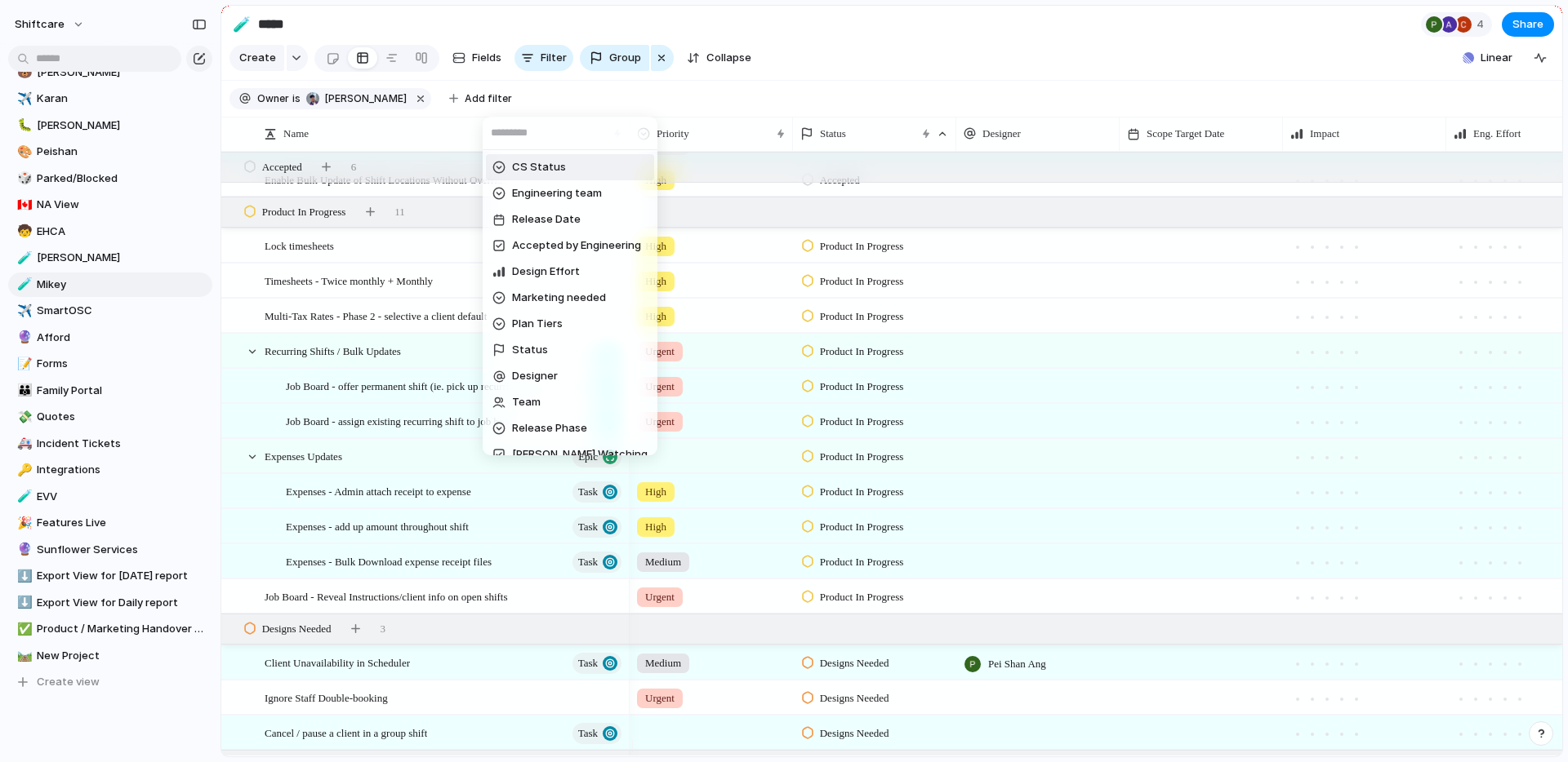
scroll to position [489, 0]
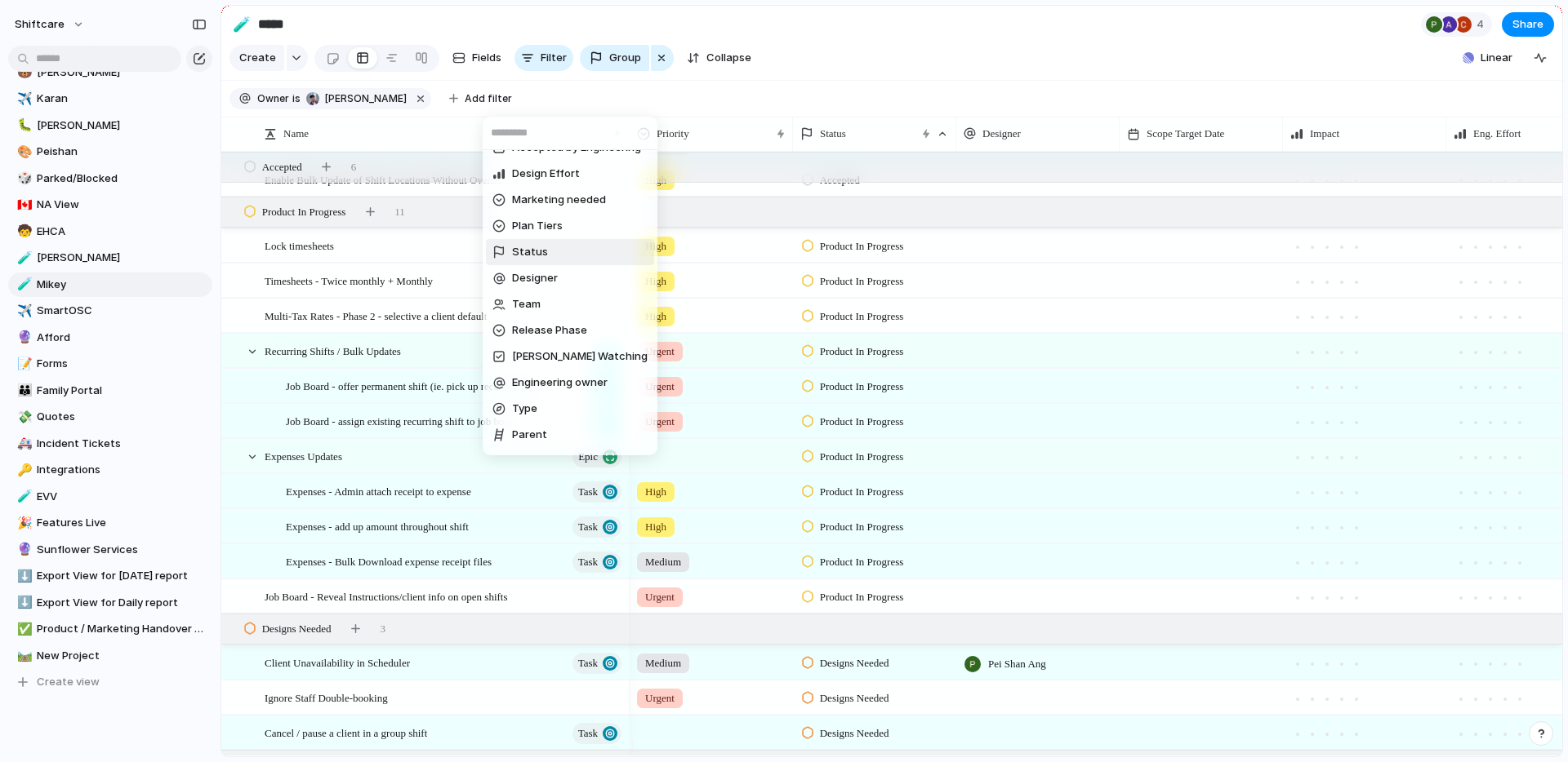
click at [564, 257] on li "Status" at bounding box center [569, 252] width 168 height 26
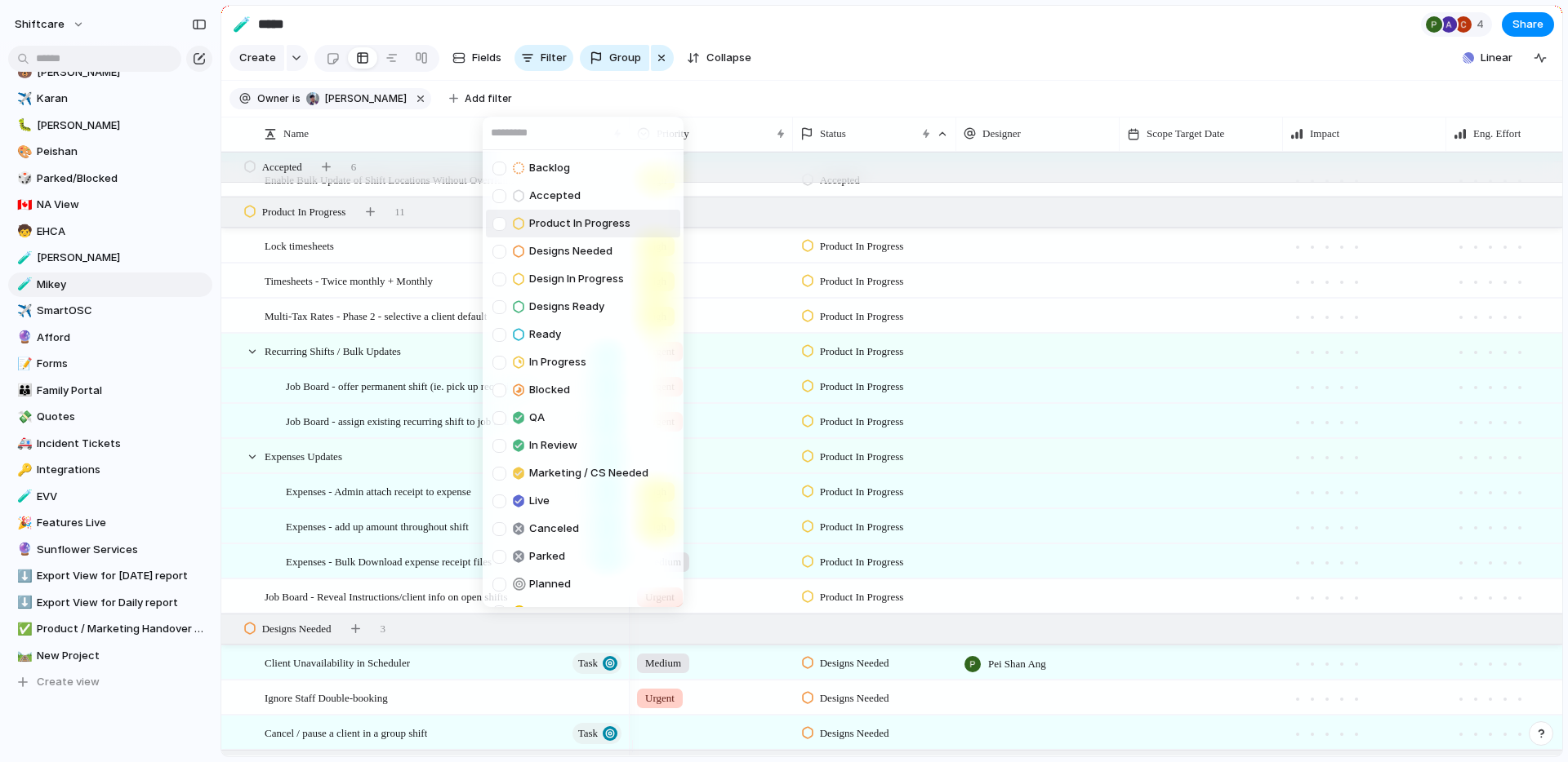
click at [563, 232] on div "Product In Progress" at bounding box center [561, 223] width 138 height 20
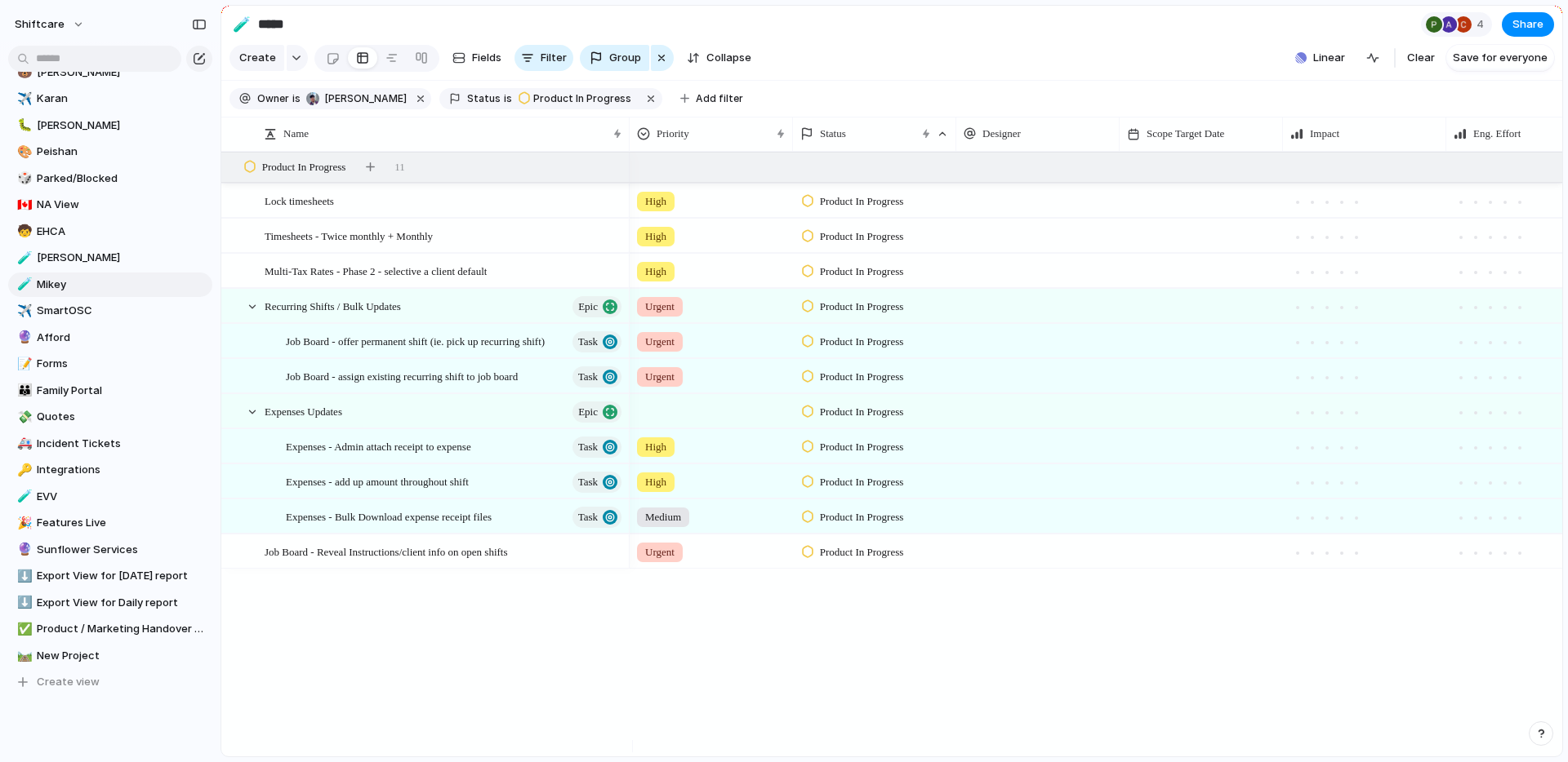
click at [1117, 609] on div "Backlog Accepted Product In Progress Designs Needed Design In Progress Designs …" at bounding box center [784, 381] width 1568 height 762
click at [40, 28] on span "shiftcare" at bounding box center [39, 25] width 50 height 16
click at [84, 49] on li "Settings" at bounding box center [79, 61] width 136 height 26
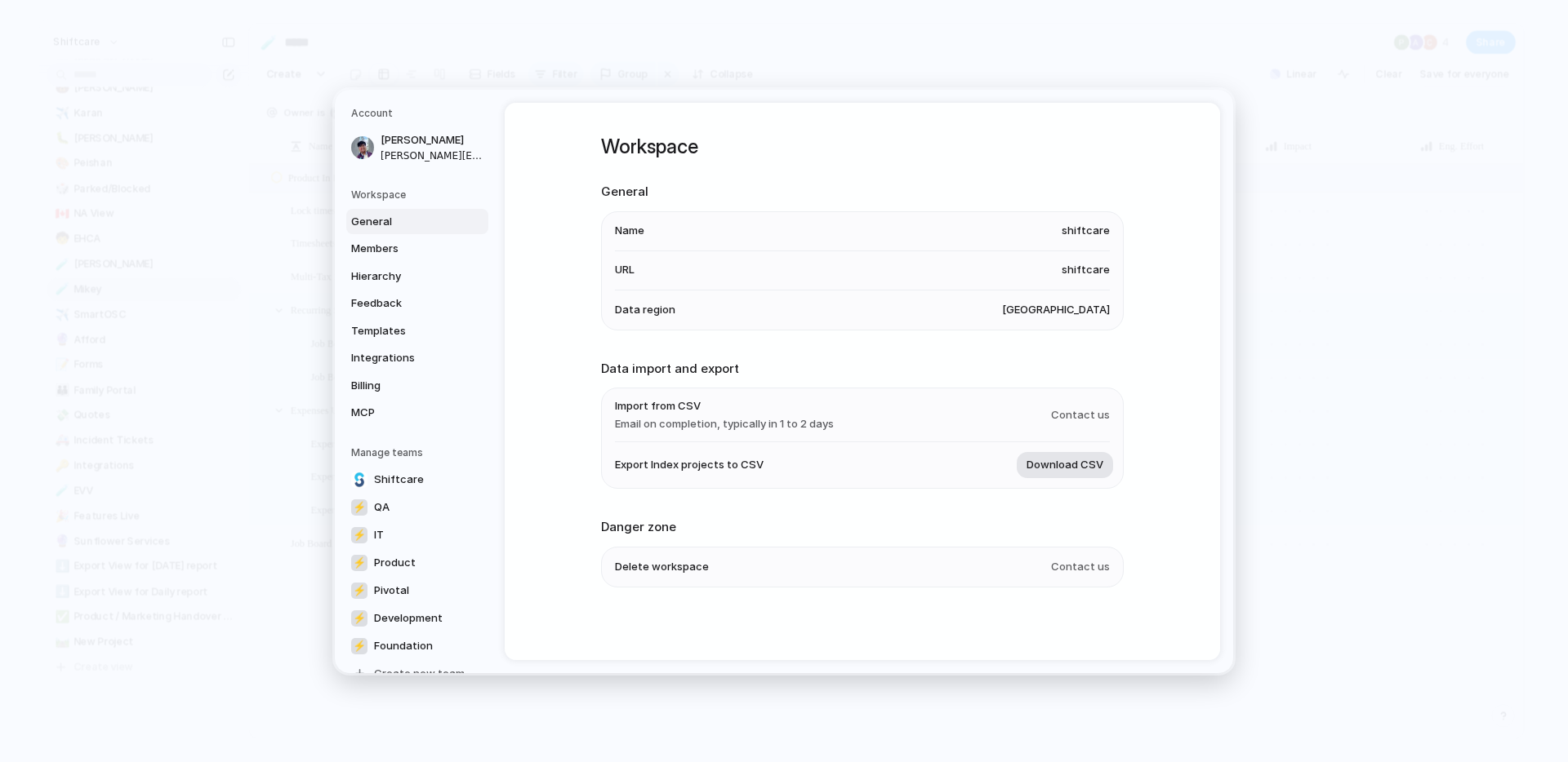
click at [1060, 465] on span "Download CSV" at bounding box center [1064, 465] width 77 height 16
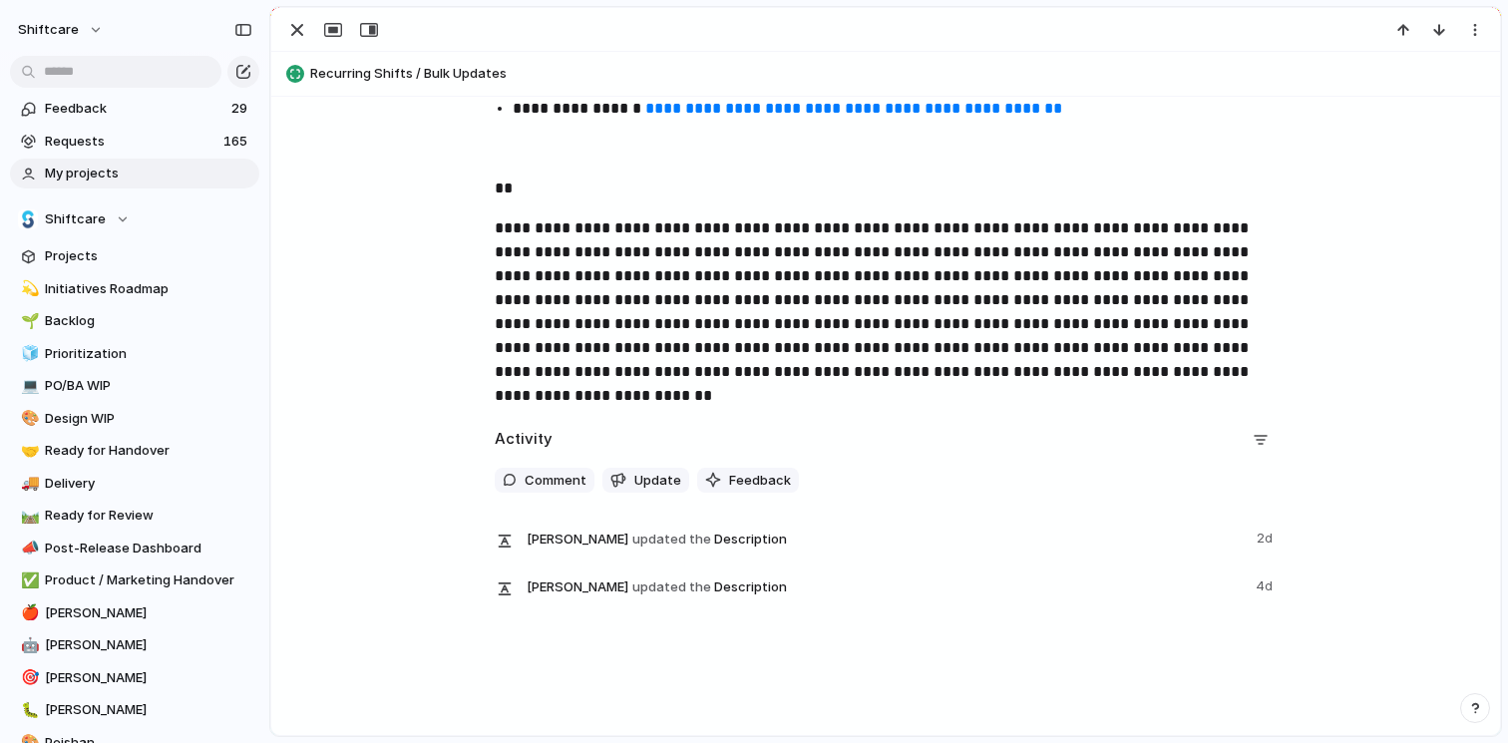
scroll to position [591, 0]
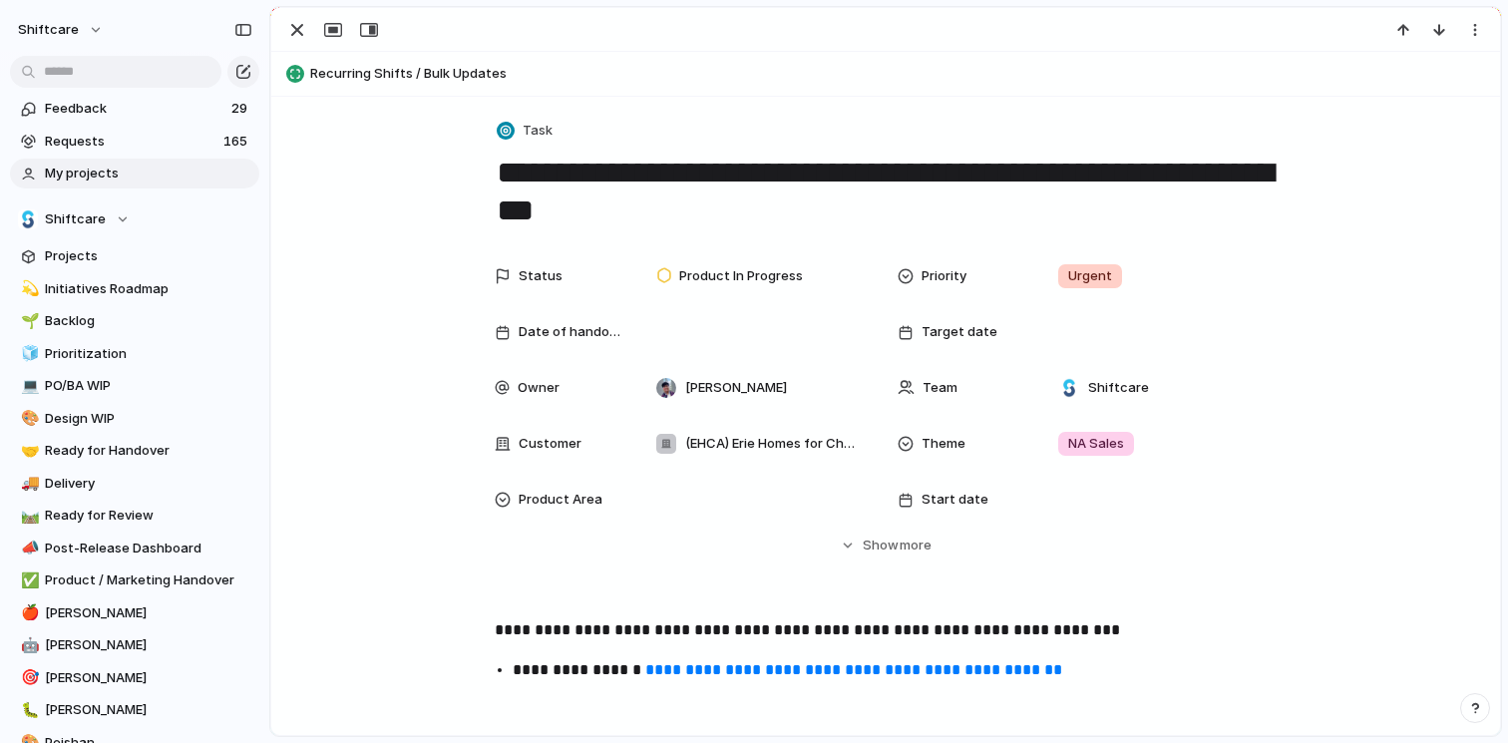
scroll to position [591, 0]
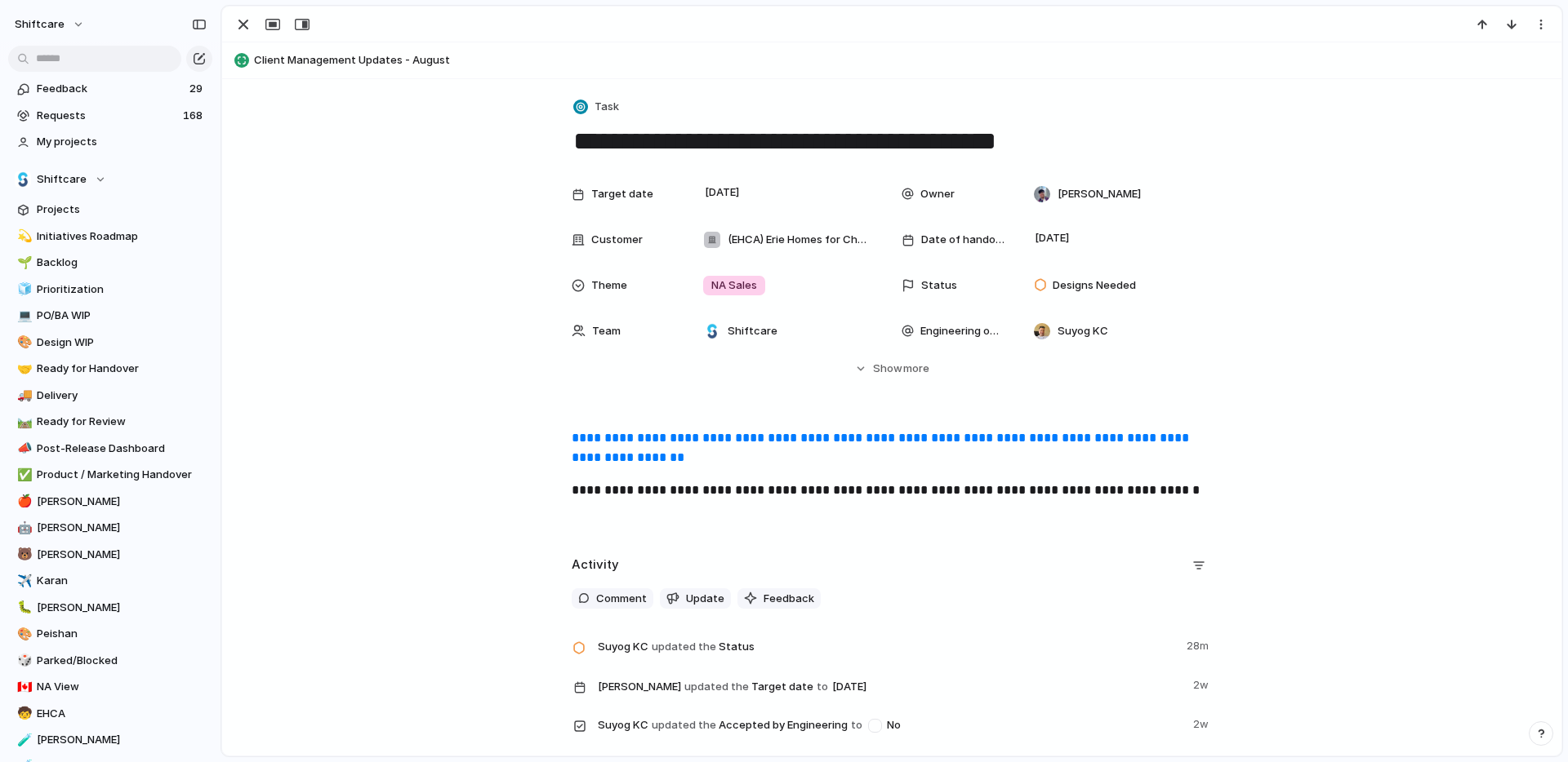
click at [694, 160] on div "**********" at bounding box center [891, 663] width 1339 height 1168
click at [697, 142] on textarea "**********" at bounding box center [892, 142] width 640 height 34
drag, startPoint x: 573, startPoint y: 145, endPoint x: 1009, endPoint y: 136, distance: 436.1
click at [1009, 136] on textarea "**********" at bounding box center [892, 142] width 640 height 34
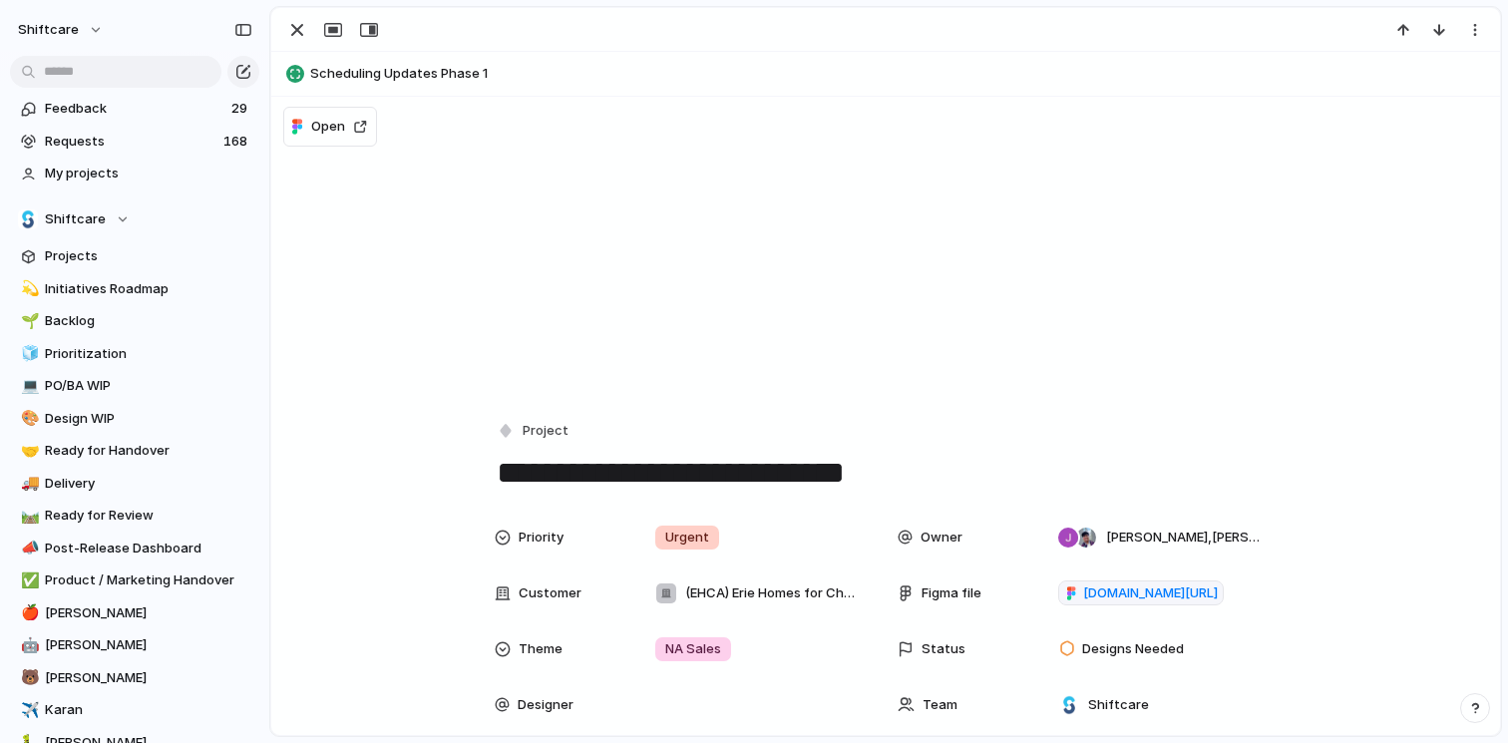
click at [925, 469] on textarea "**********" at bounding box center [886, 473] width 782 height 42
drag, startPoint x: 903, startPoint y: 477, endPoint x: 488, endPoint y: 484, distance: 415.9
click at [495, 484] on textarea "**********" at bounding box center [886, 473] width 782 height 42
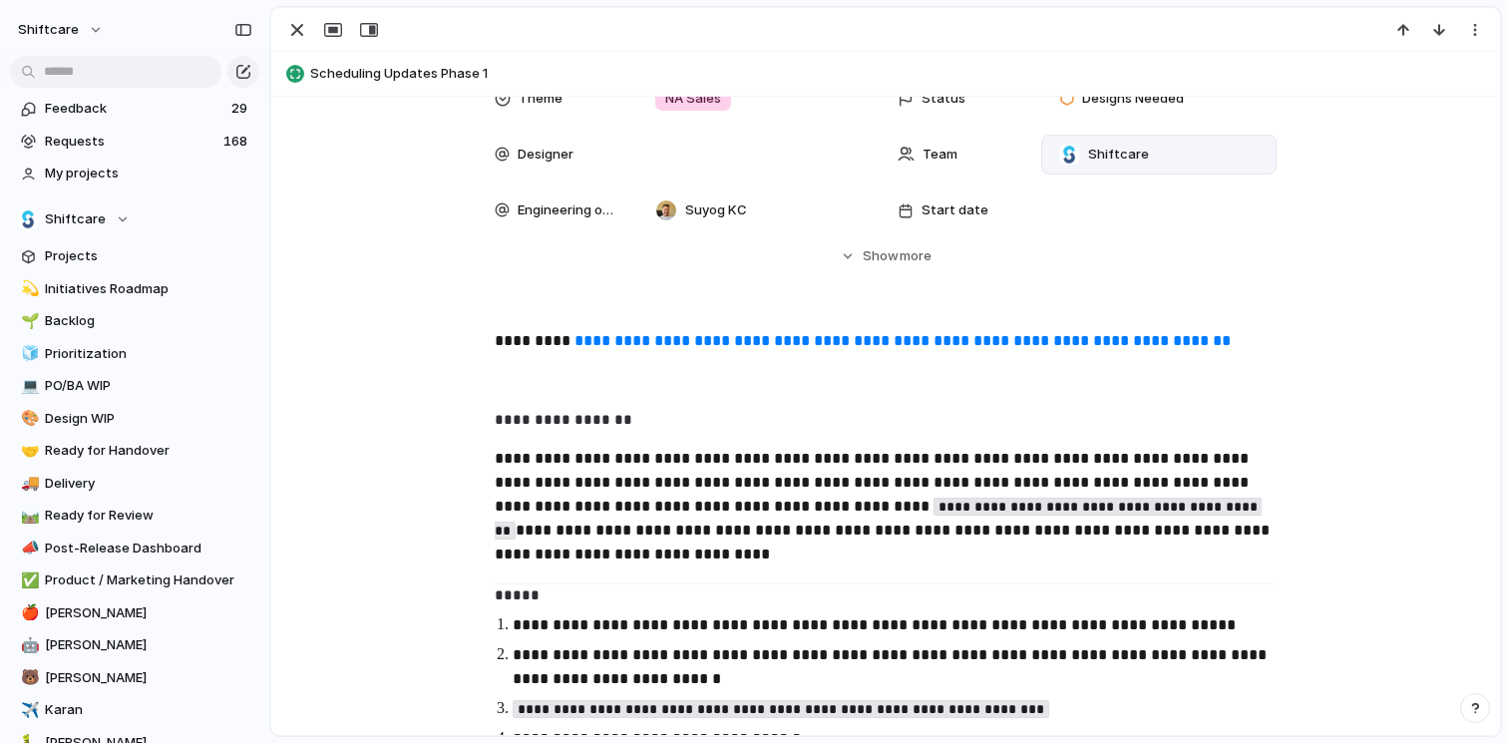
scroll to position [598, 0]
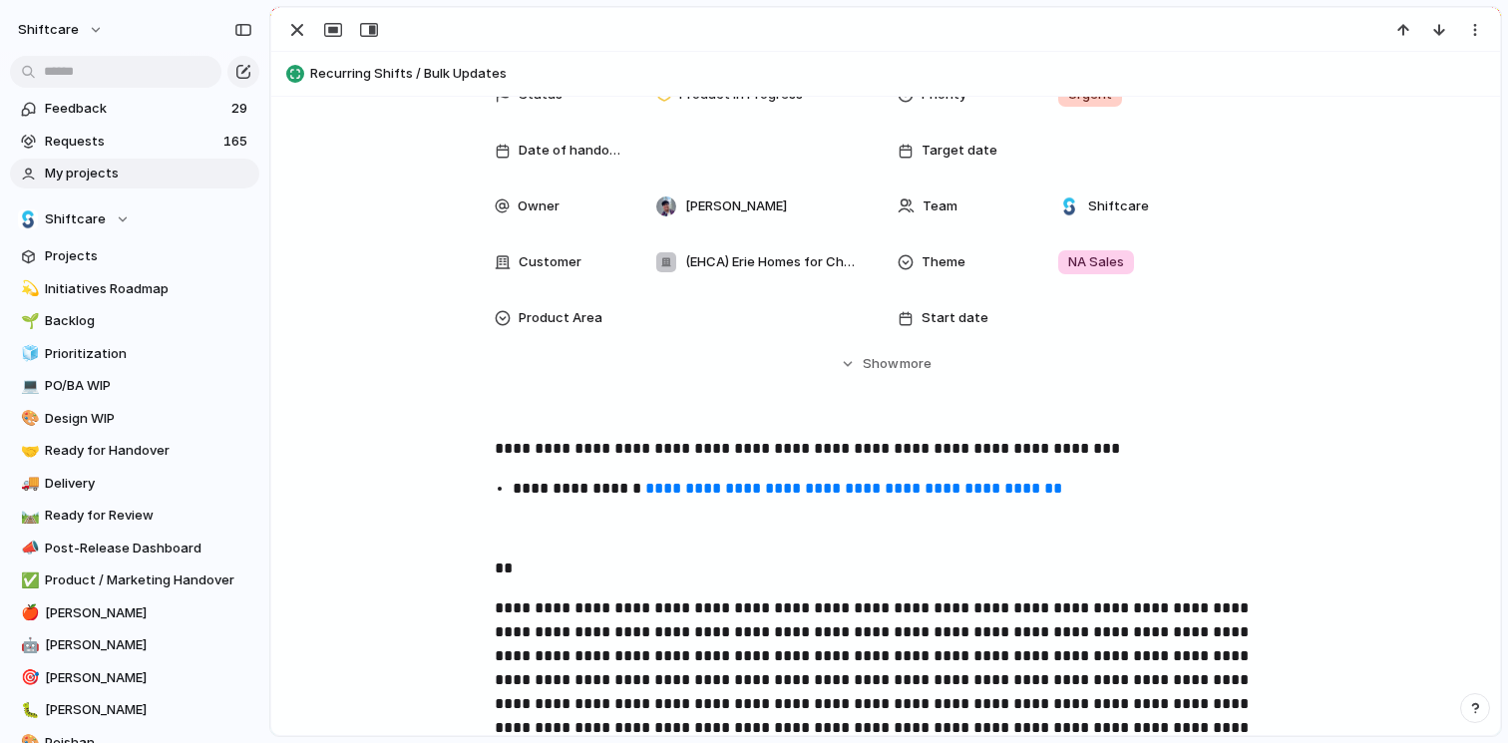
scroll to position [359, 0]
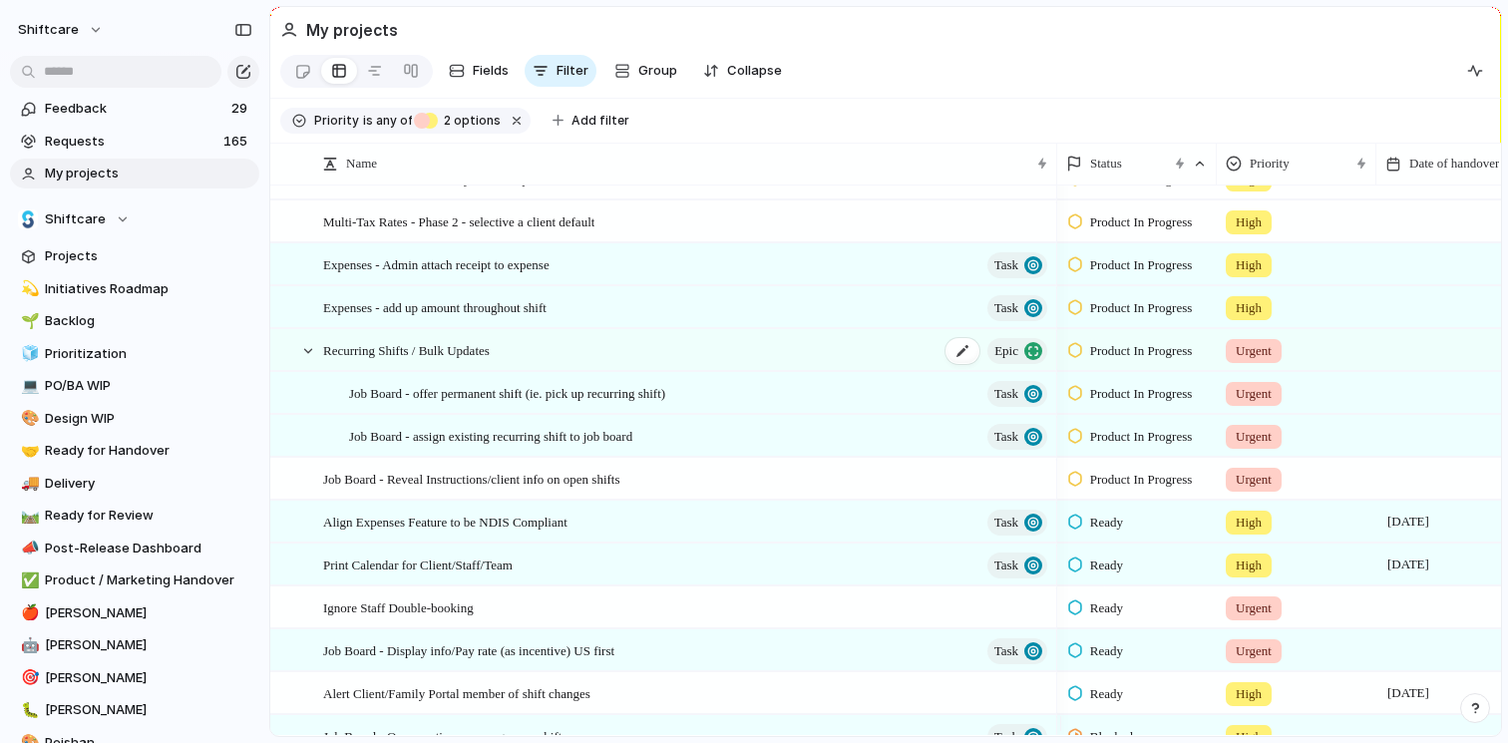
click at [567, 371] on div "Recurring Shifts / Bulk Updates Epic" at bounding box center [686, 350] width 727 height 41
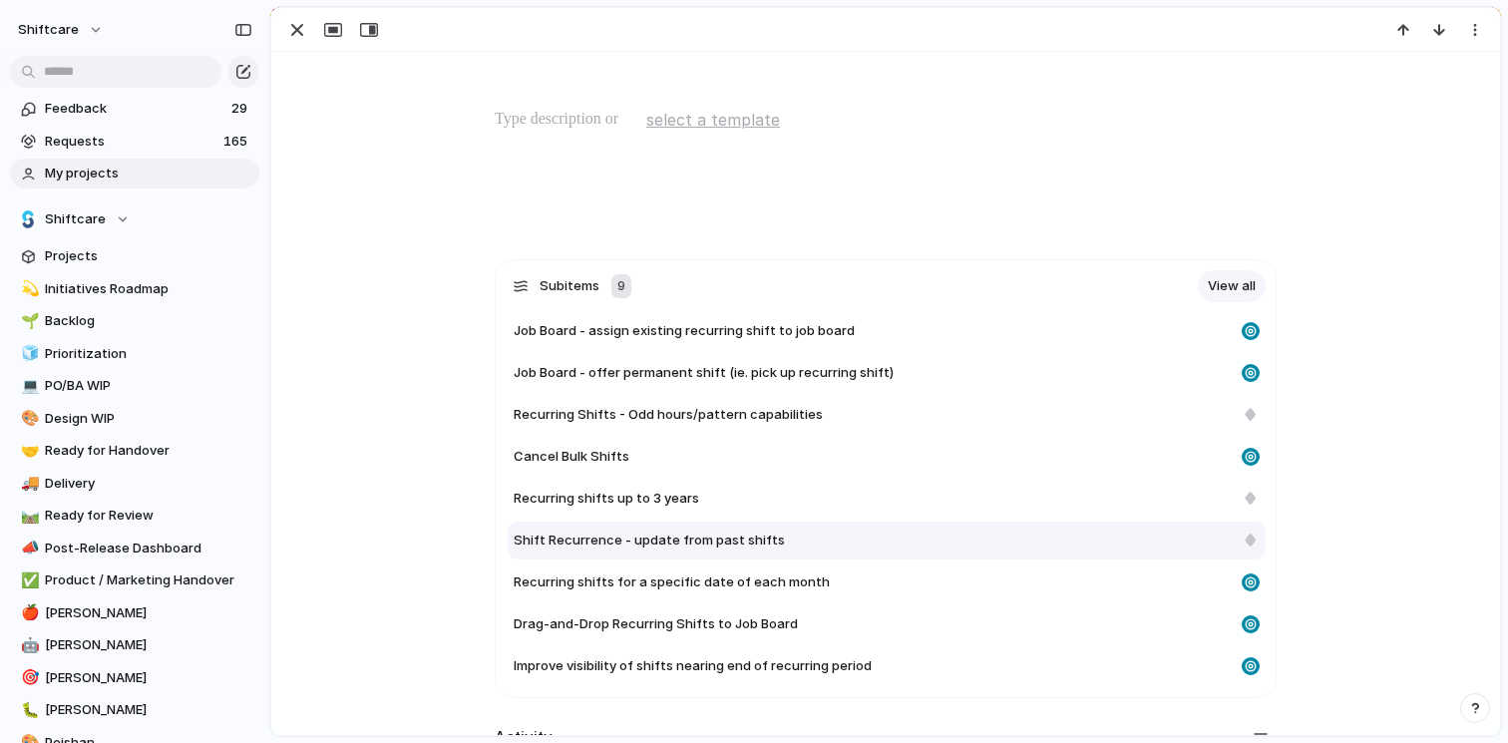
scroll to position [484, 0]
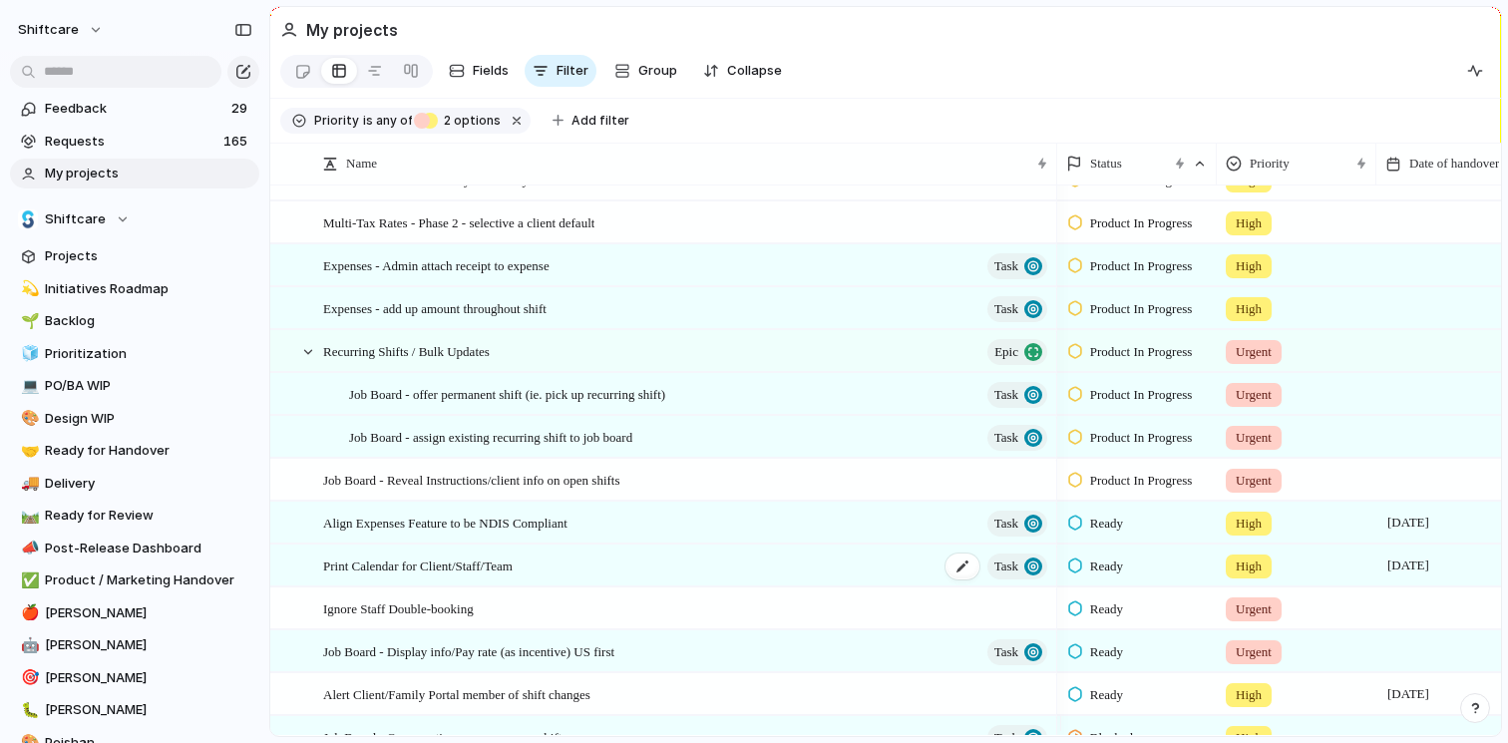
scroll to position [457, 0]
click at [653, 355] on div "Recurring Shifts / Bulk Updates Epic" at bounding box center [686, 351] width 727 height 41
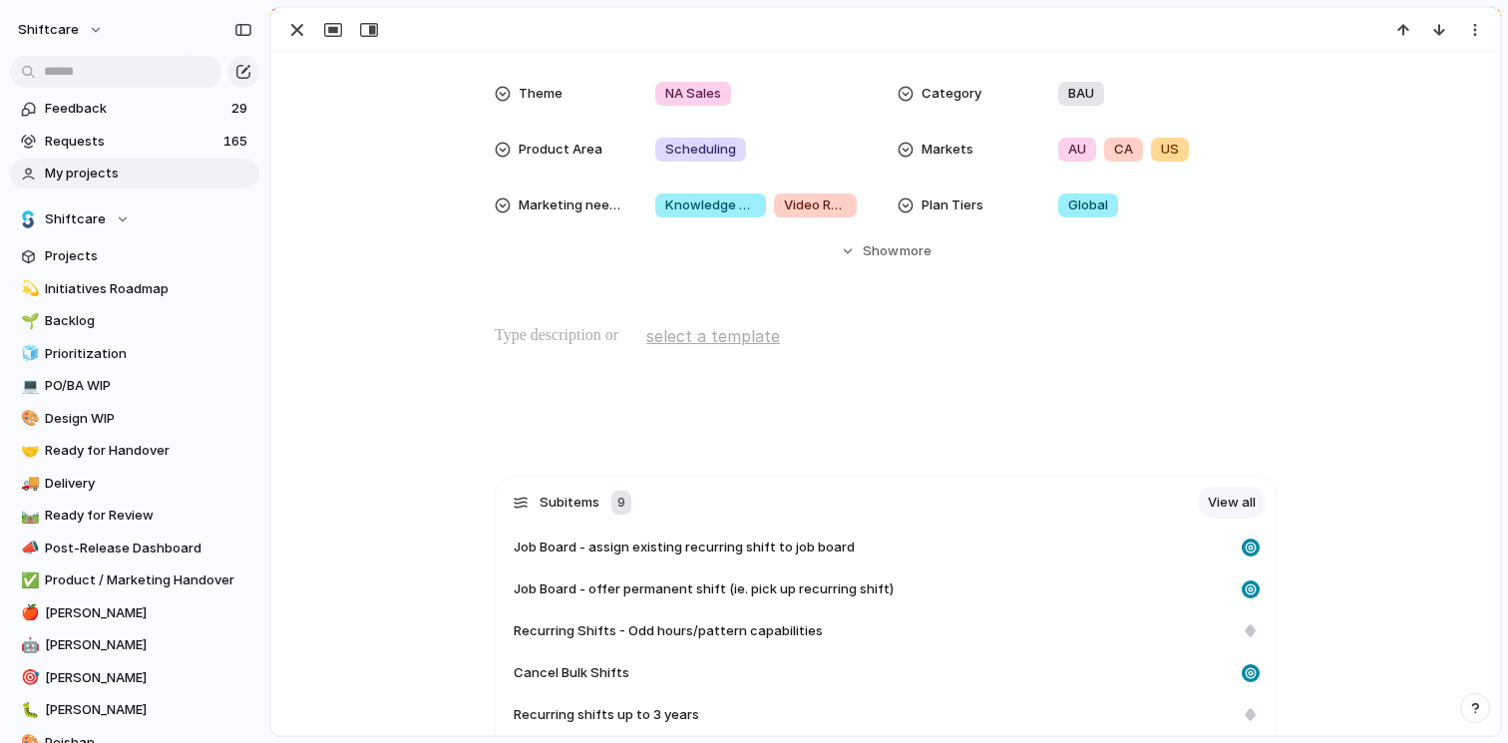
scroll to position [610, 0]
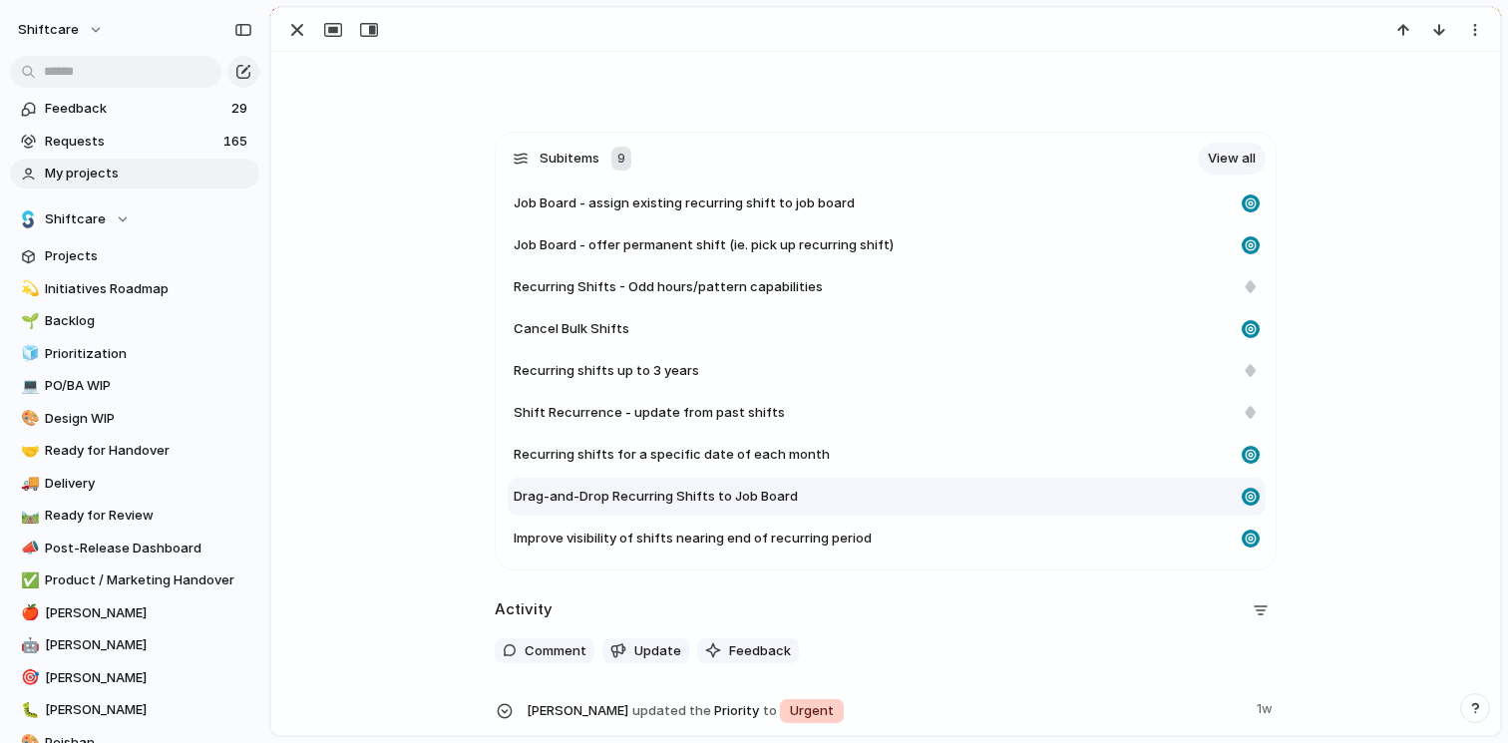
click at [706, 495] on span "Drag-and-Drop Recurring Shifts to Job Board" at bounding box center [656, 497] width 284 height 20
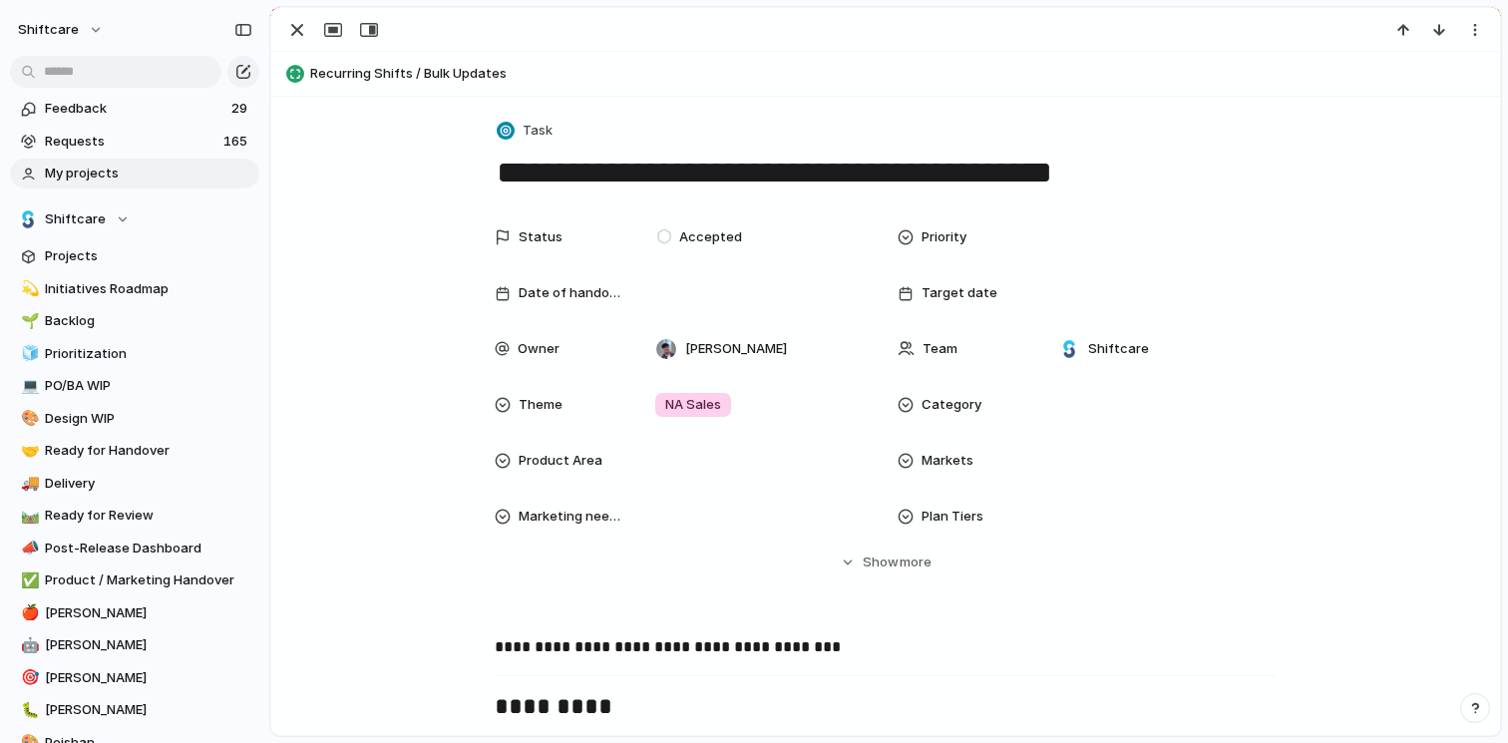
click at [429, 72] on span "Recurring Shifts / Bulk Updates" at bounding box center [900, 74] width 1181 height 20
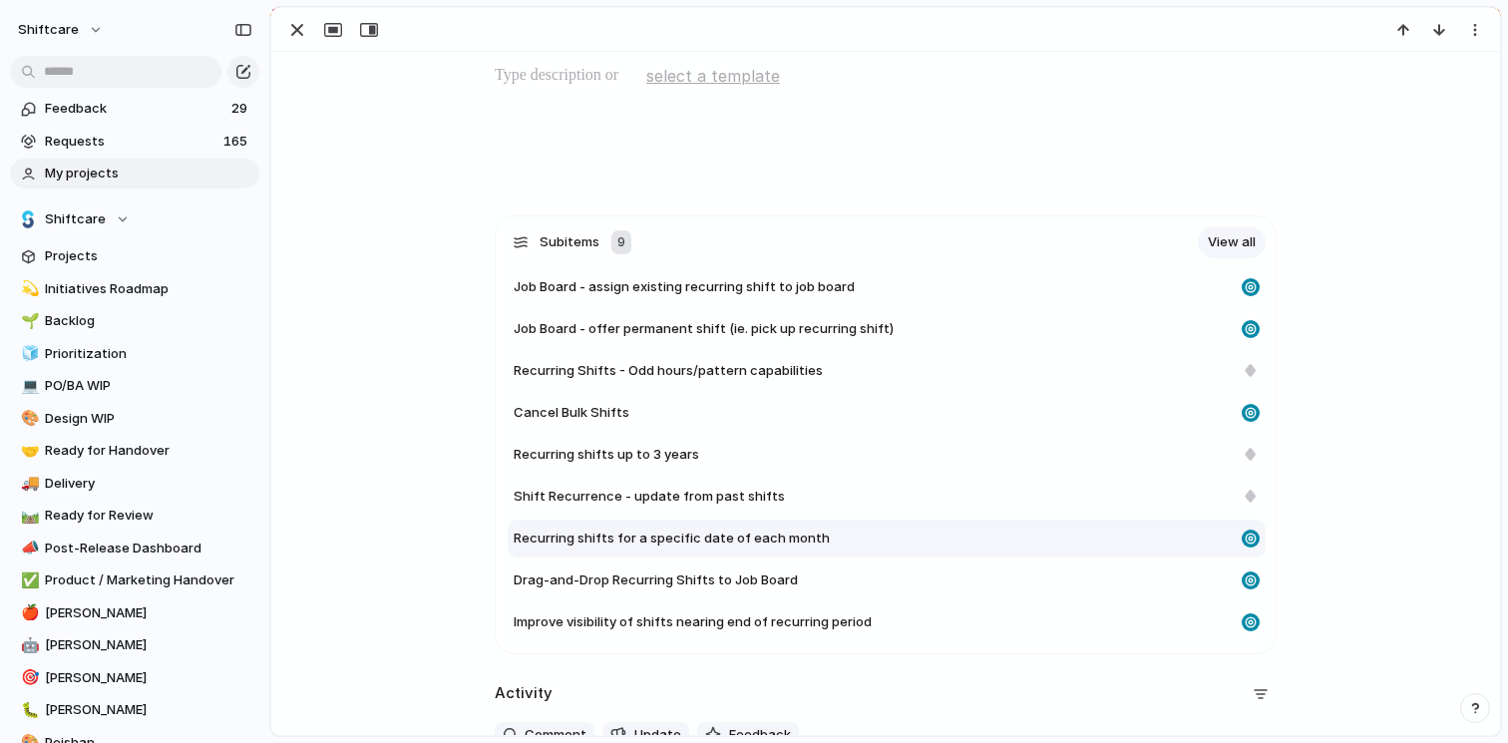
scroll to position [573, 0]
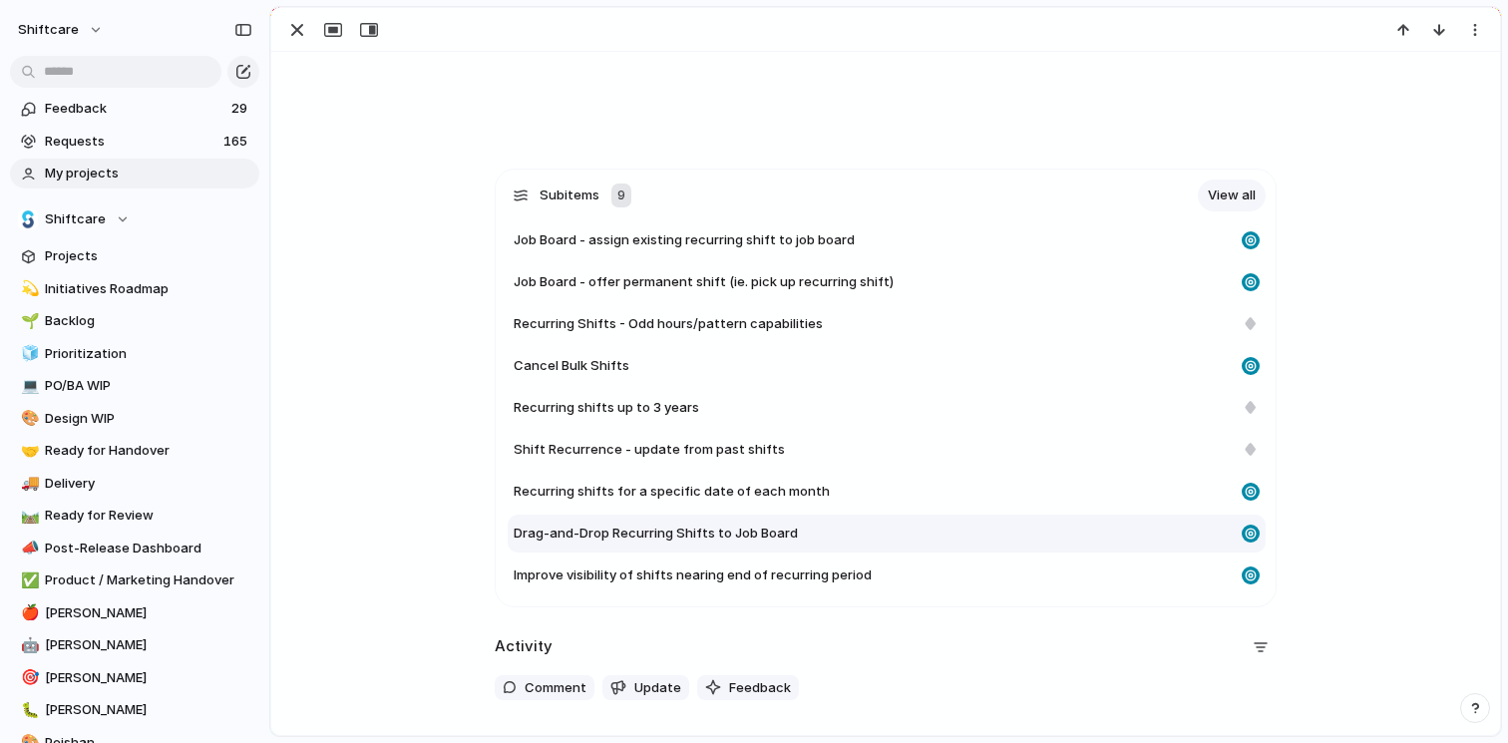
drag, startPoint x: 824, startPoint y: 288, endPoint x: 817, endPoint y: 534, distance: 246.4
click at [823, 539] on div "Job Board - assign existing recurring shift to job board Job Board - offer perm…" at bounding box center [890, 407] width 752 height 373
click at [802, 287] on span "Job Board - offer permanent shift (ie. pick up recurring shift)" at bounding box center [704, 282] width 380 height 20
type textarea "**********"
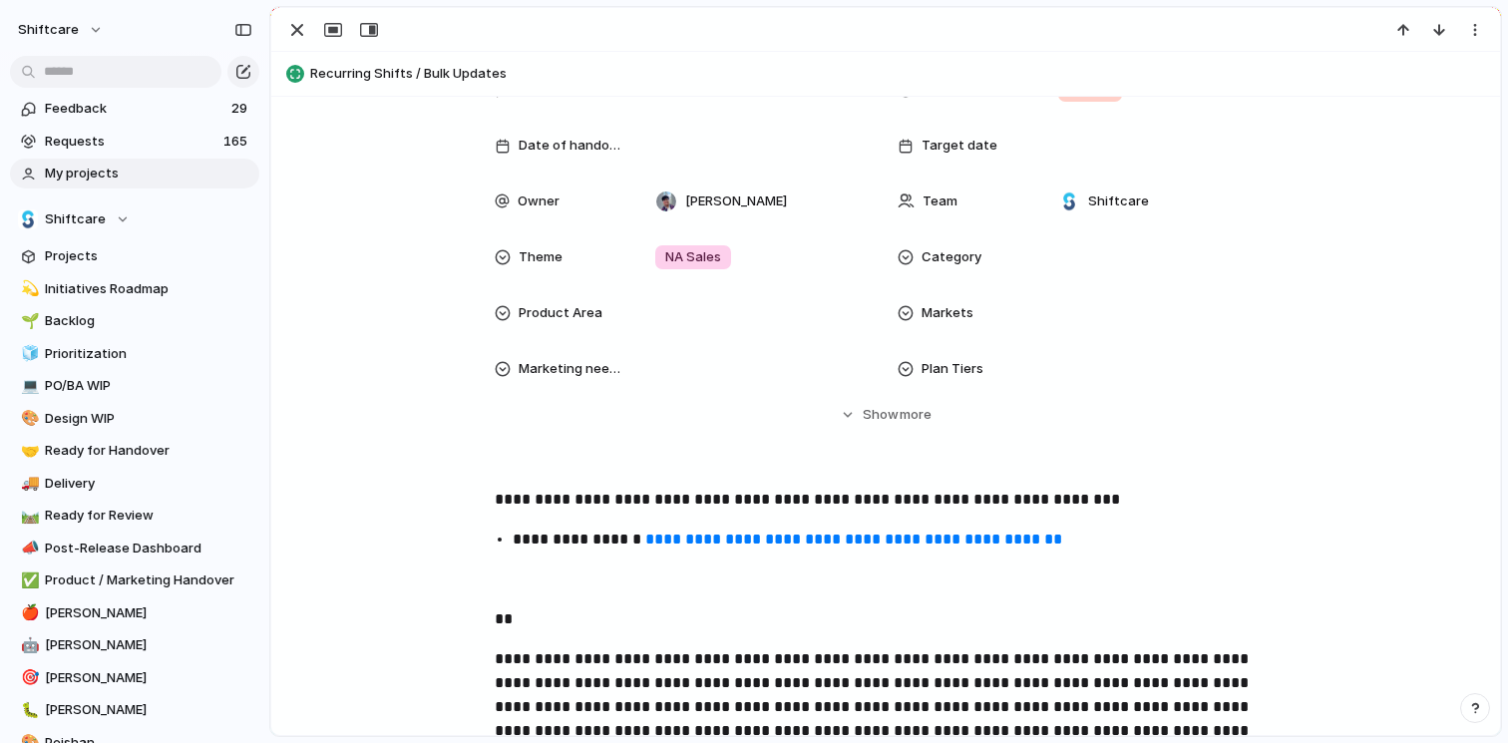
scroll to position [373, 0]
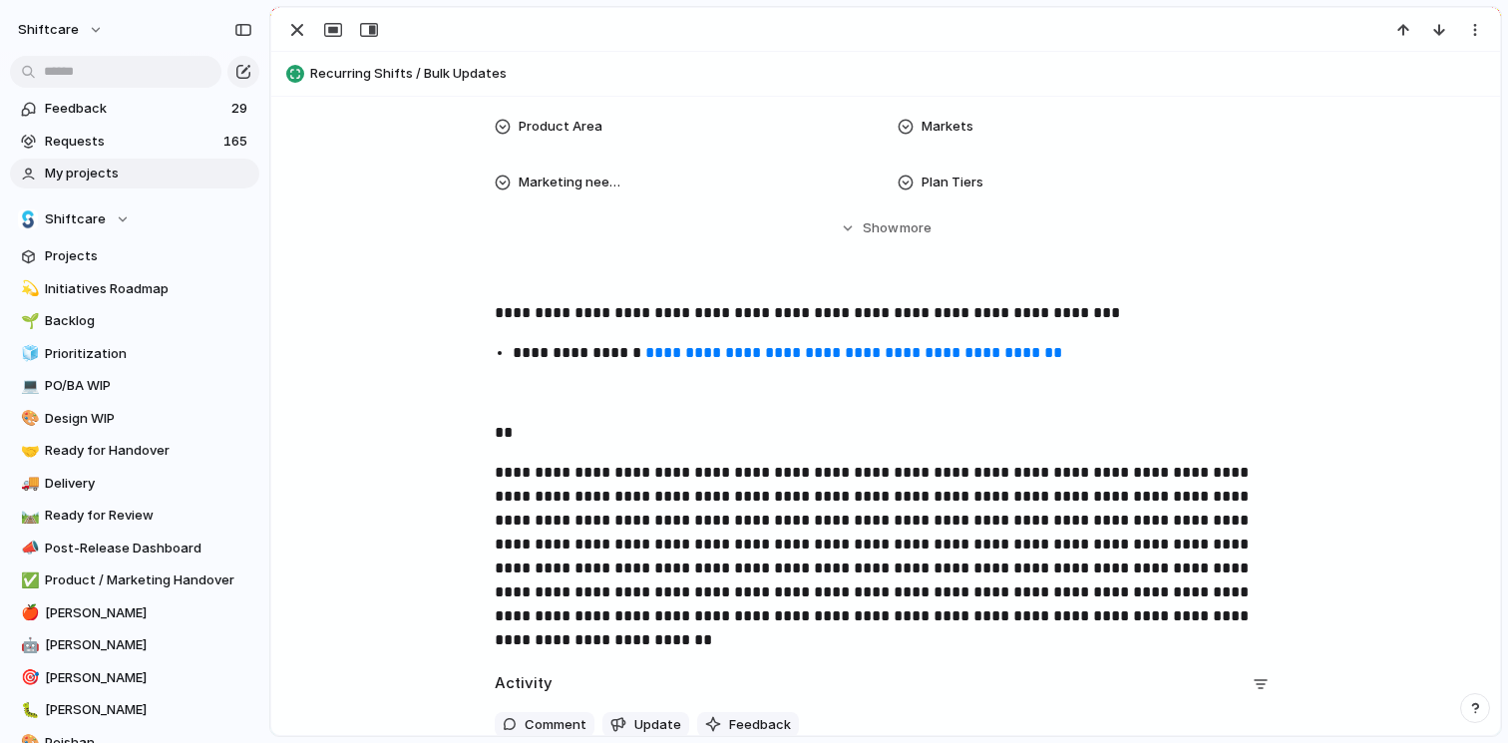
click at [530, 382] on p at bounding box center [886, 393] width 782 height 24
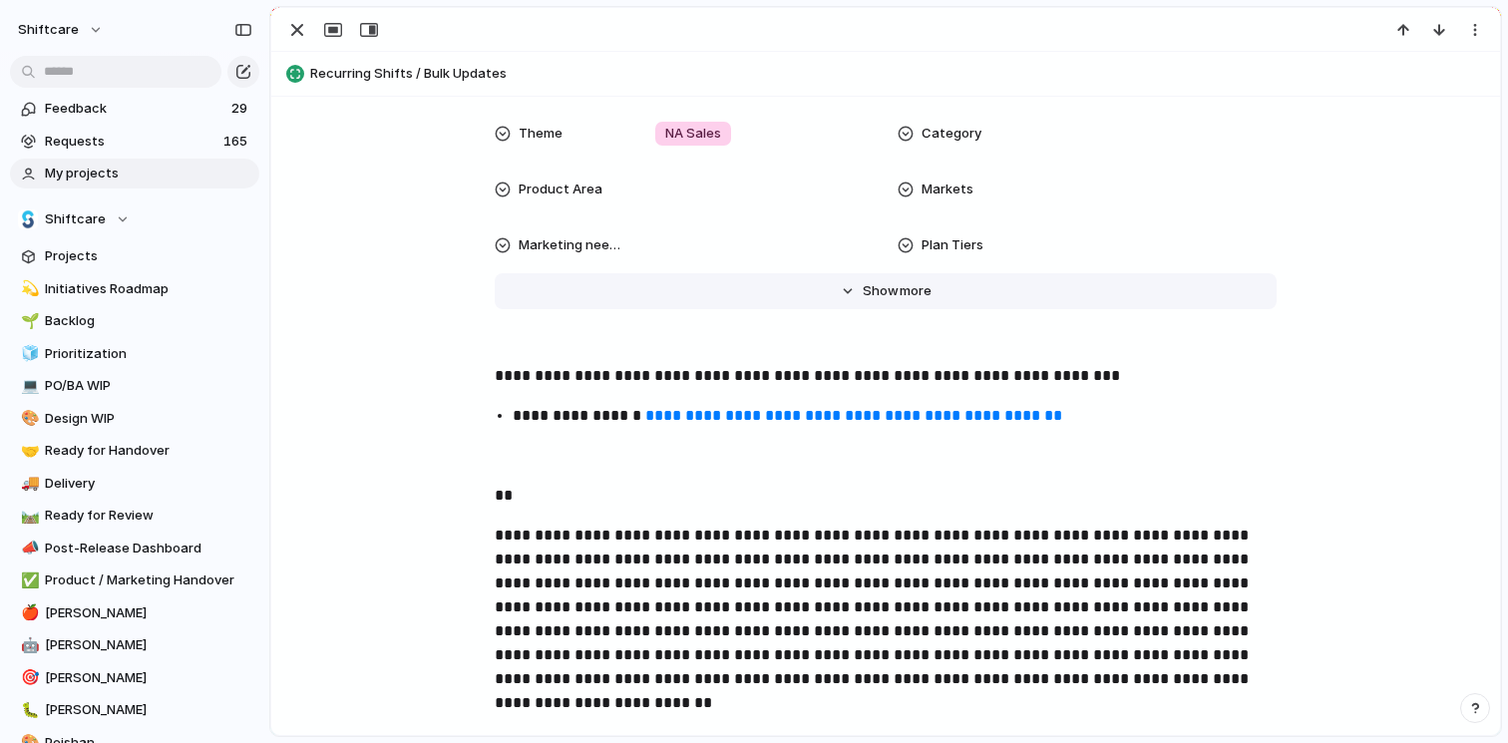
scroll to position [253, 0]
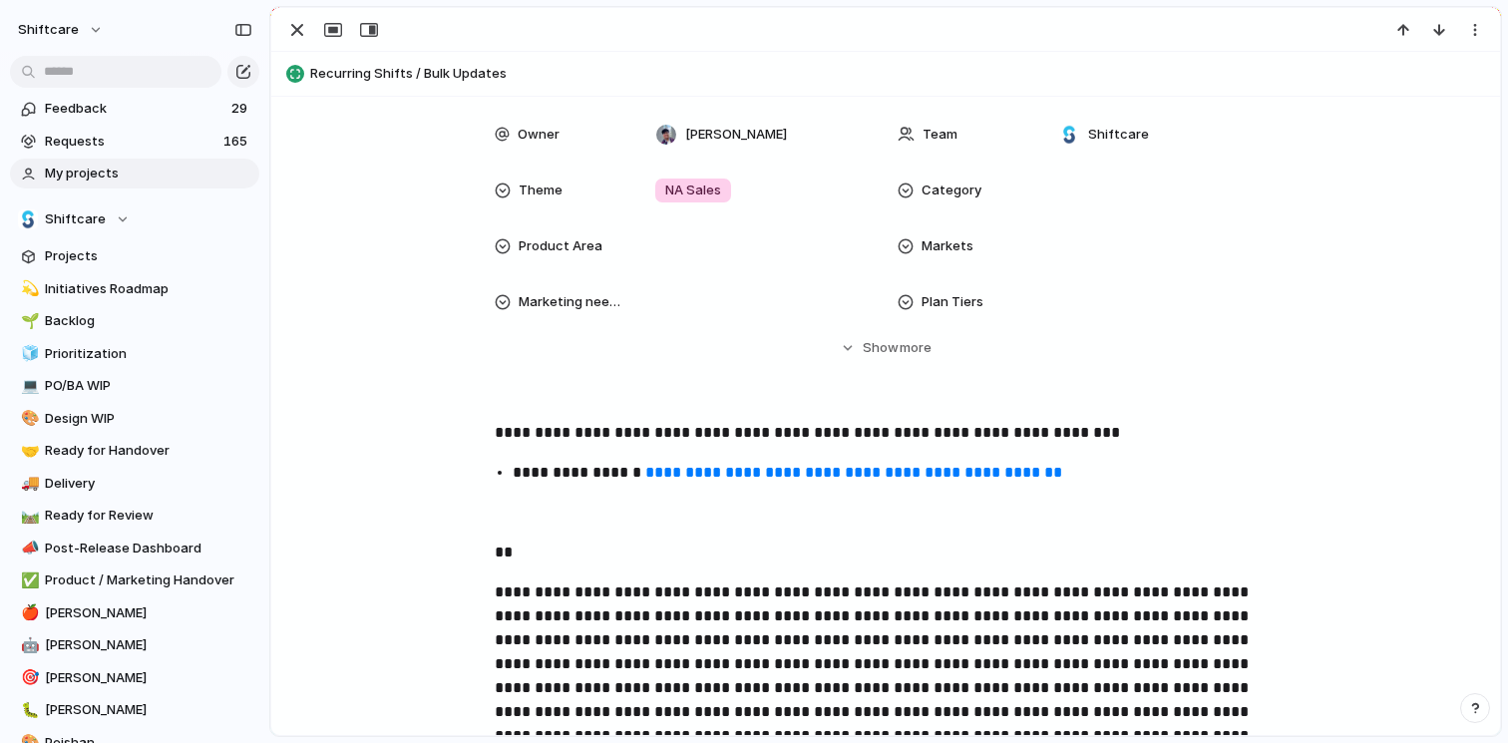
click at [836, 467] on link "**********" at bounding box center [853, 472] width 417 height 15
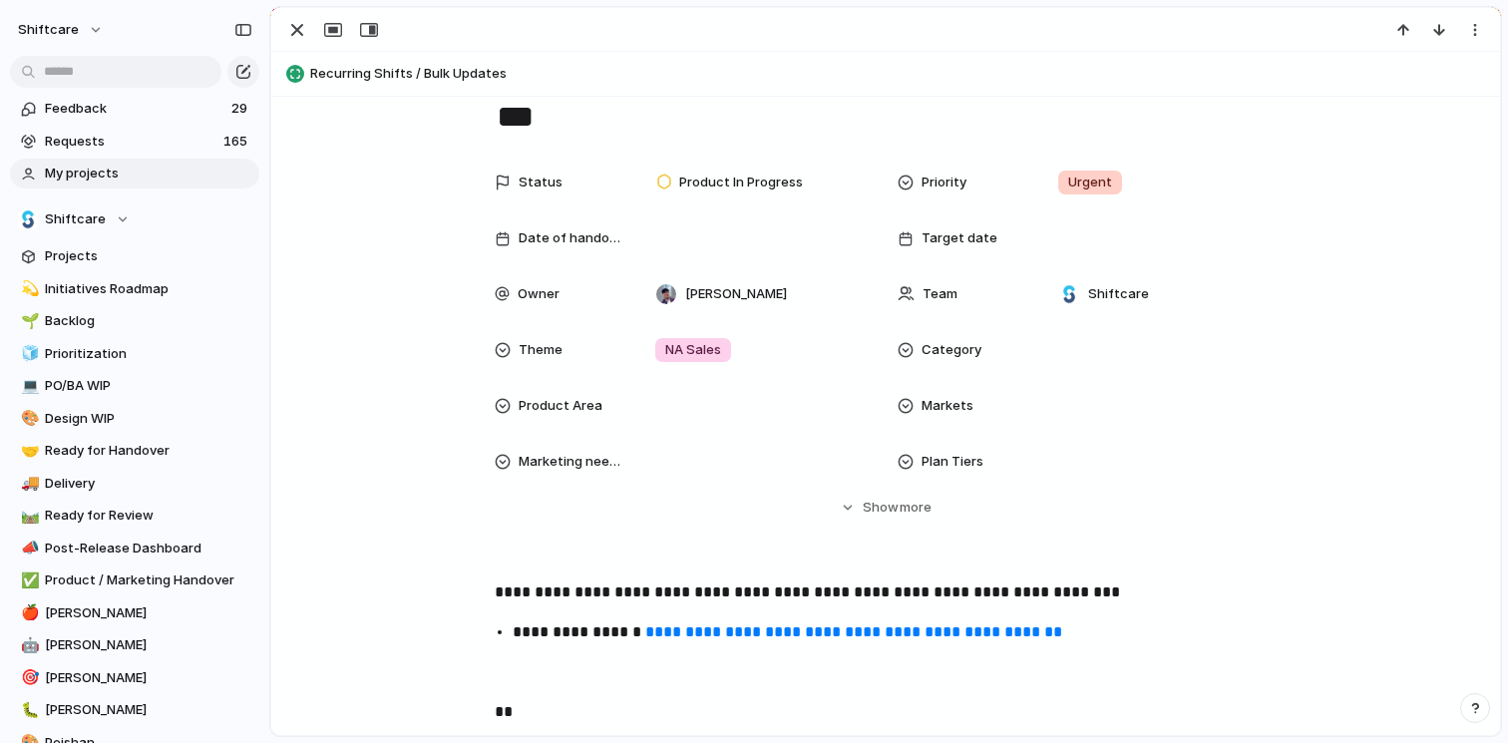
scroll to position [0, 0]
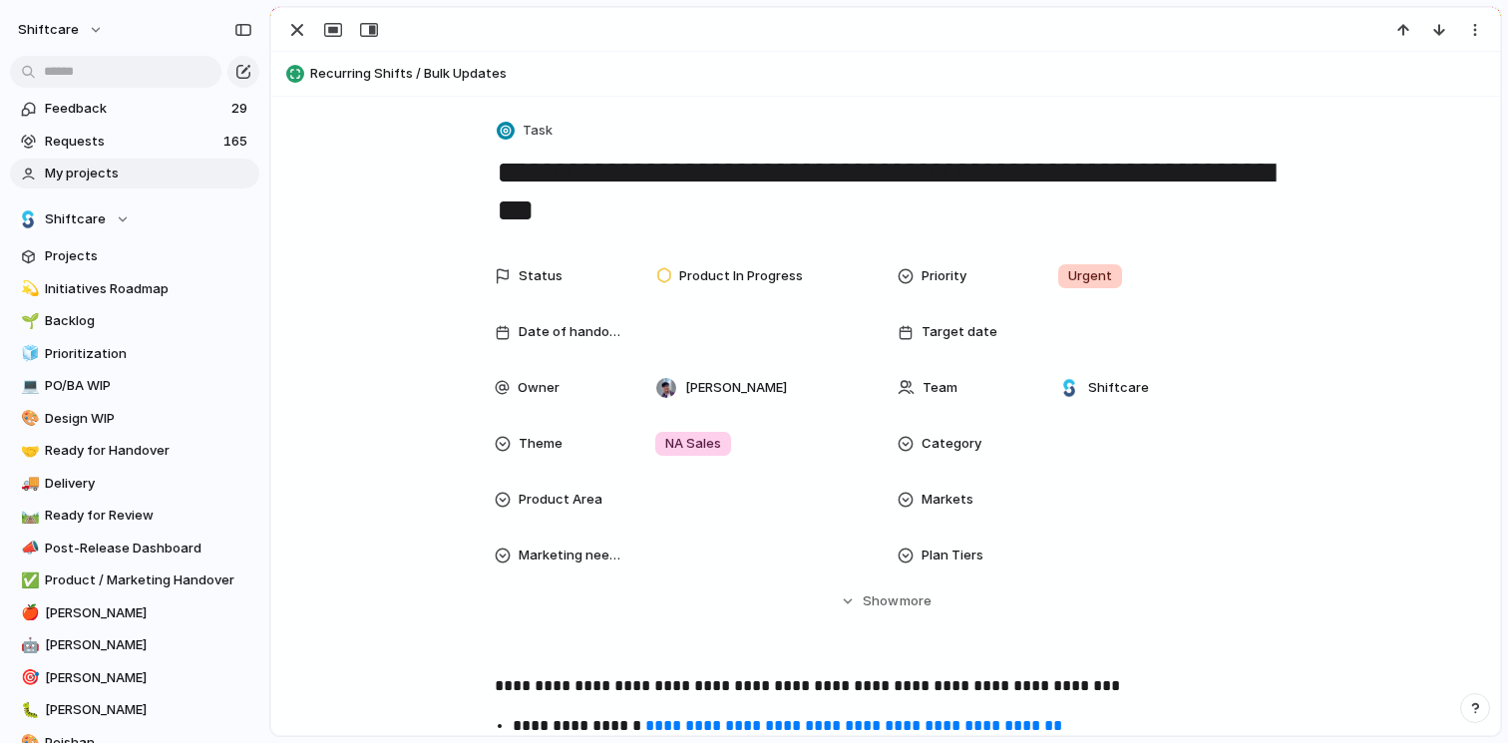
click at [587, 196] on textarea "**********" at bounding box center [886, 192] width 782 height 81
drag, startPoint x: 500, startPoint y: 171, endPoint x: 577, endPoint y: 204, distance: 84.8
click at [577, 204] on textarea "**********" at bounding box center [886, 192] width 782 height 81
click at [566, 215] on textarea "**********" at bounding box center [886, 192] width 782 height 81
drag, startPoint x: 566, startPoint y: 215, endPoint x: 500, endPoint y: 176, distance: 77.8
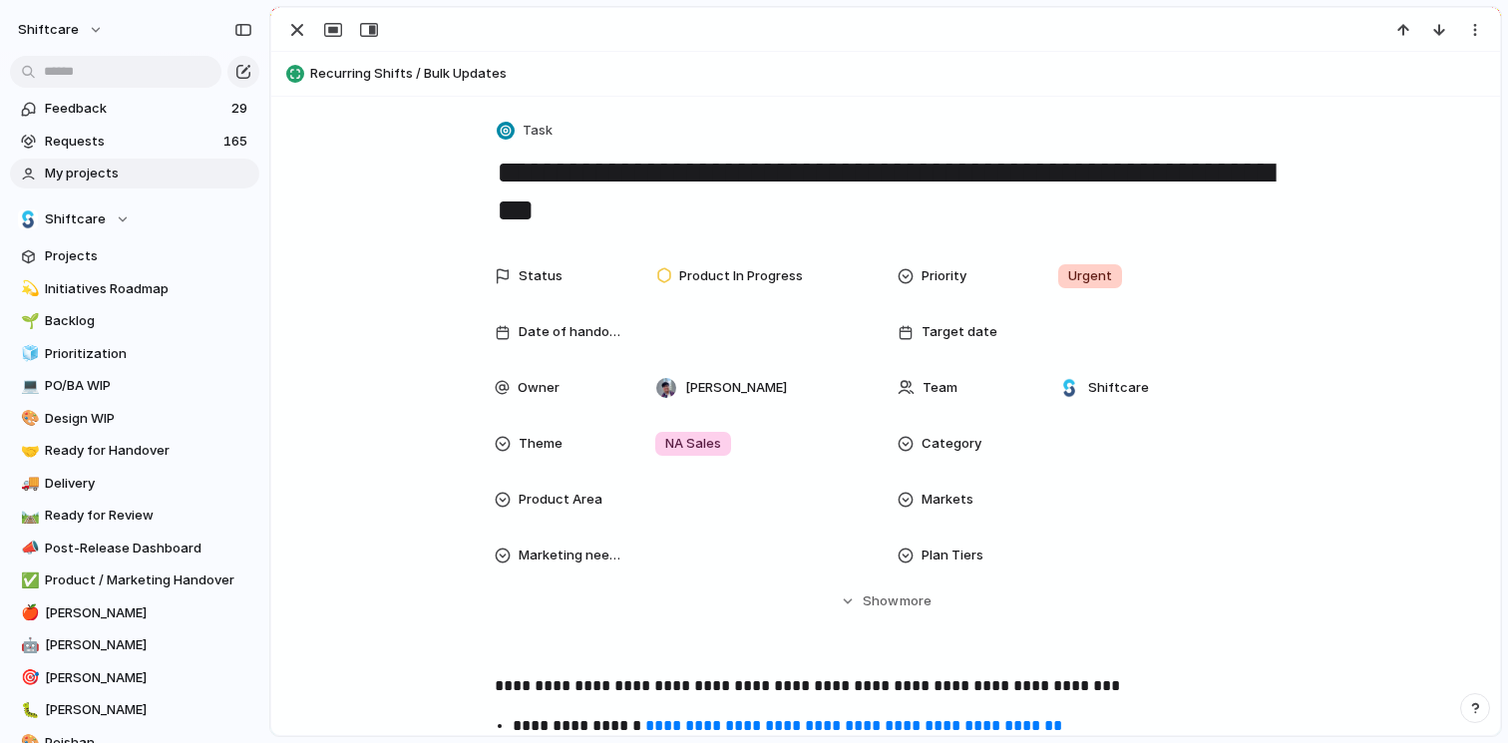
click at [500, 176] on textarea "**********" at bounding box center [886, 192] width 782 height 81
click at [378, 75] on span "Recurring Shifts / Bulk Updates" at bounding box center [900, 74] width 1181 height 20
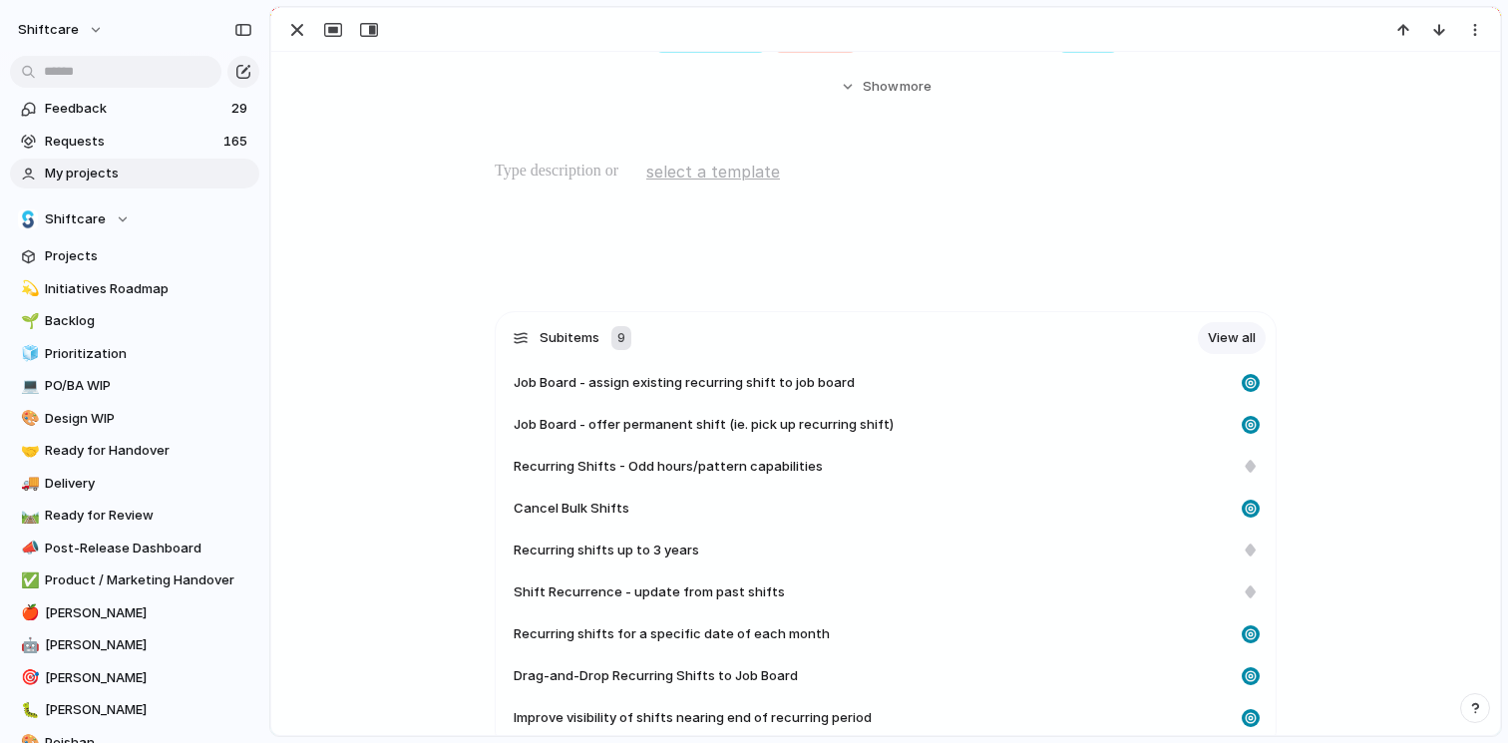
scroll to position [620, 0]
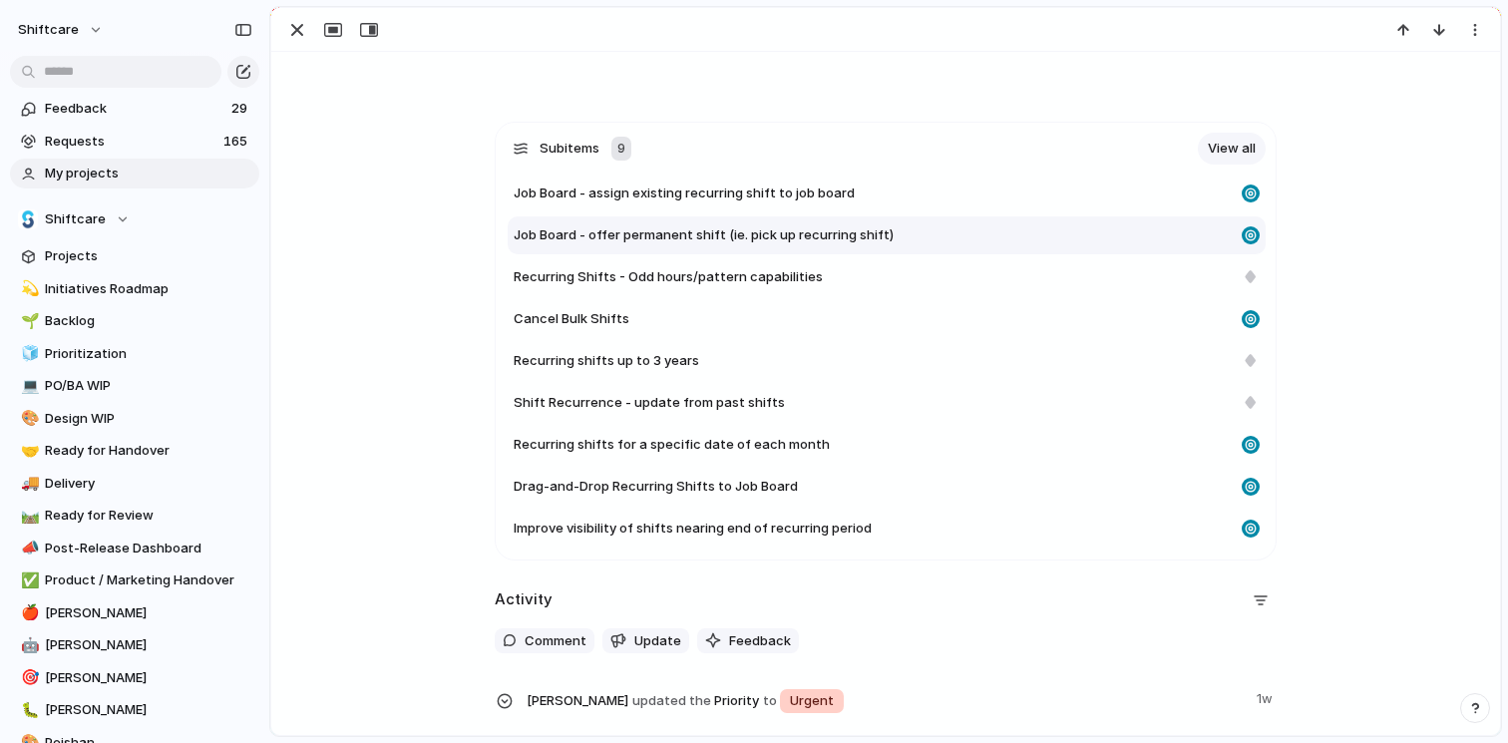
click at [921, 235] on div "Job Board - offer permanent shift (ie. pick up recurring shift)" at bounding box center [874, 235] width 720 height 20
type textarea "**********"
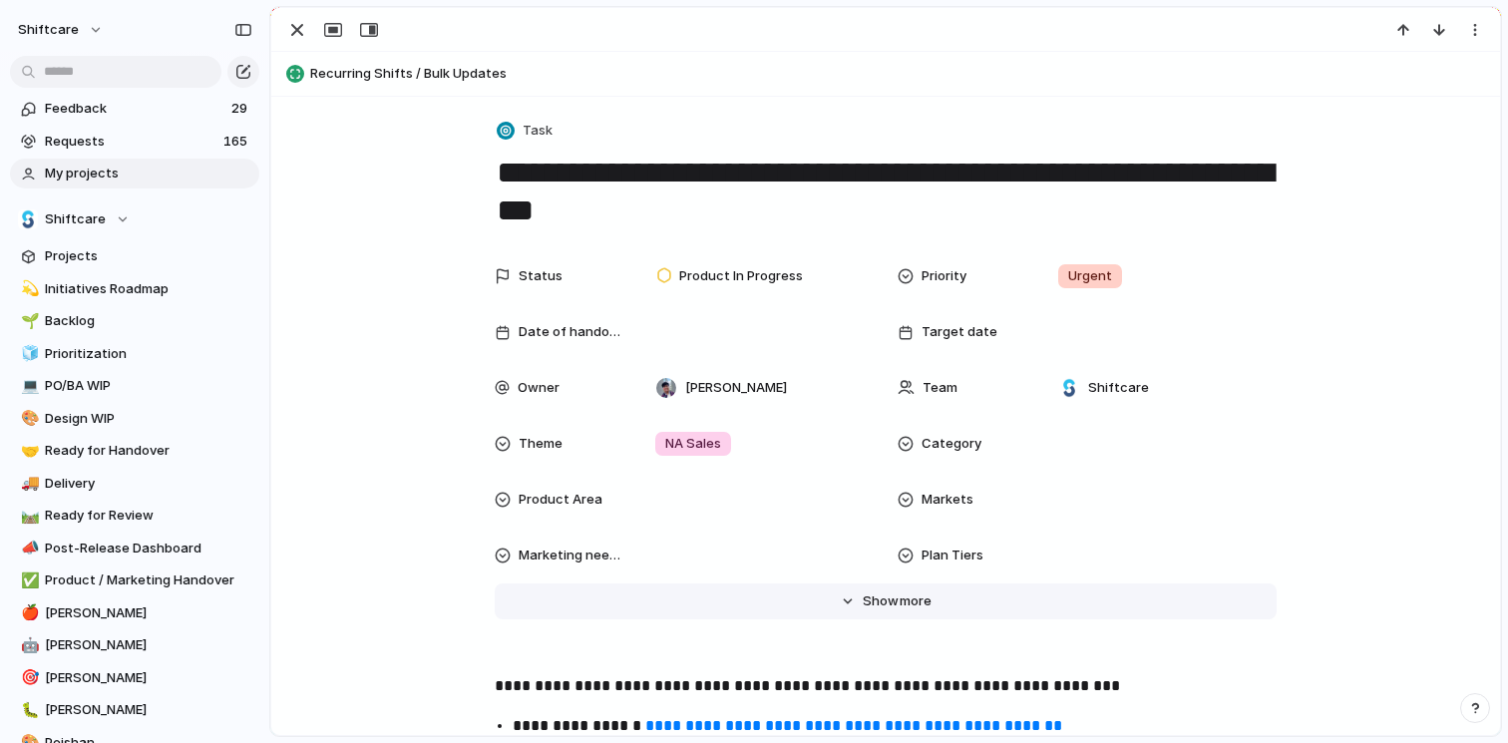
click at [906, 615] on button "Hide Show more" at bounding box center [886, 601] width 782 height 36
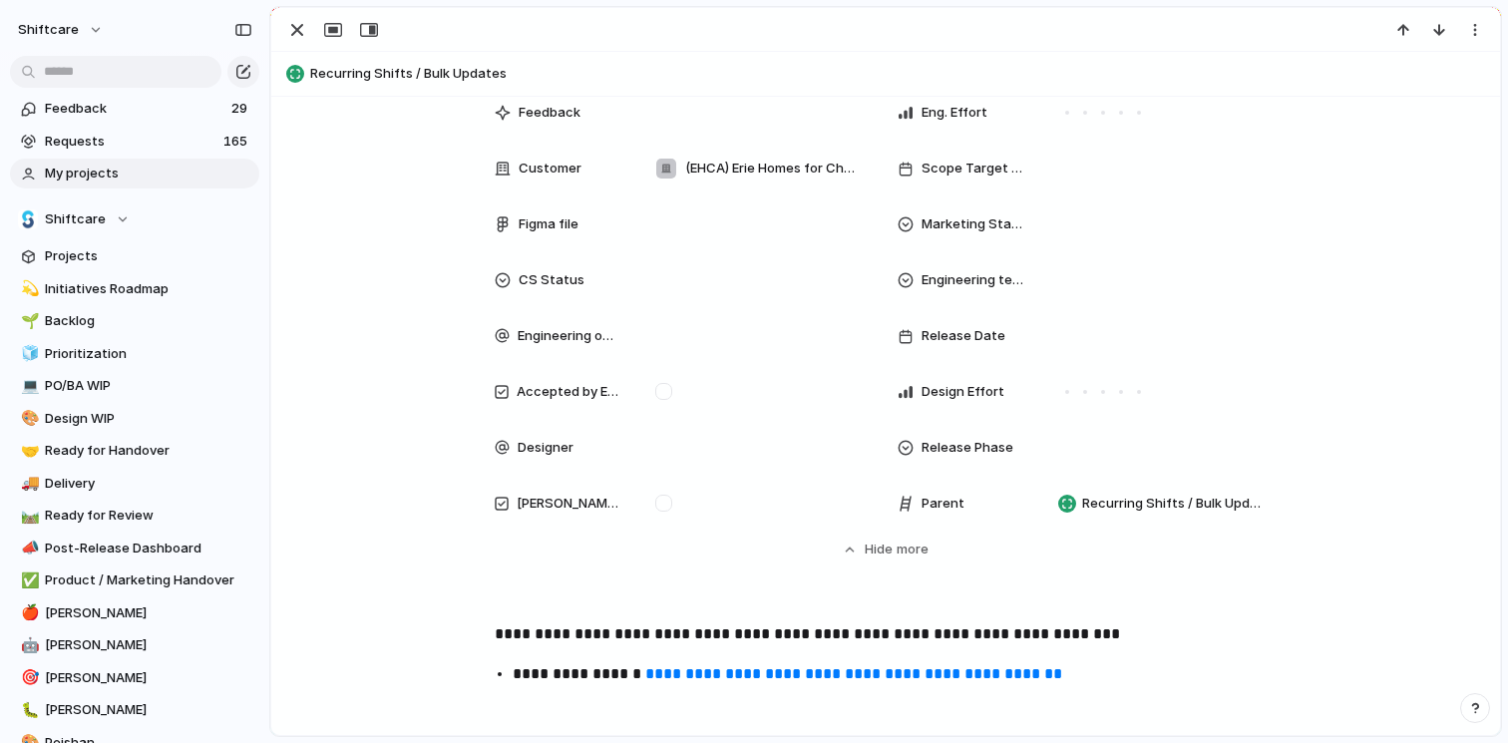
scroll to position [724, 0]
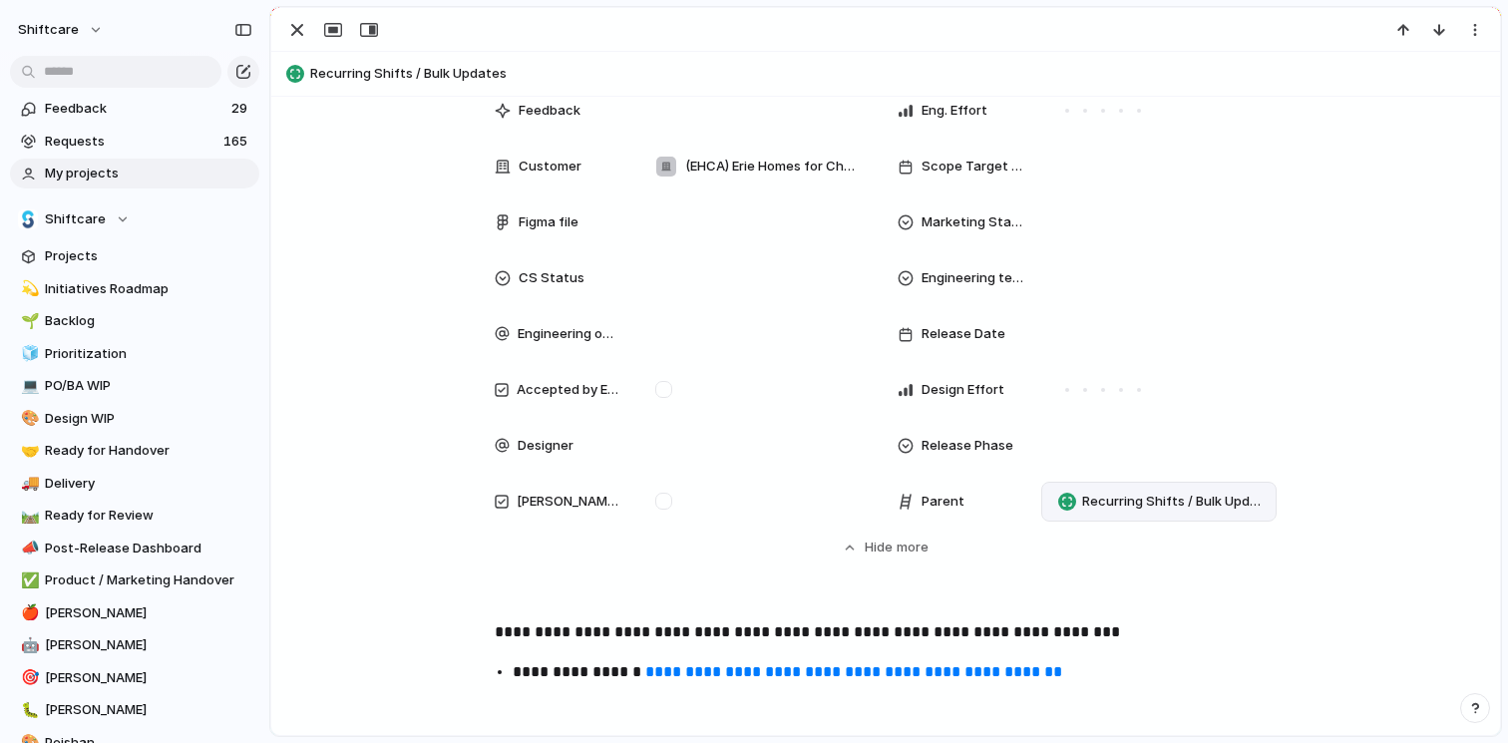
click at [1147, 511] on span "Recurring Shifts / Bulk Updates" at bounding box center [1174, 502] width 185 height 20
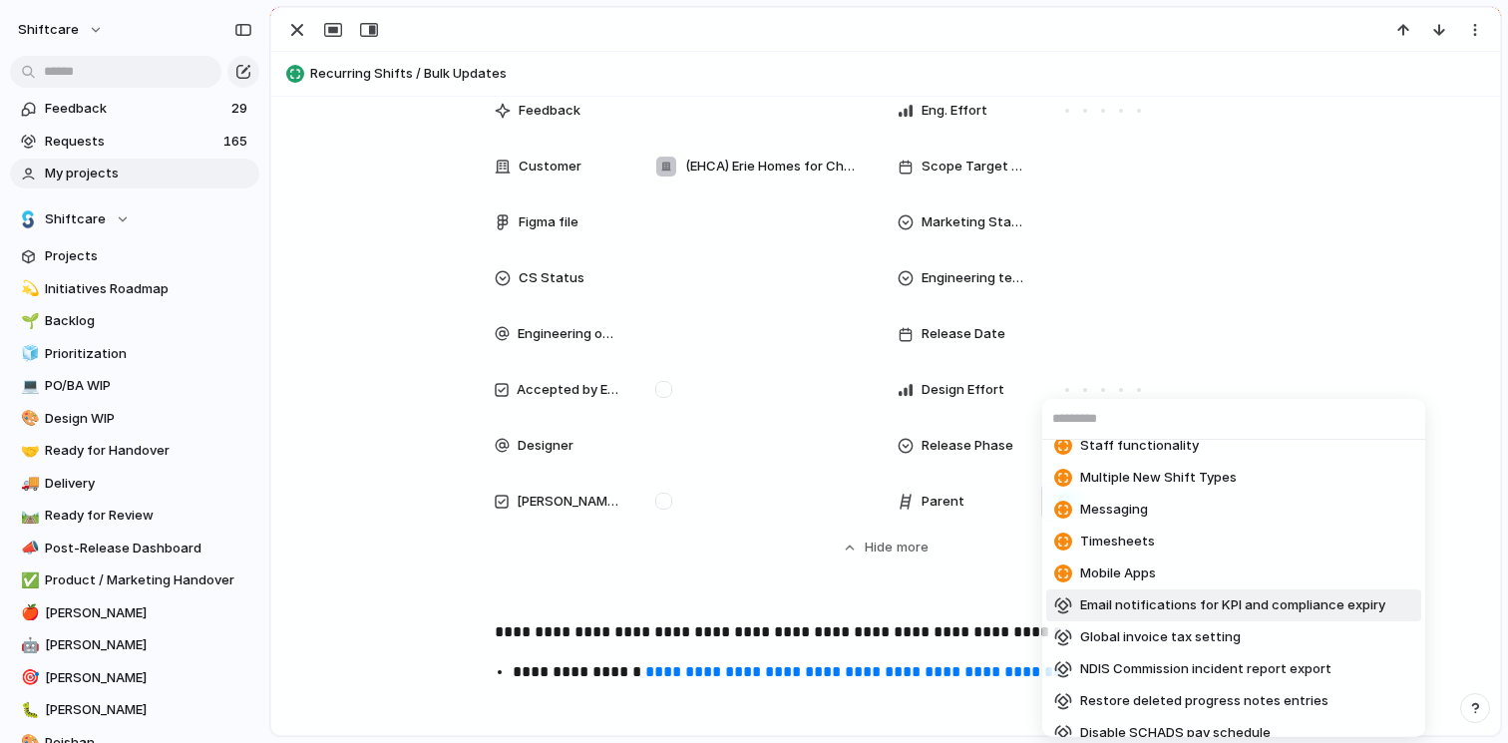
scroll to position [0, 0]
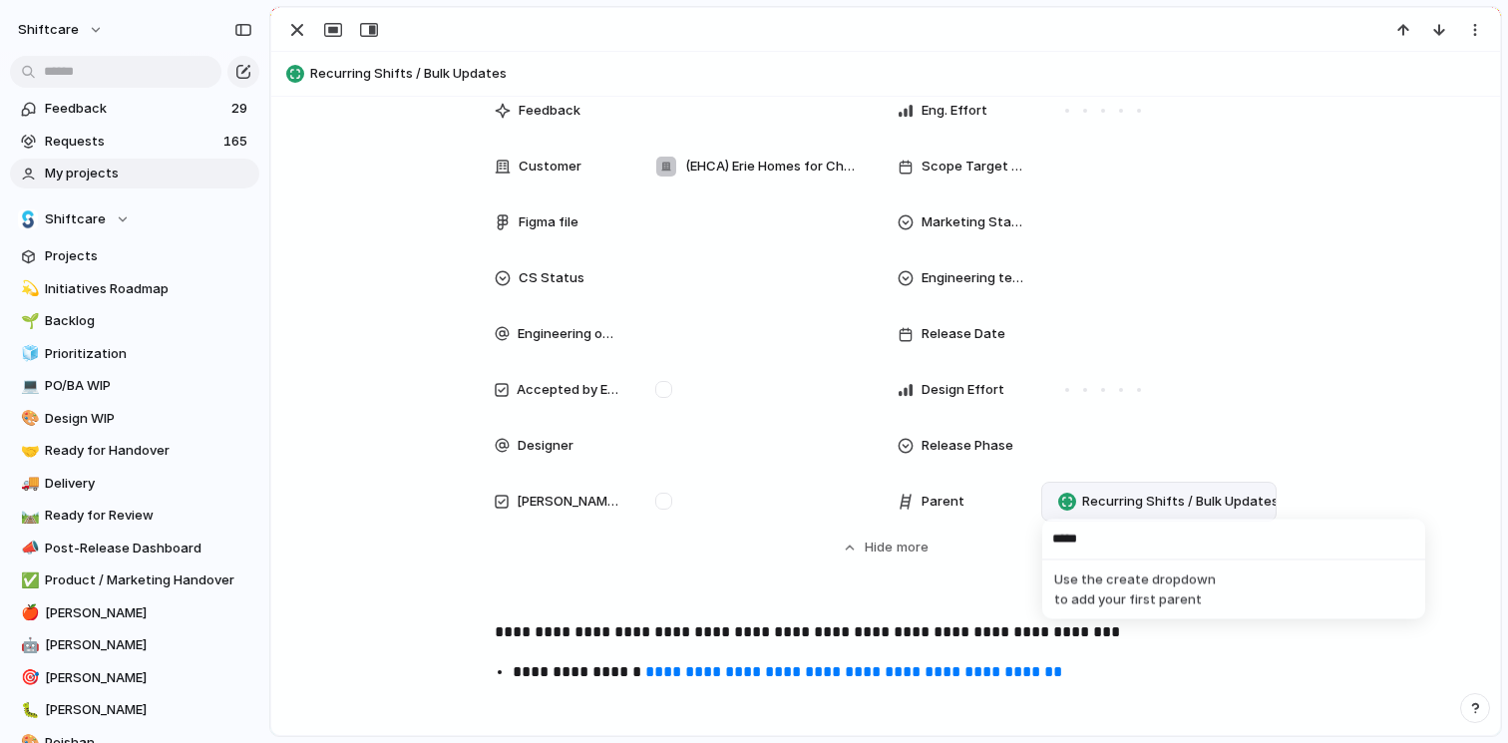
type input "****"
click at [452, 75] on span "Drag-and-Drop Recurring Shifts to Job Board" at bounding box center [900, 74] width 1181 height 20
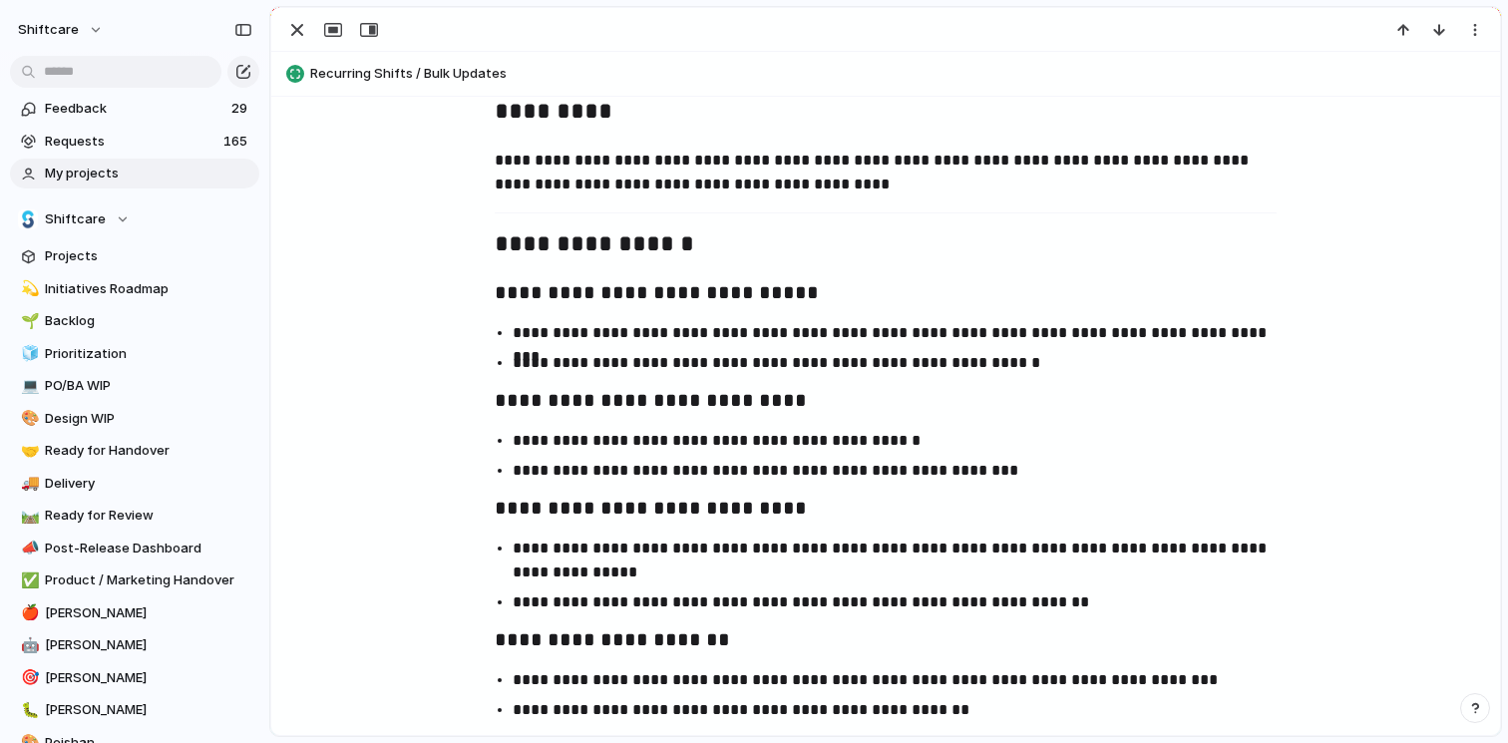
scroll to position [751, 0]
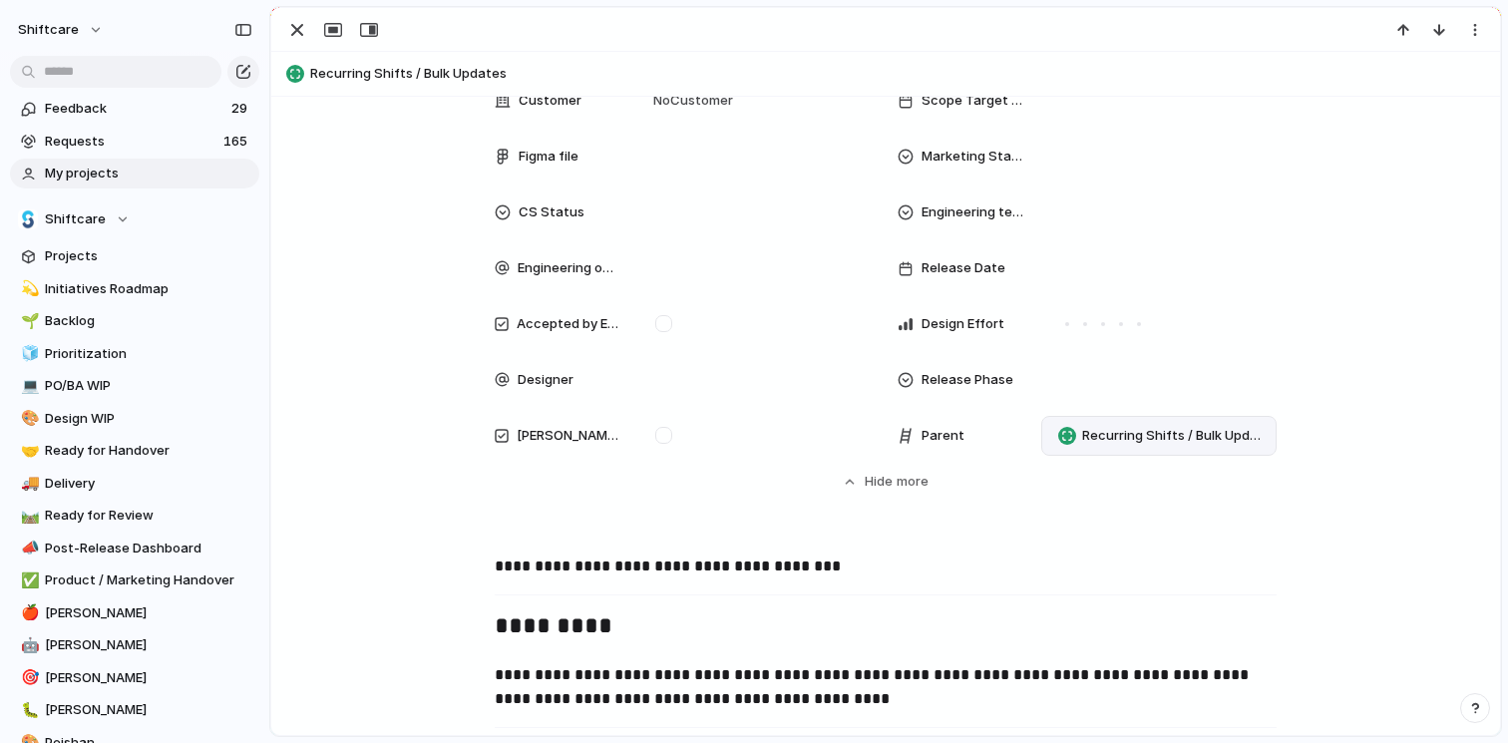
click at [412, 72] on span "Recurring Shifts / Bulk Updates" at bounding box center [900, 74] width 1181 height 20
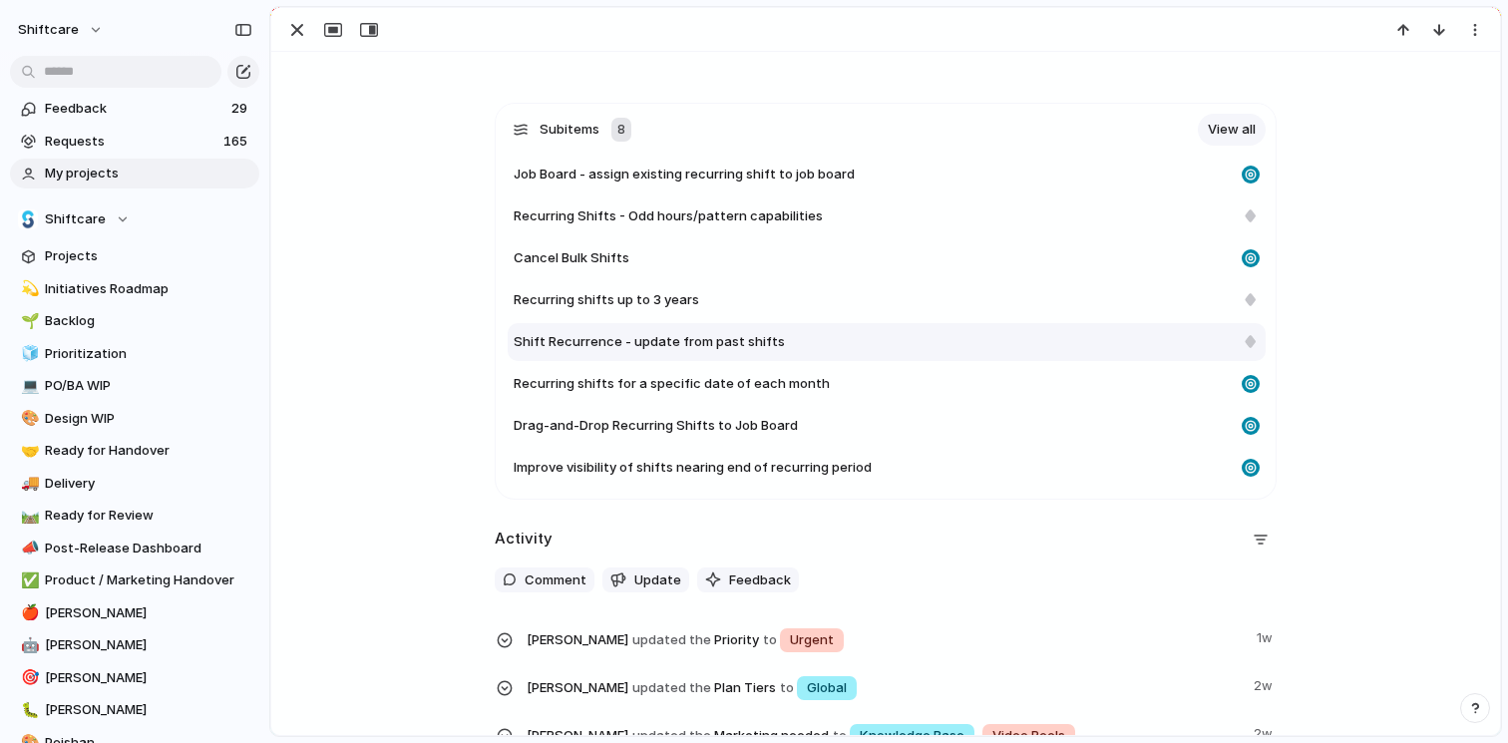
scroll to position [1333, 0]
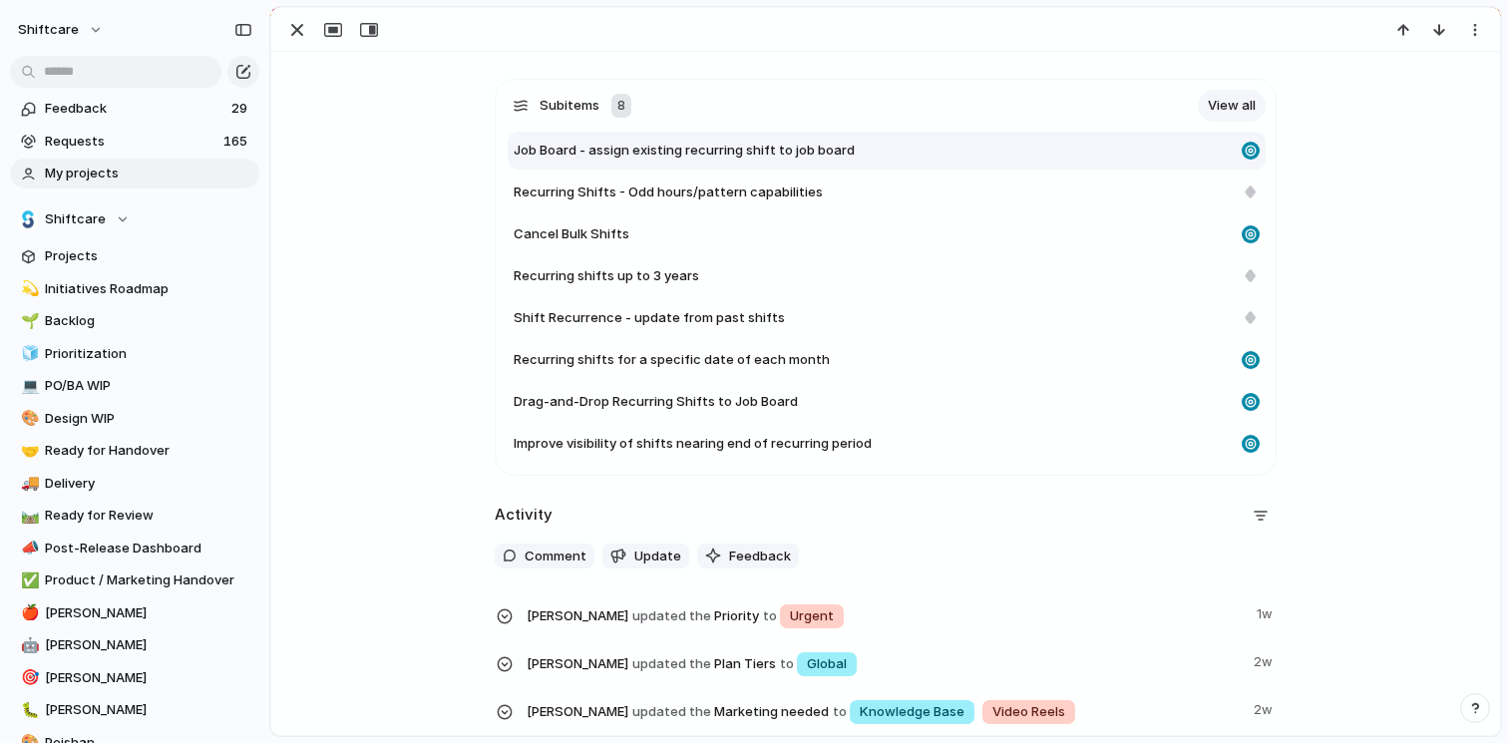
click at [636, 159] on span "Job Board - assign existing recurring shift to job board" at bounding box center [684, 151] width 341 height 20
type textarea "**********"
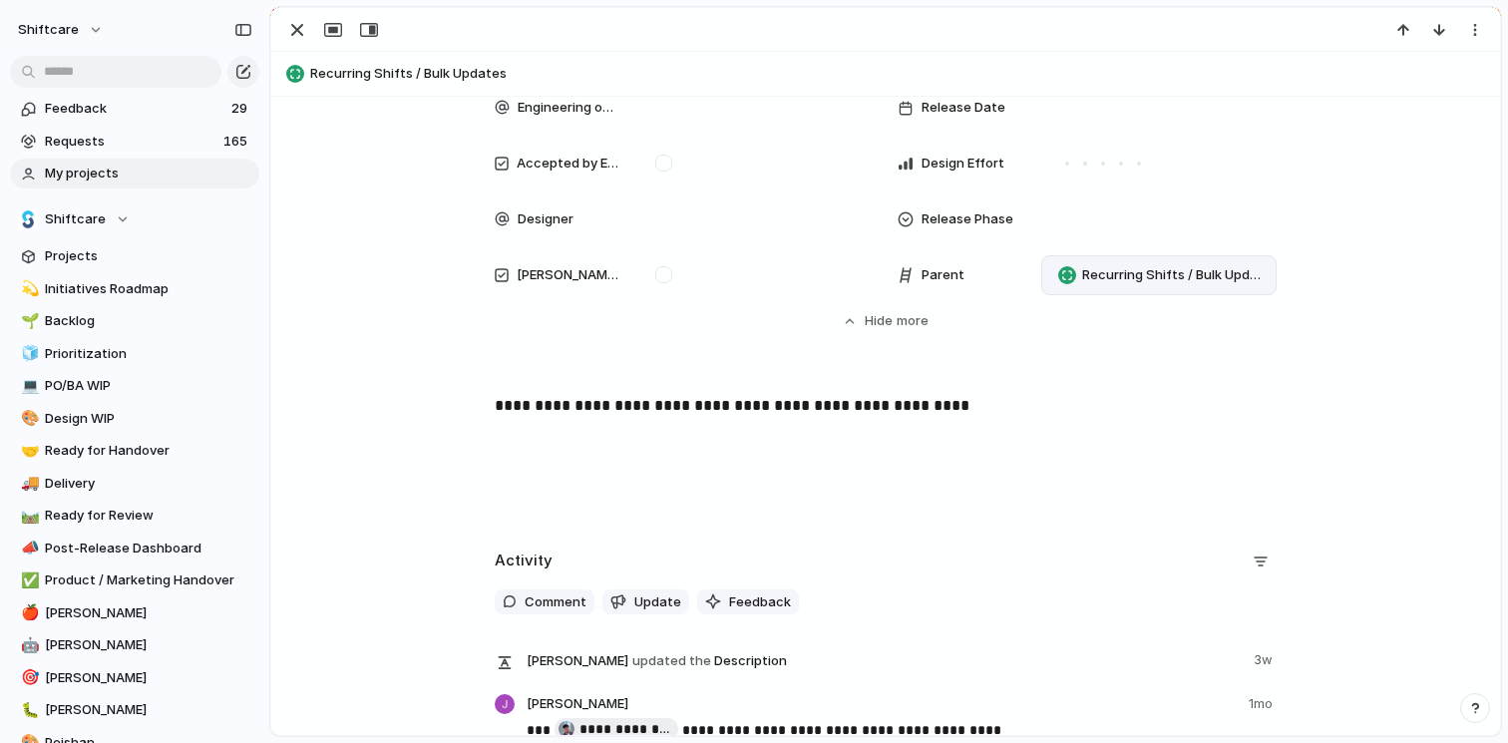
click at [1146, 285] on div "Recurring Shifts / Bulk Updates" at bounding box center [1158, 275] width 217 height 22
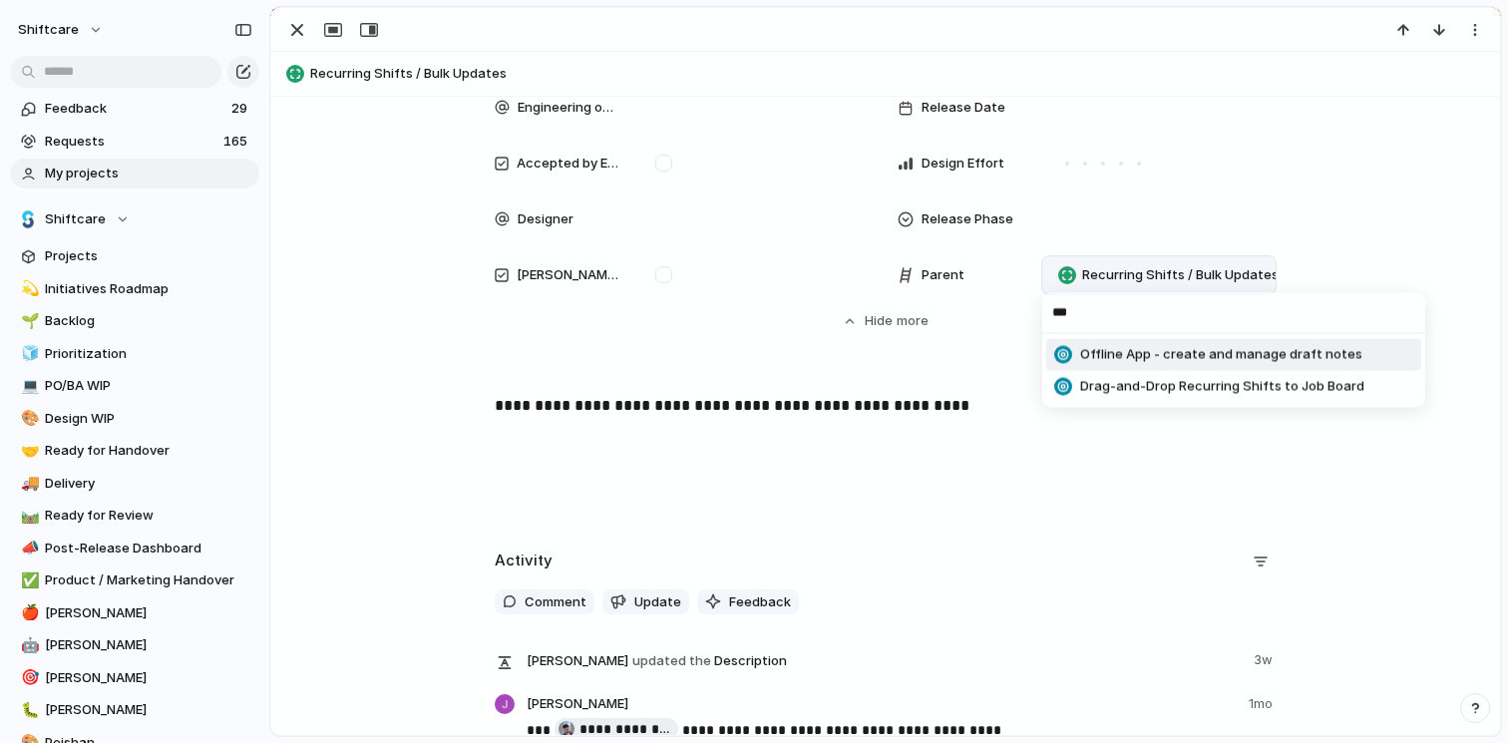
type input "****"
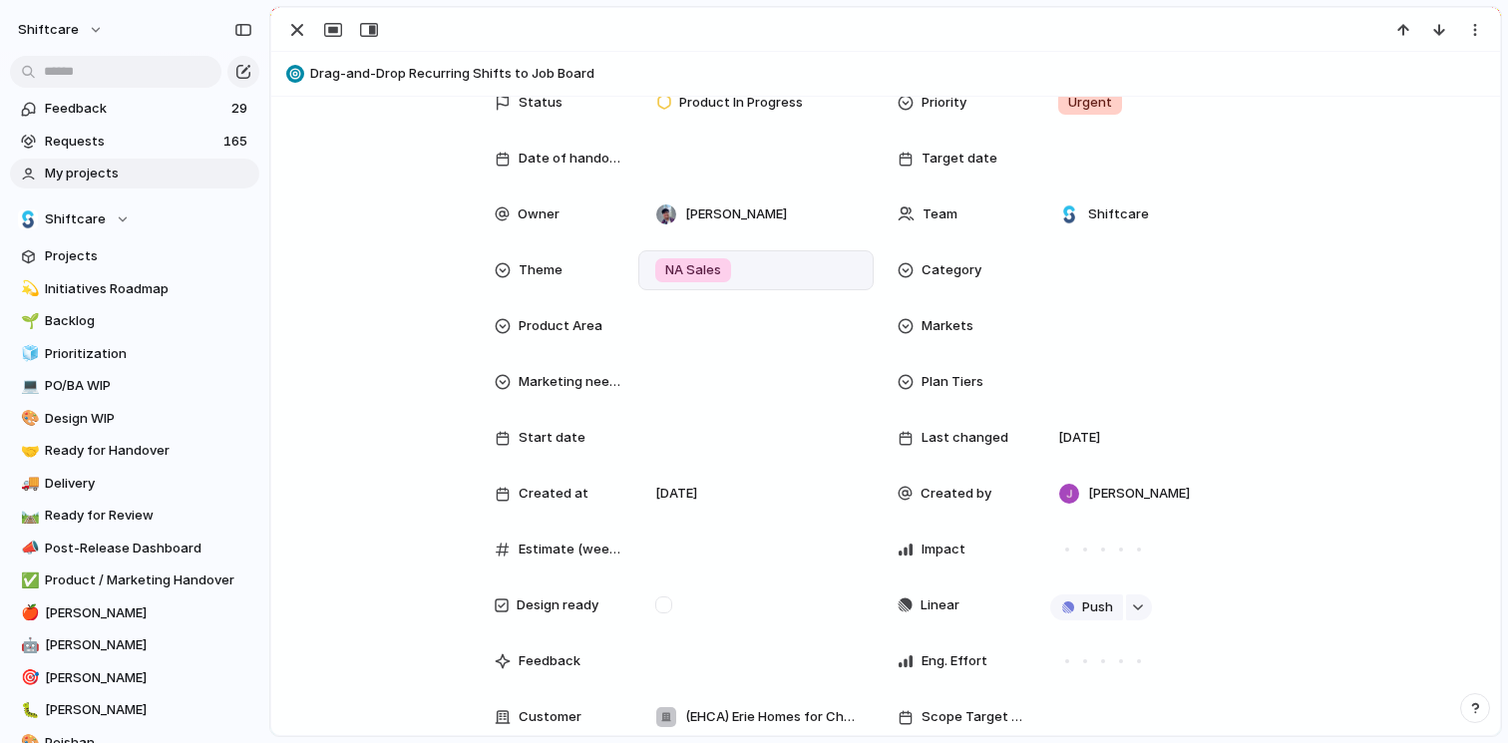
scroll to position [0, 0]
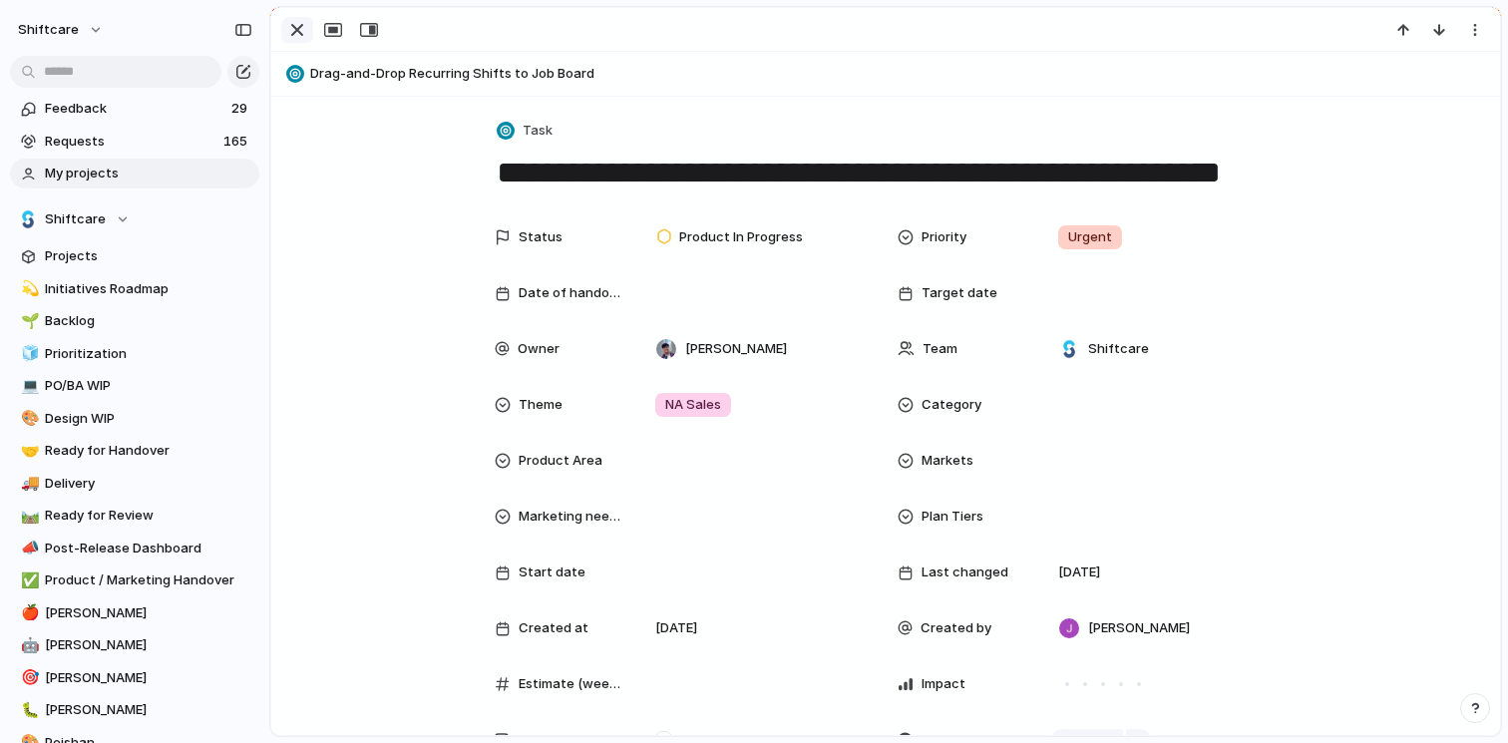
click at [295, 26] on div "button" at bounding box center [297, 30] width 24 height 24
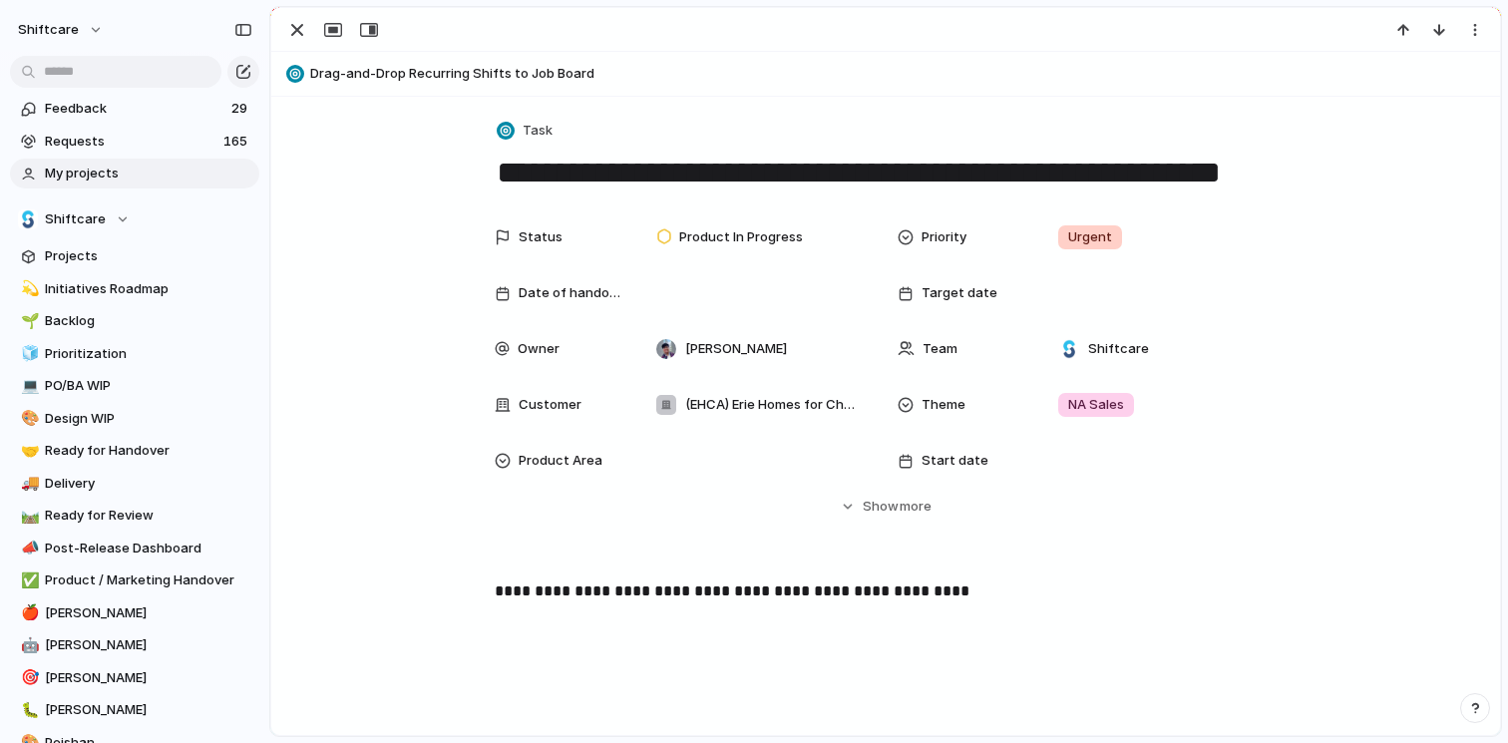
drag, startPoint x: 591, startPoint y: 234, endPoint x: 606, endPoint y: 232, distance: 15.1
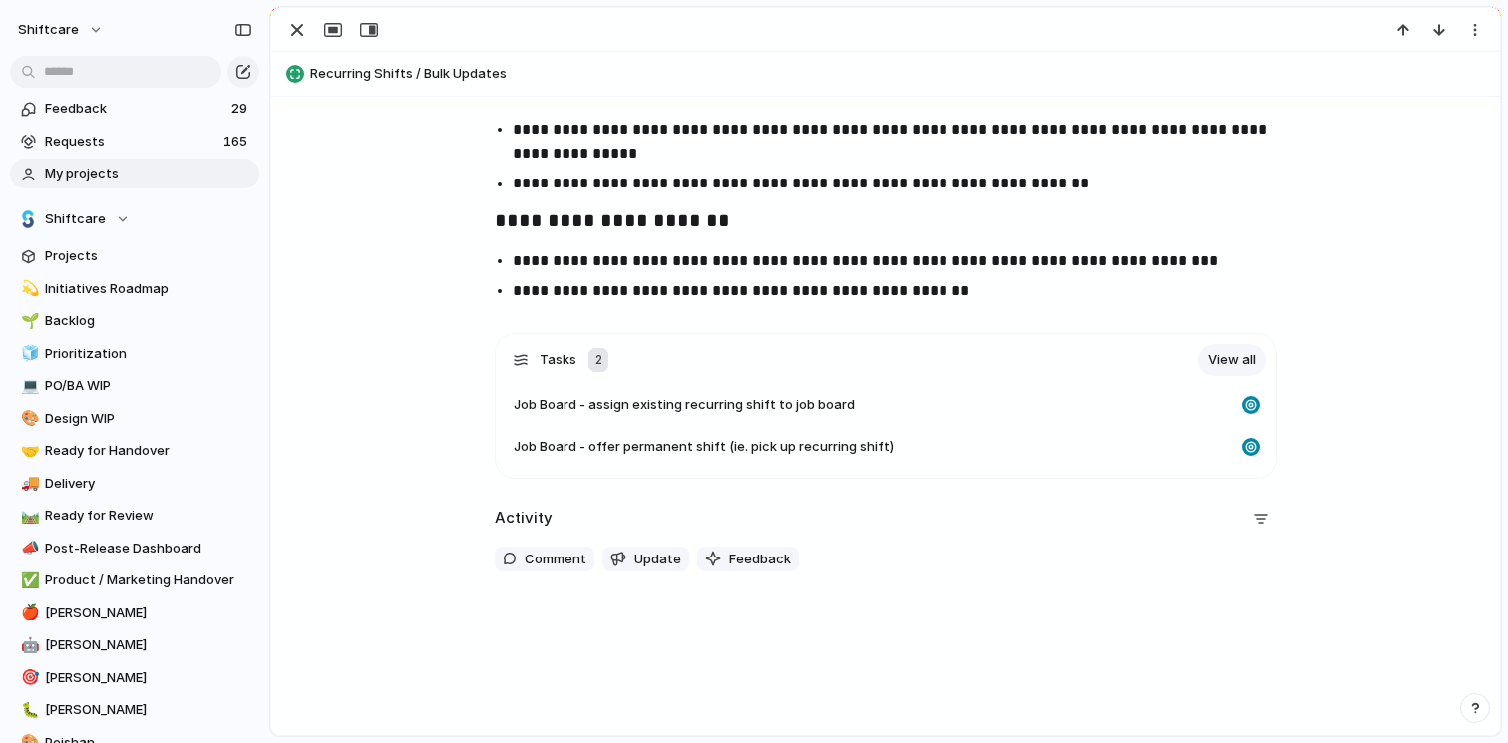
scroll to position [960, 0]
click at [358, 80] on span "Recurring Shifts / Bulk Updates" at bounding box center [900, 74] width 1181 height 20
type textarea "**********"
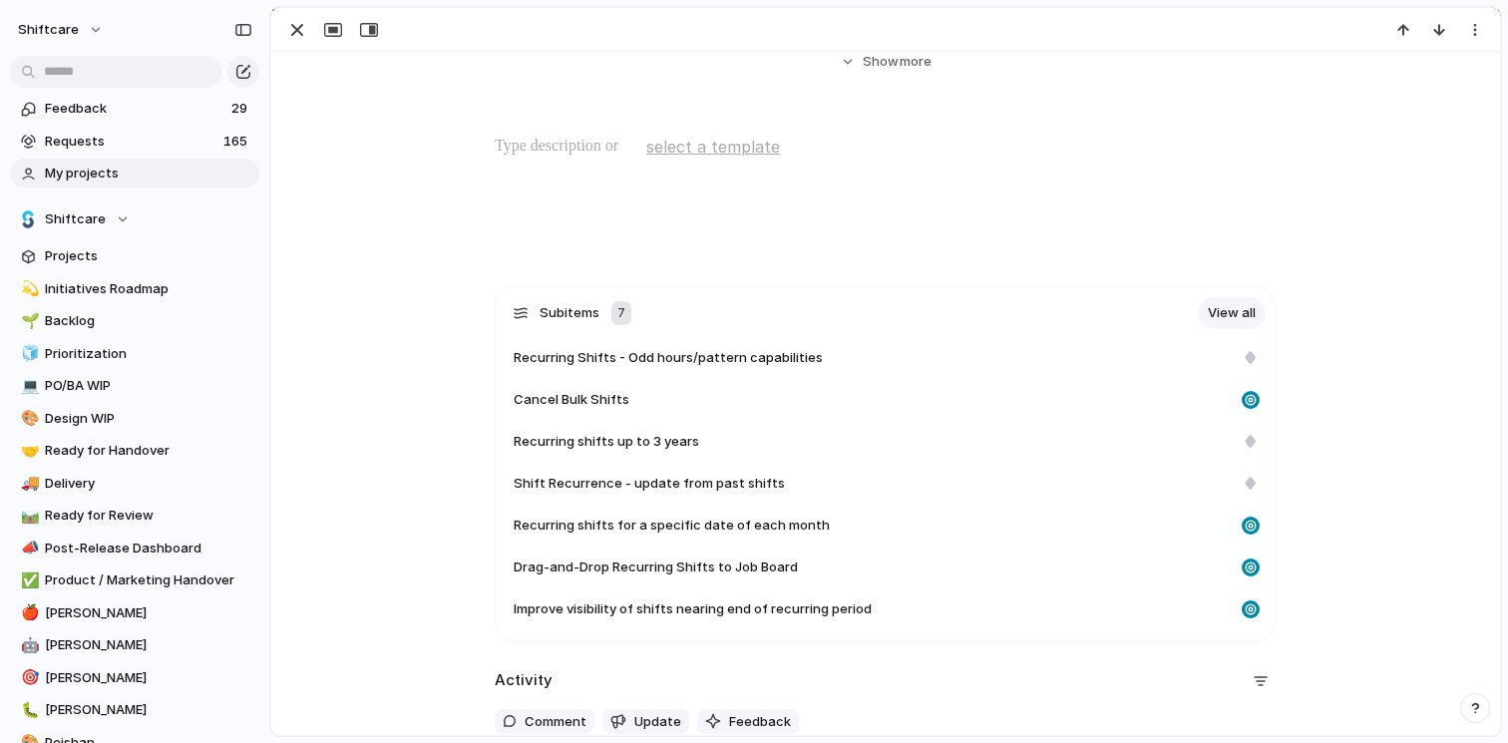
click at [124, 180] on span "My projects" at bounding box center [148, 174] width 207 height 20
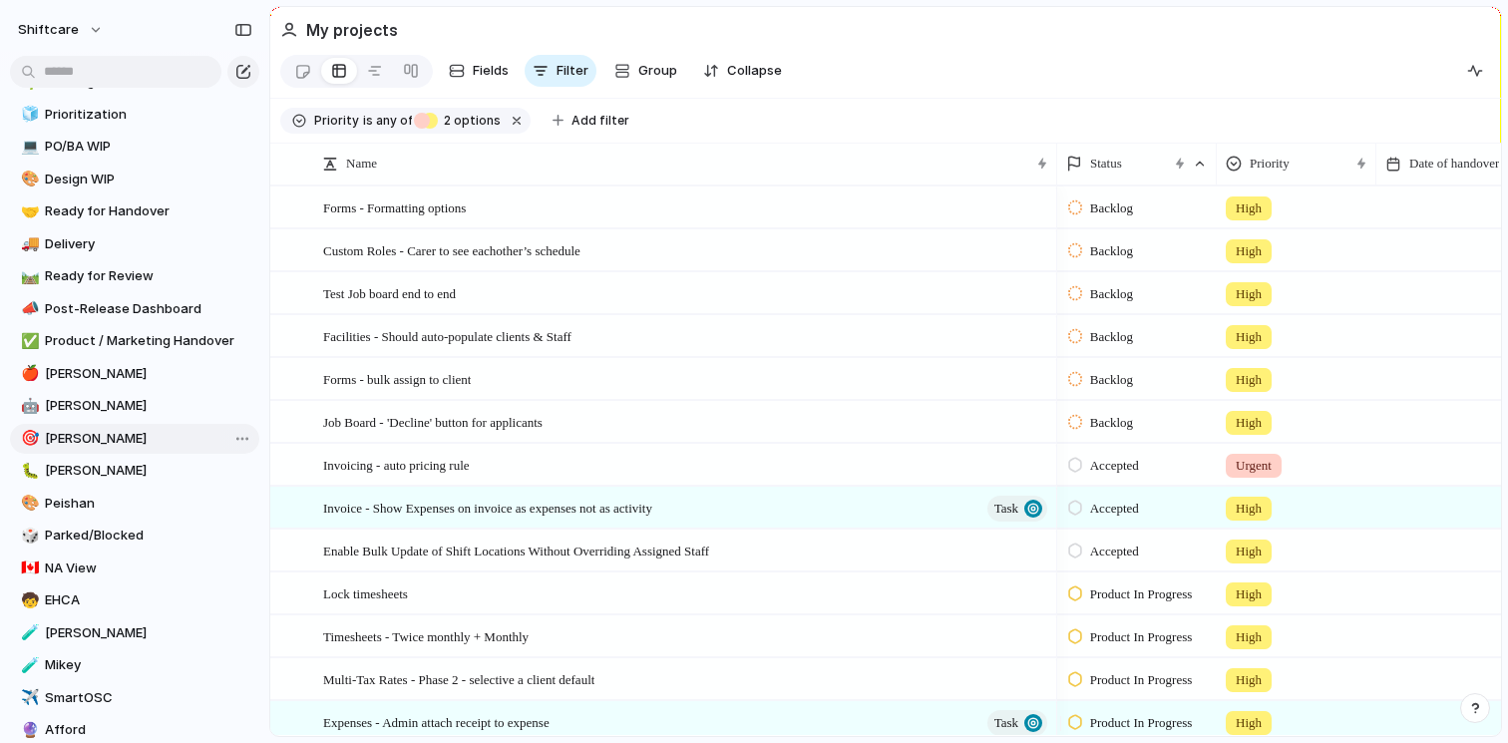
scroll to position [359, 0]
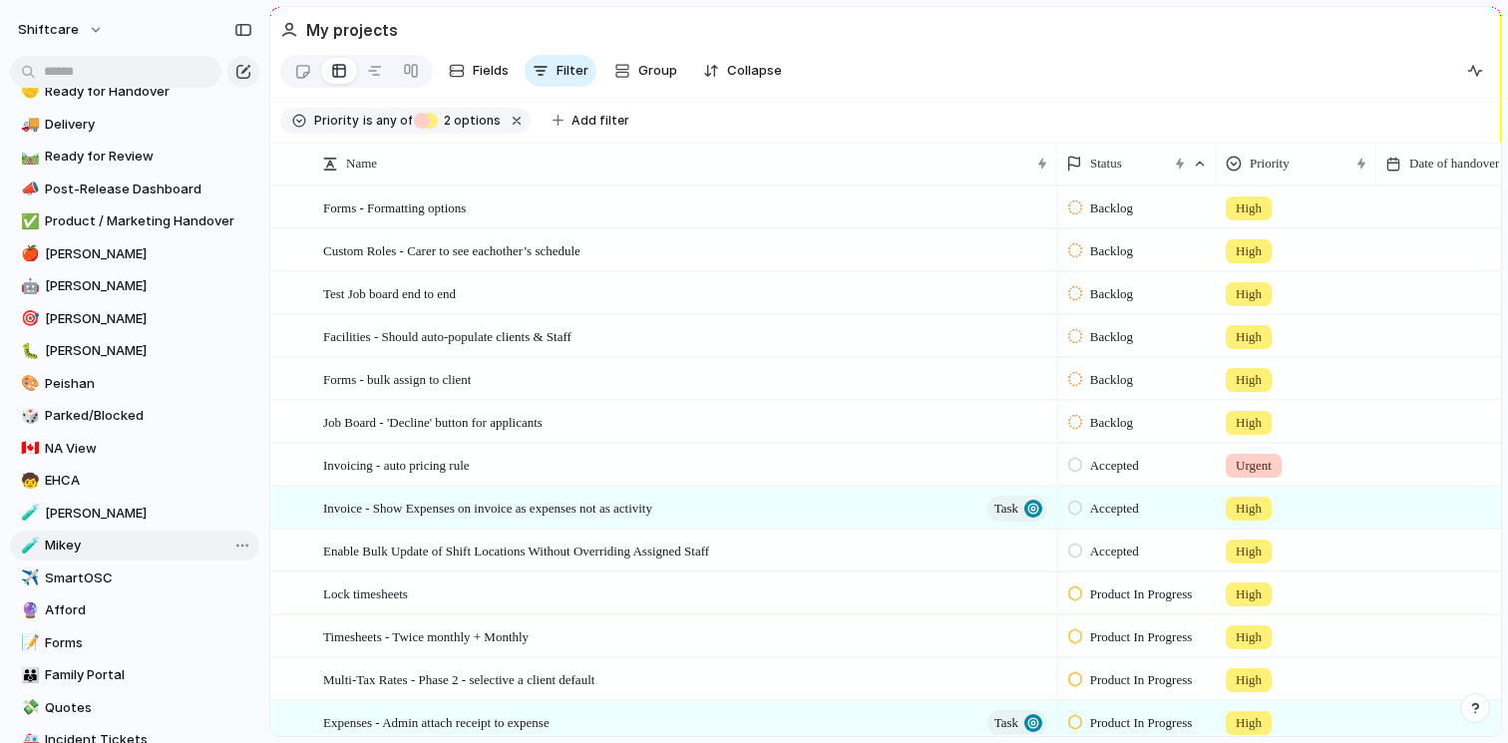
click at [87, 547] on span "Mikey" at bounding box center [148, 545] width 207 height 20
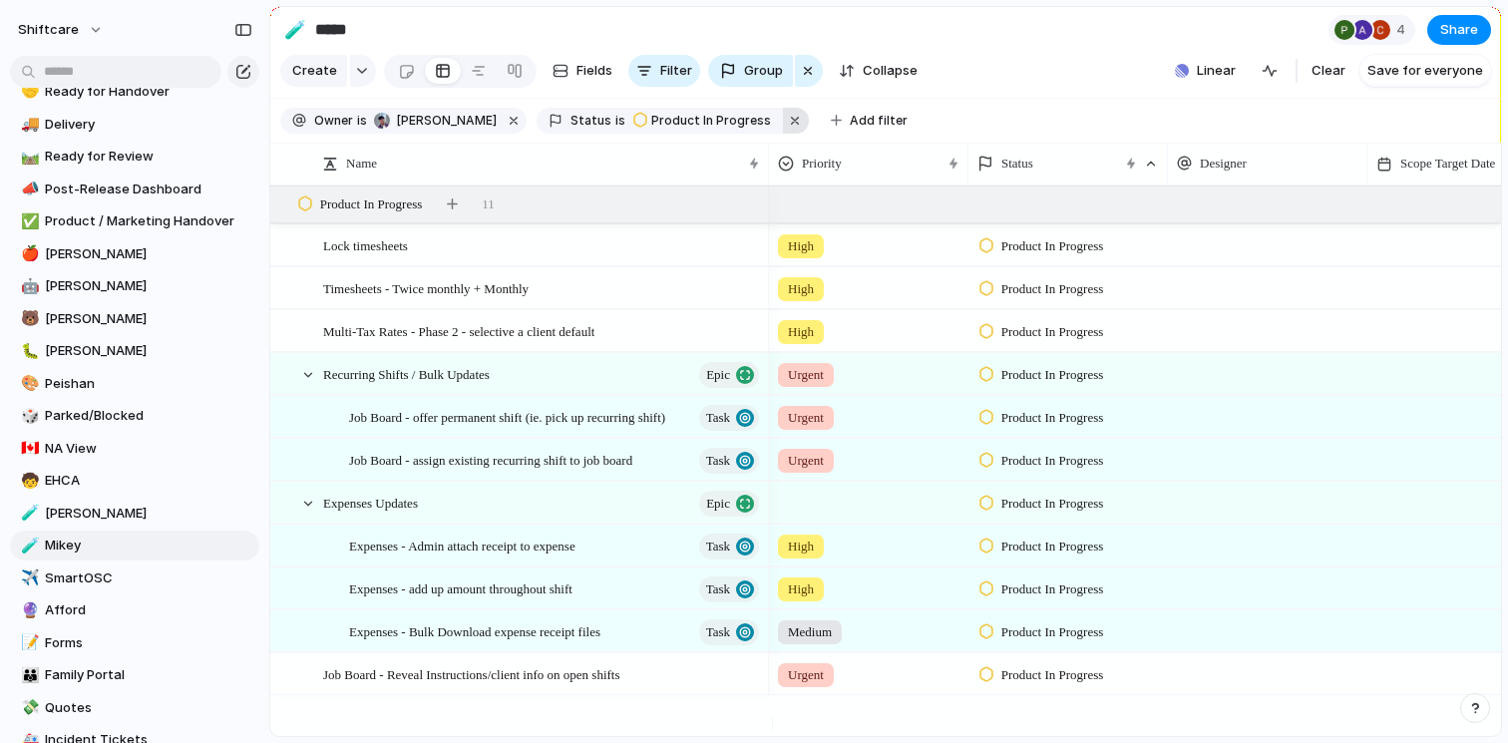
click at [783, 125] on button "button" at bounding box center [796, 121] width 26 height 26
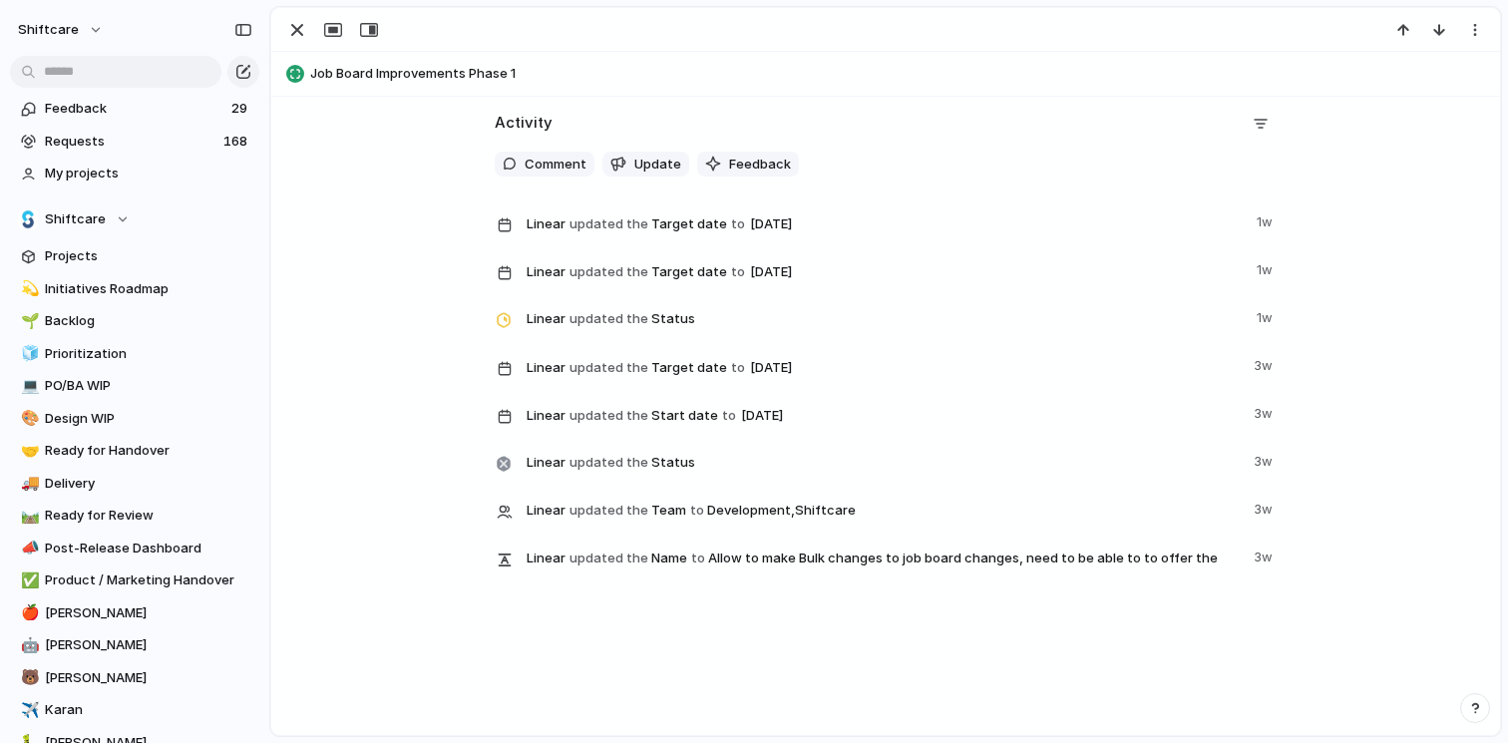
scroll to position [2060, 0]
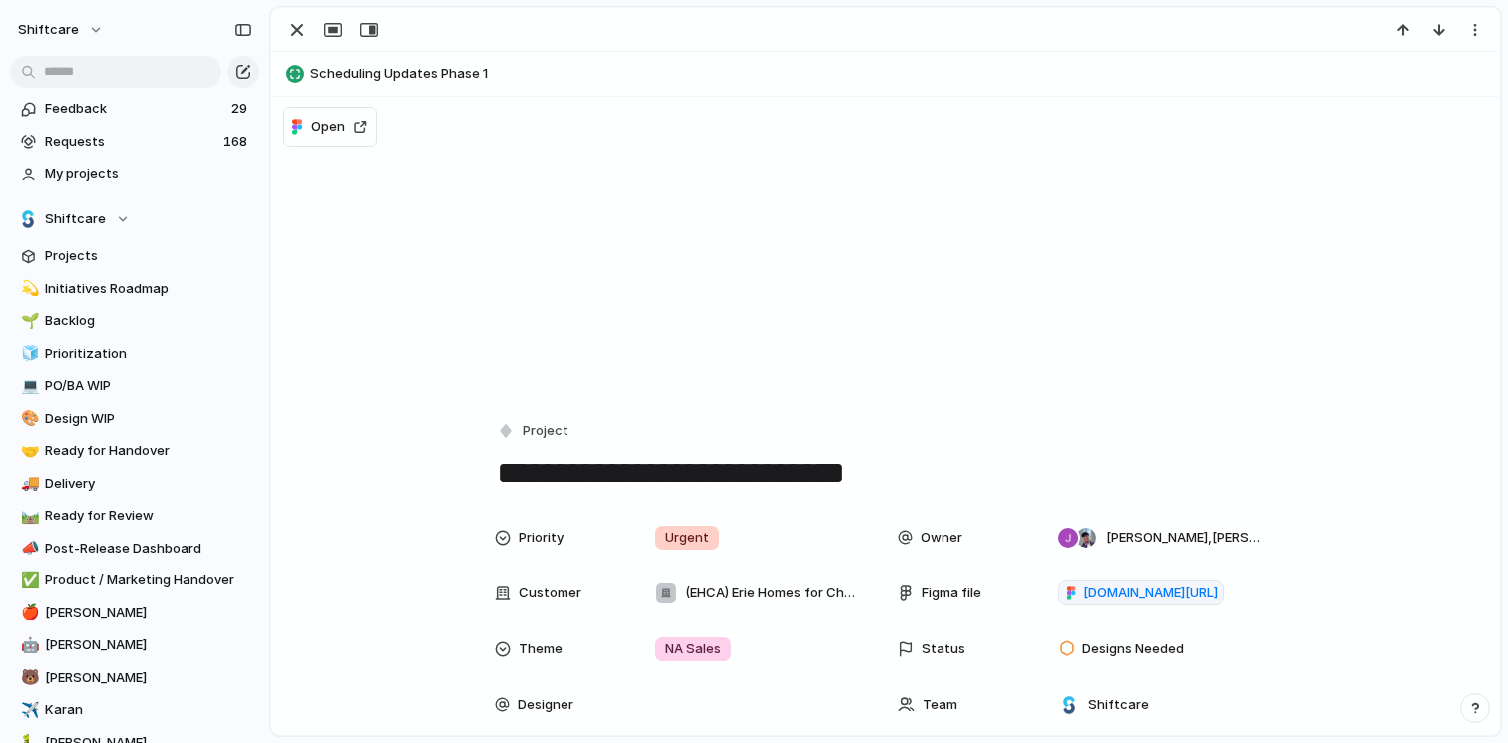
scroll to position [598, 0]
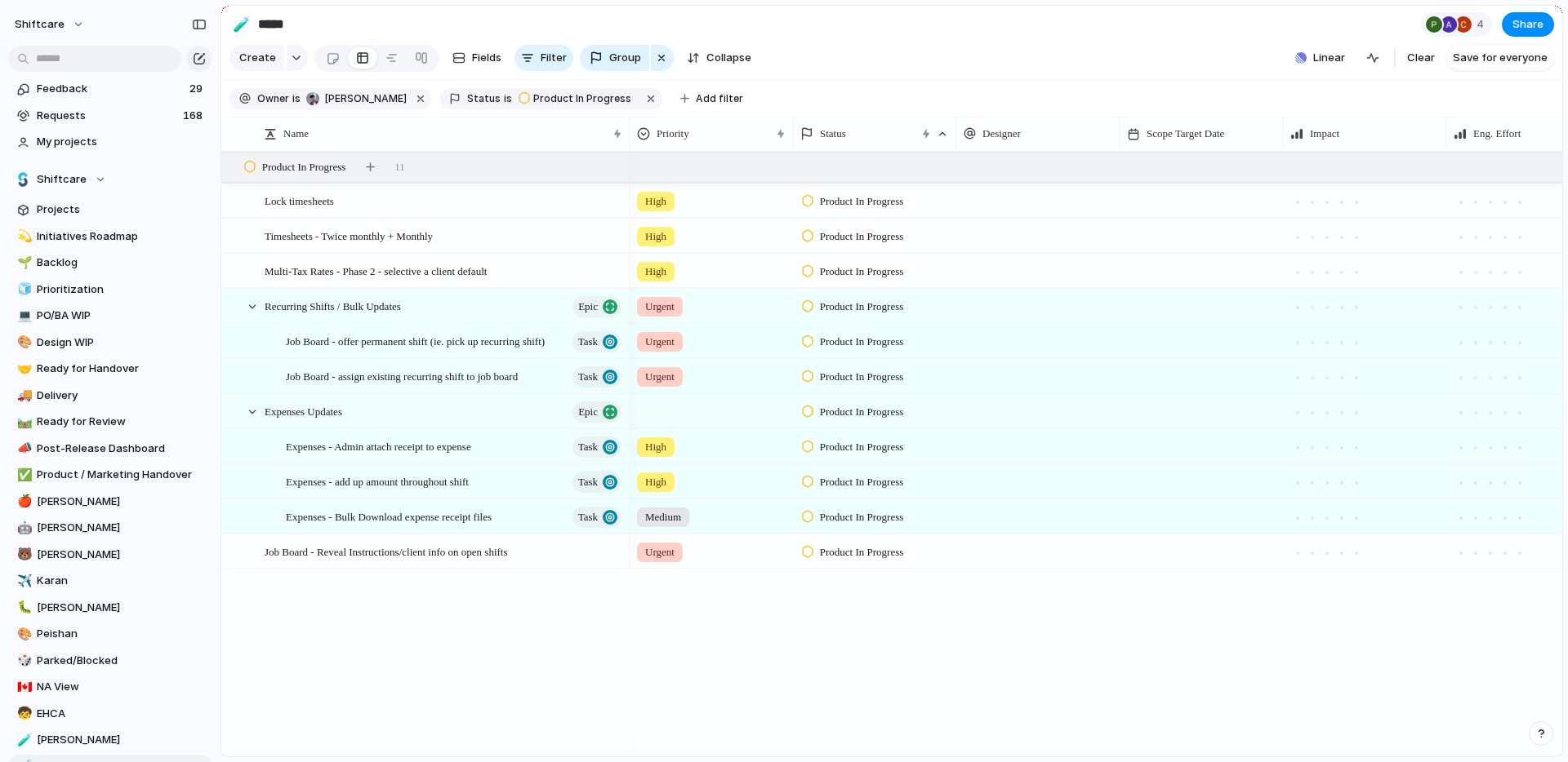
scroll to position [482, 0]
